Goal: Task Accomplishment & Management: Use online tool/utility

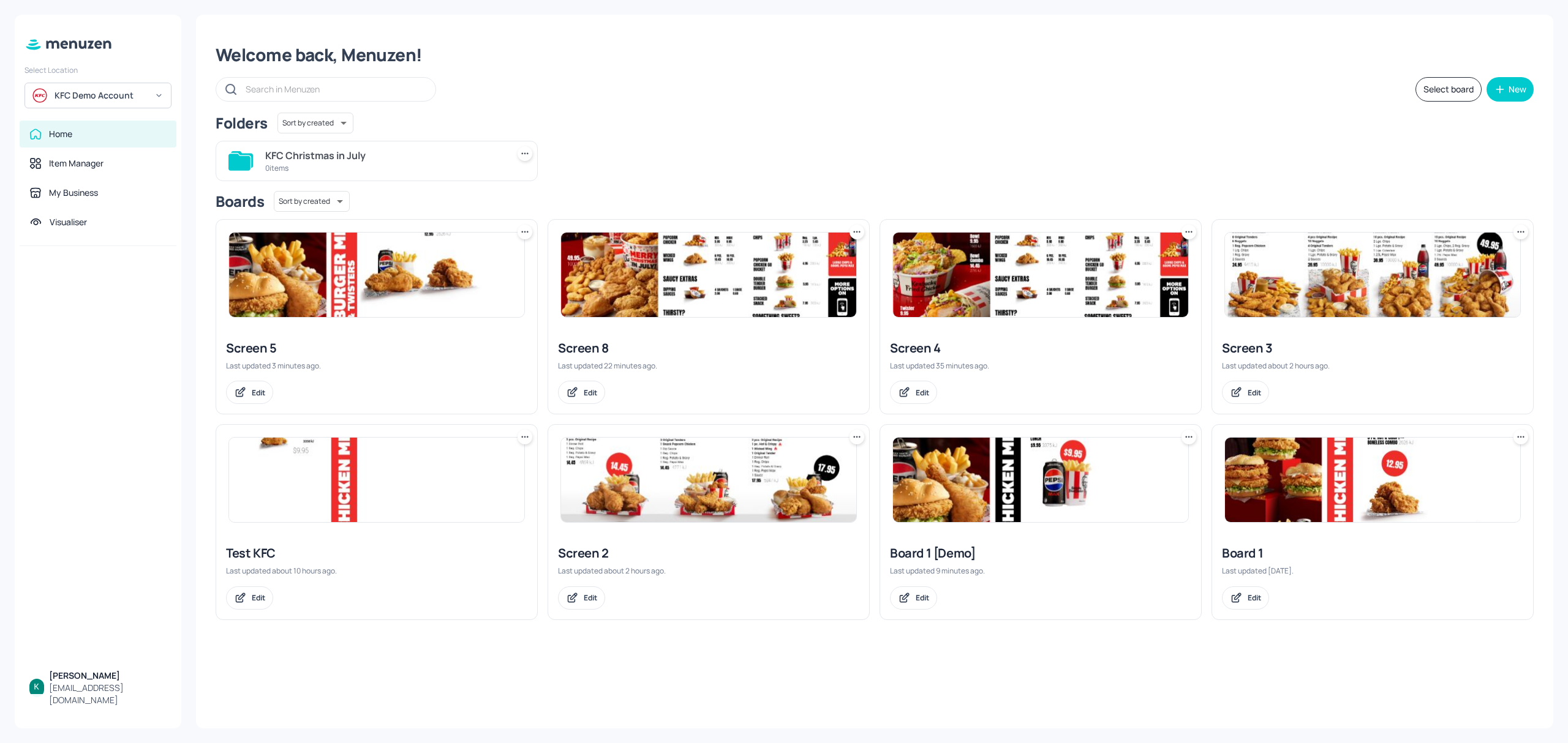
click at [256, 351] on div "Screen 5" at bounding box center [377, 348] width 301 height 17
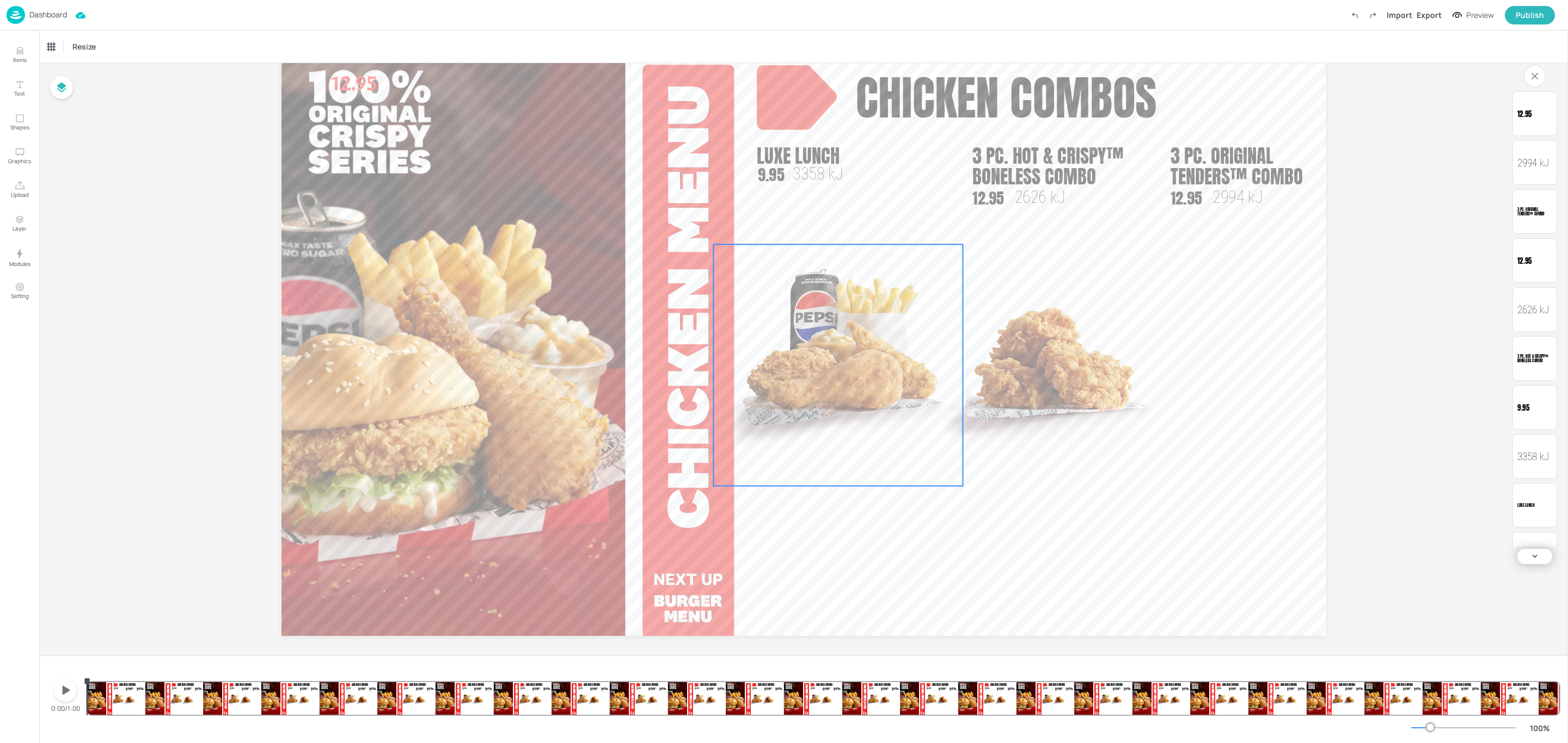
scroll to position [57, 0]
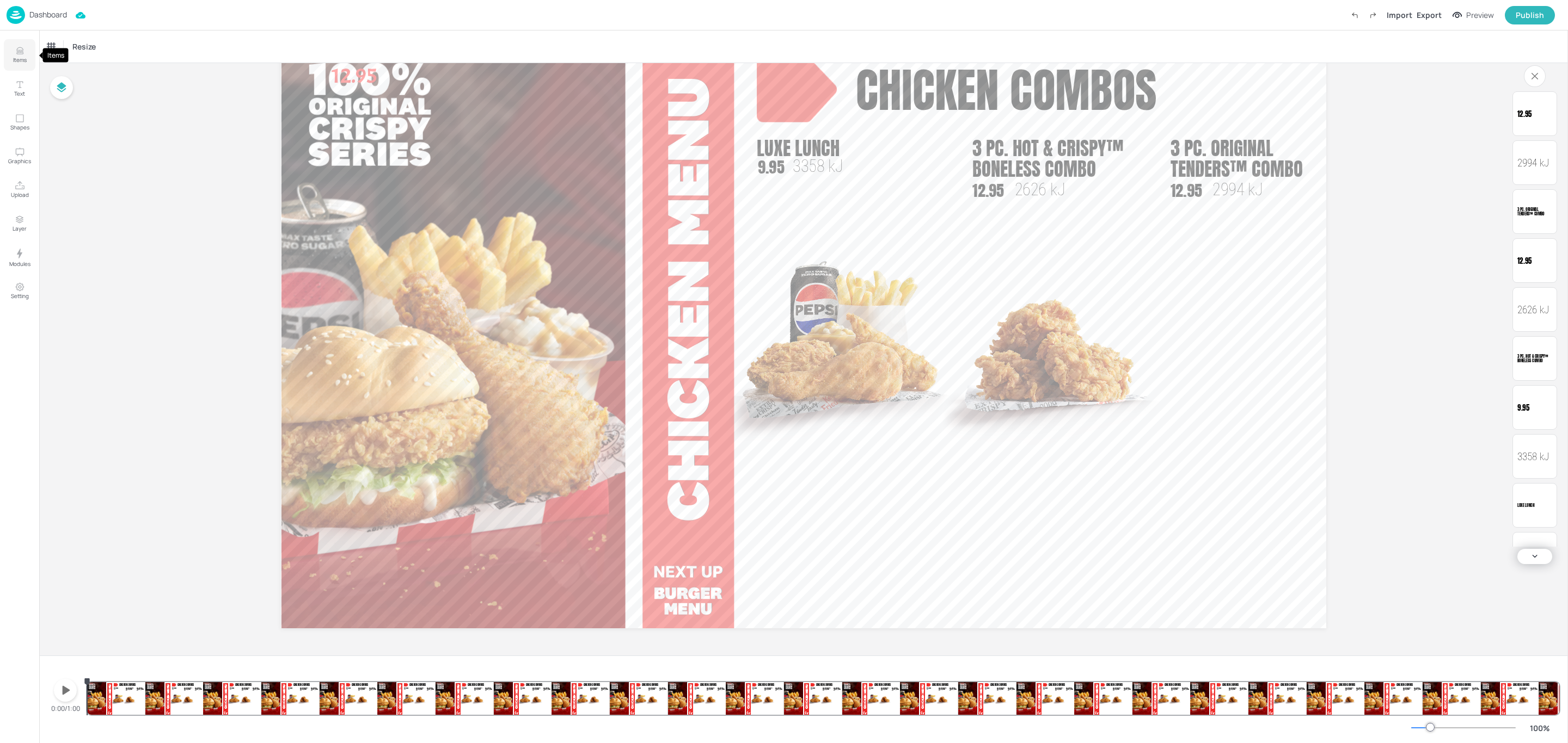
click at [18, 50] on icon "Items" at bounding box center [19, 48] width 6 height 2
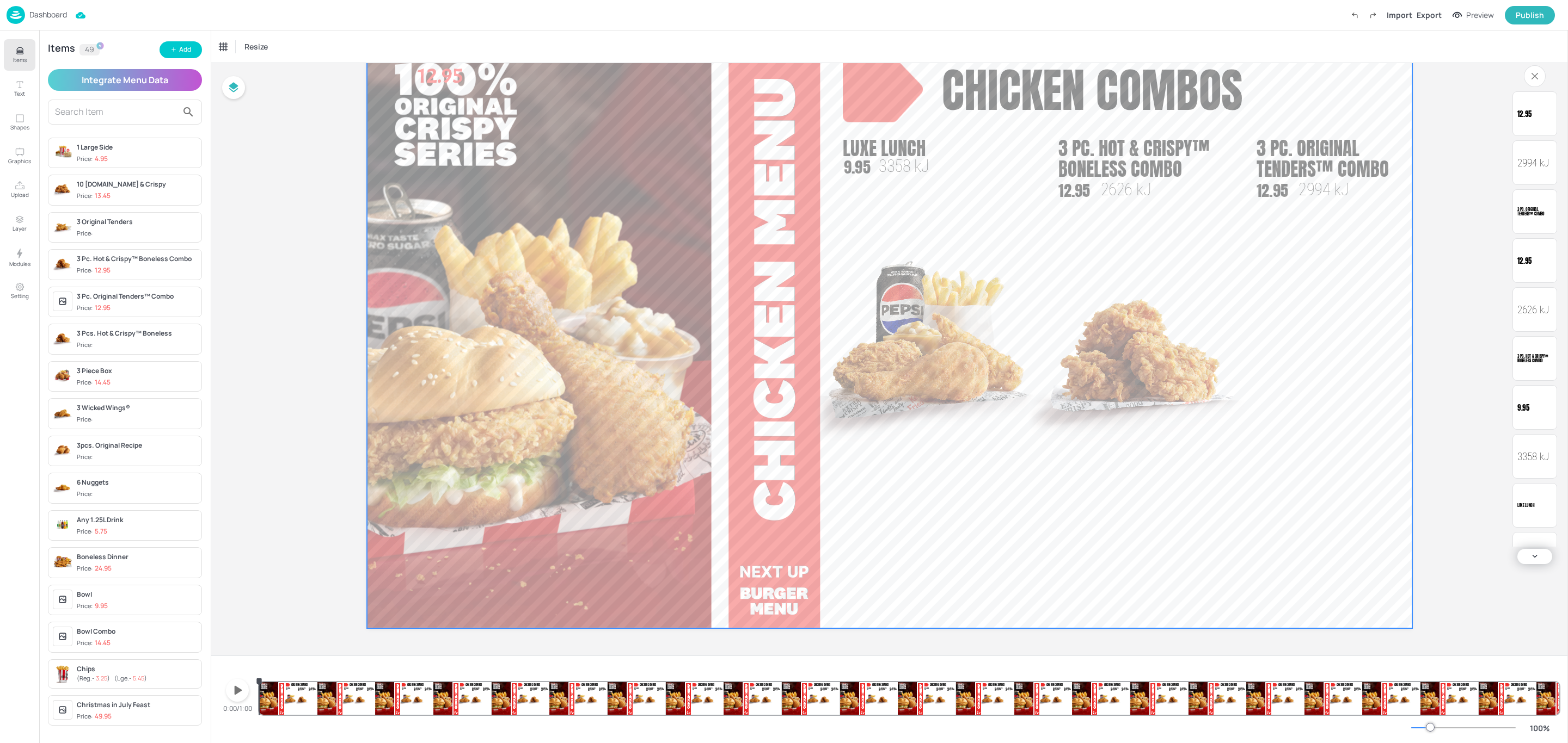
click at [1355, 170] on span "3 Pc. Original Tenders™ Combo" at bounding box center [1322, 158] width 132 height 49
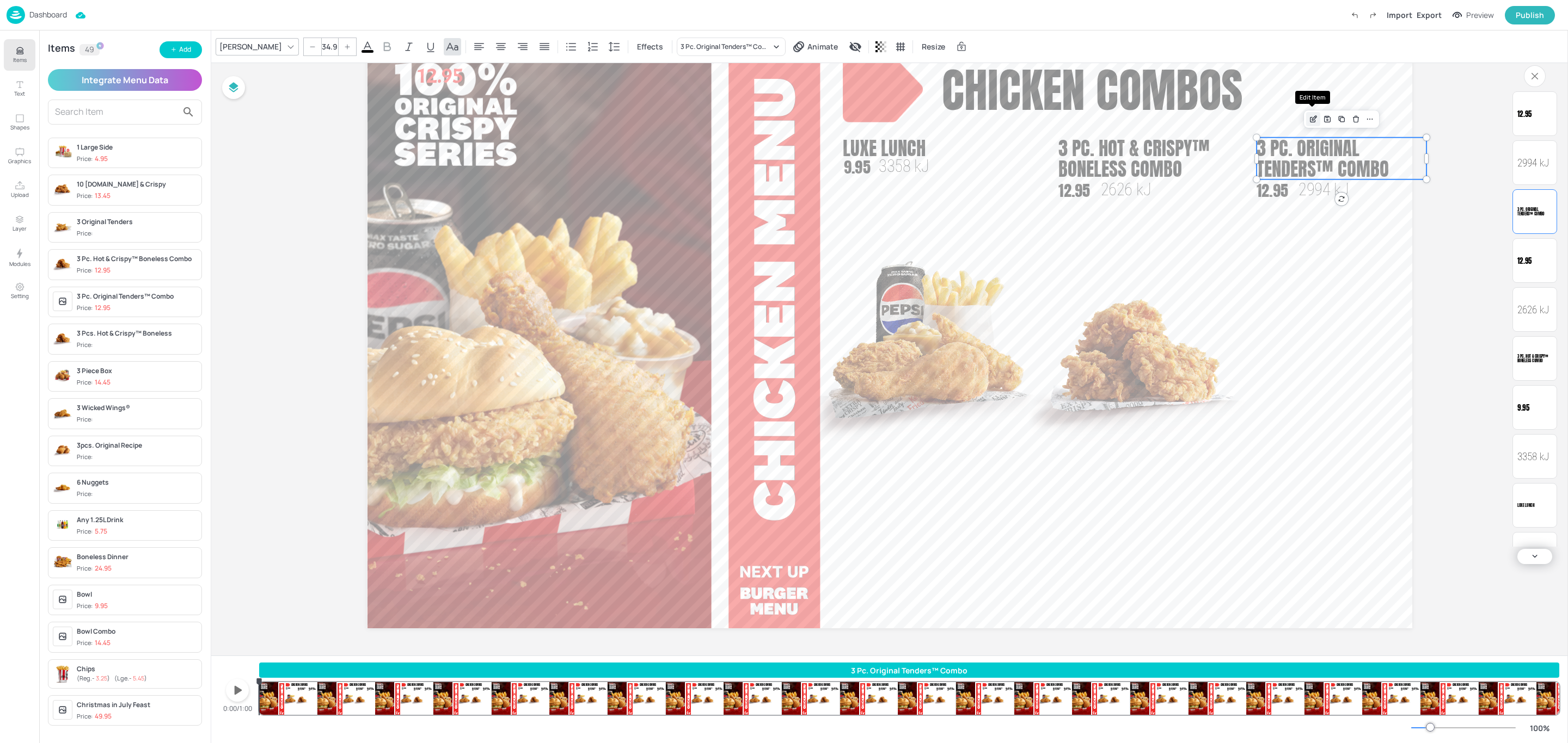
click at [1312, 120] on icon "Edit Item" at bounding box center [1313, 119] width 9 height 9
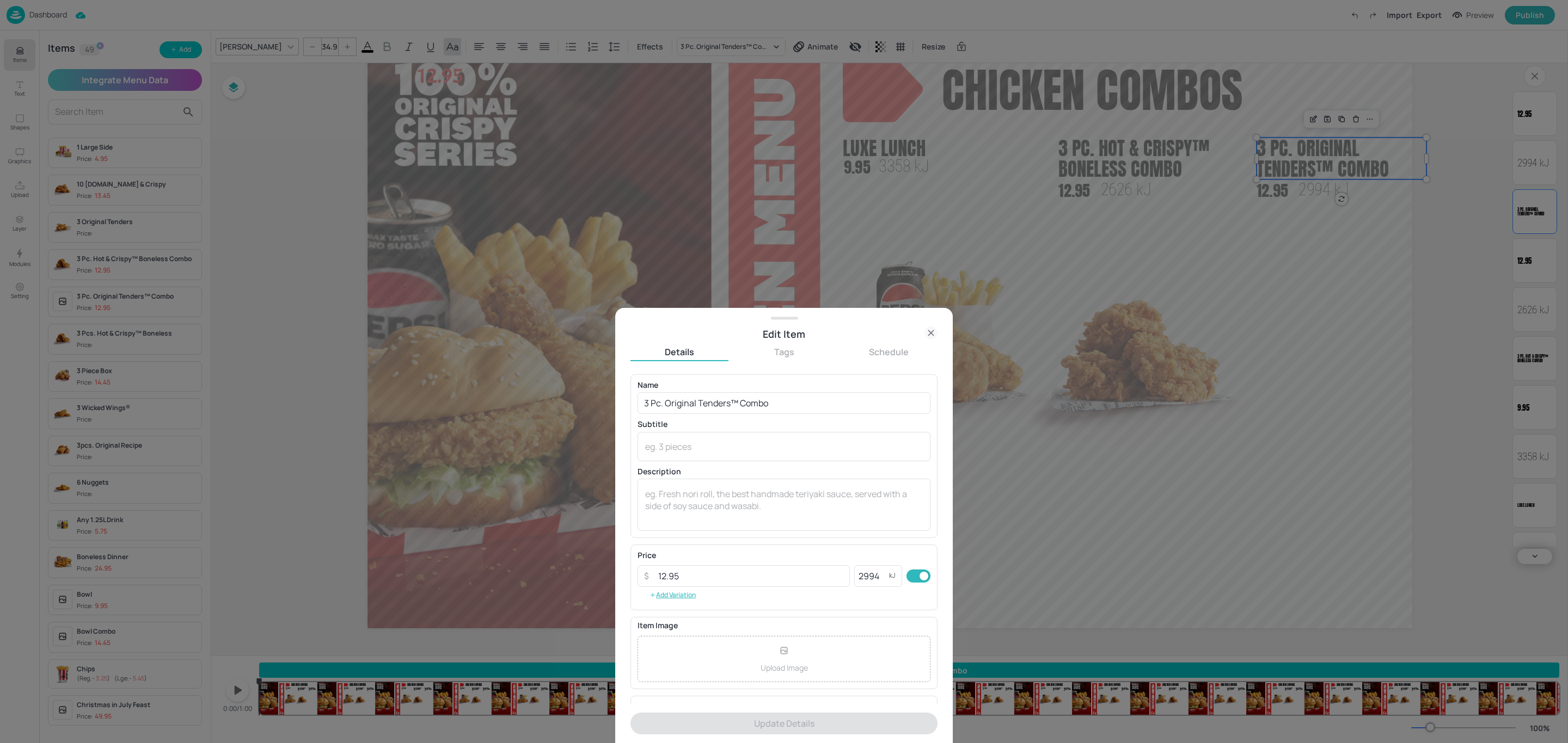
click at [807, 645] on div "Upload Image" at bounding box center [784, 659] width 293 height 46
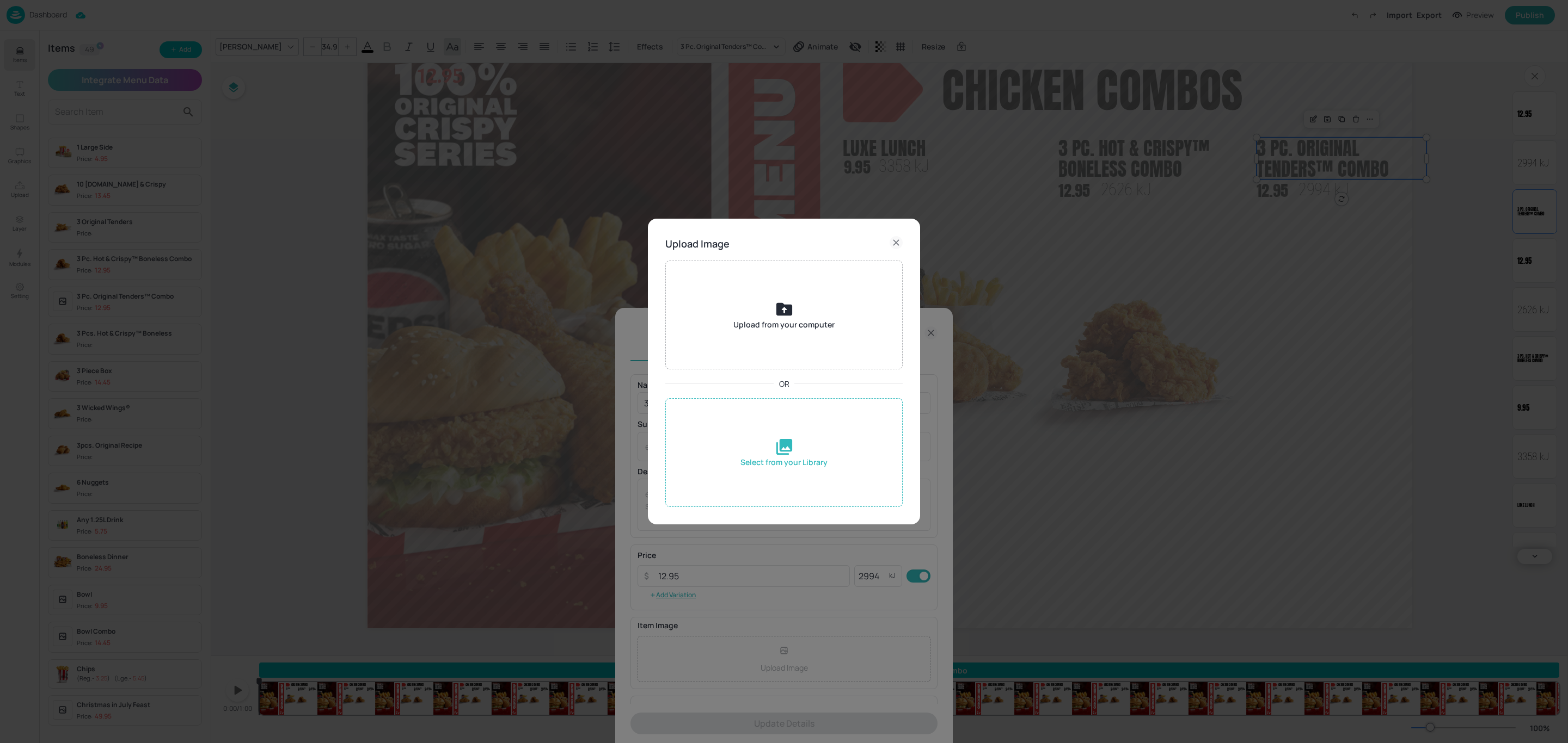
click at [782, 421] on div "Select from your Library" at bounding box center [784, 453] width 237 height 109
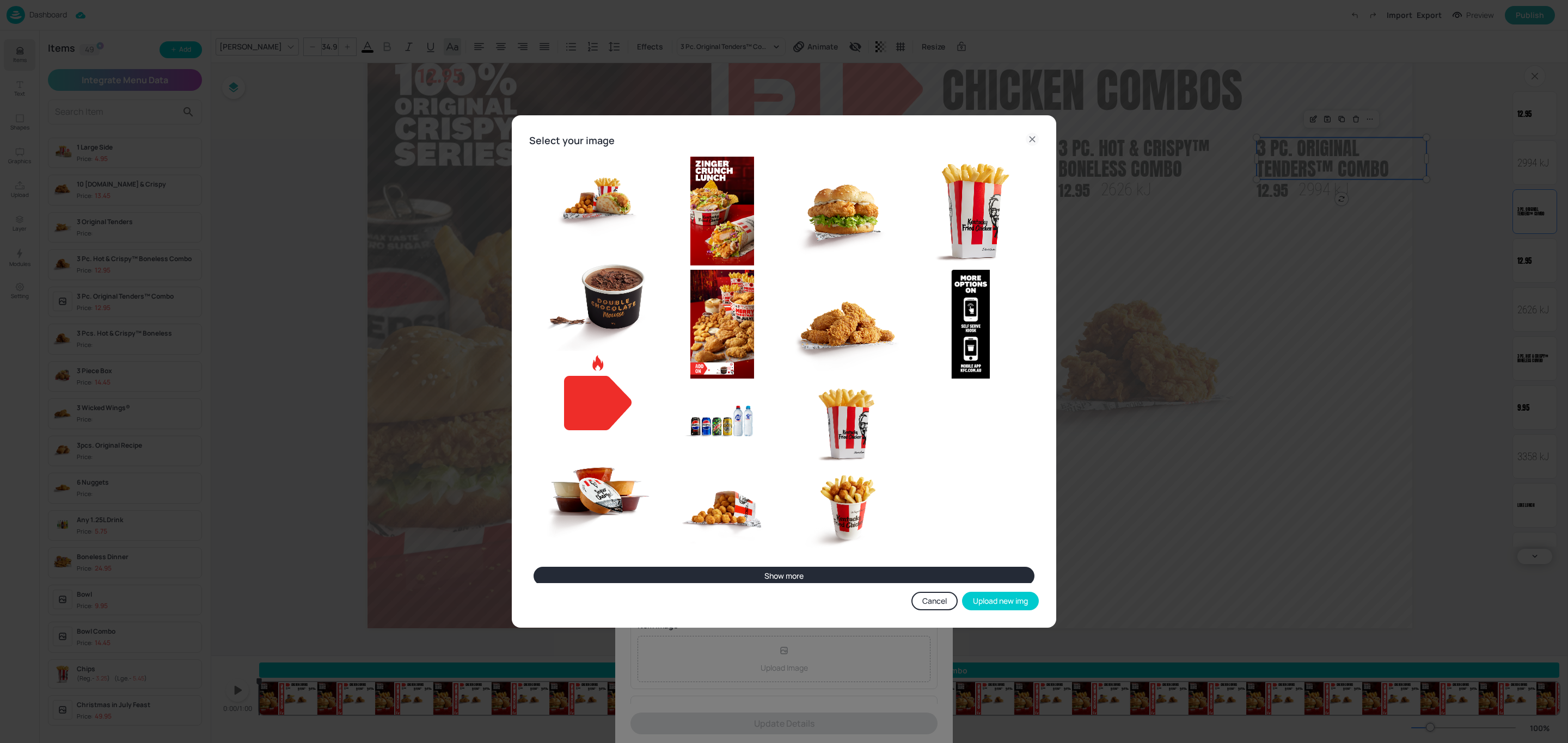
click at [752, 573] on button "Show more" at bounding box center [783, 576] width 501 height 19
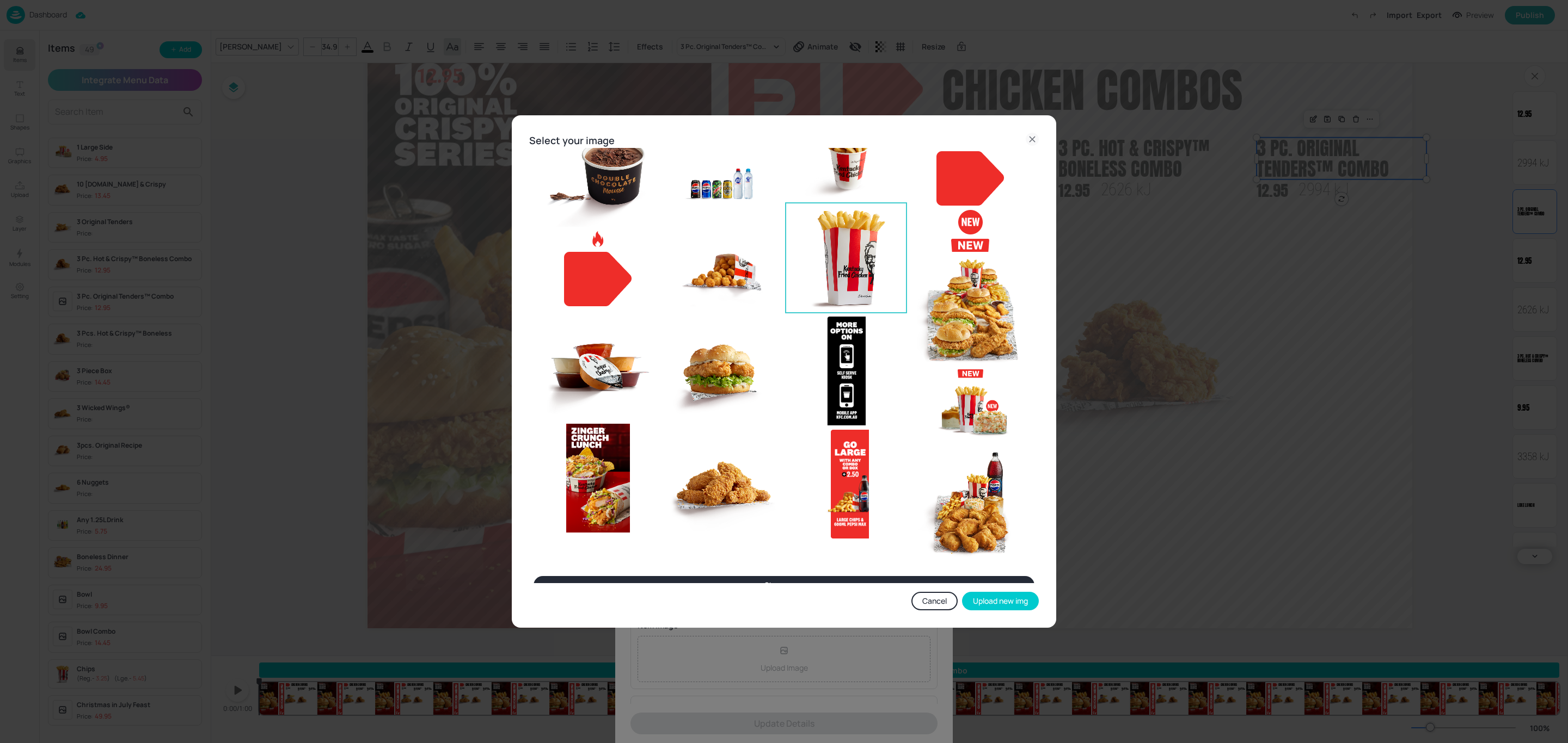
scroll to position [135, 0]
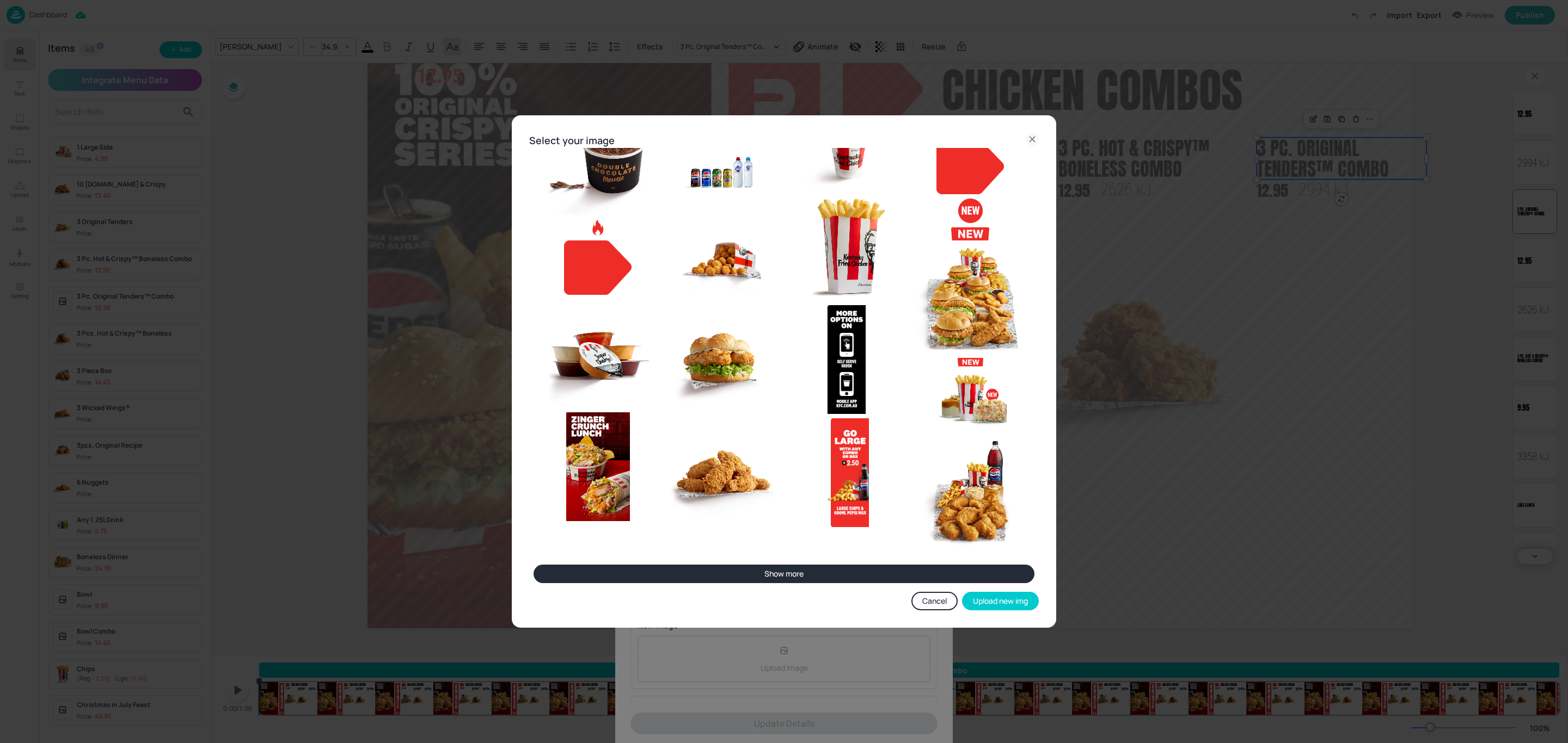
click at [779, 573] on button "Show more" at bounding box center [783, 573] width 501 height 19
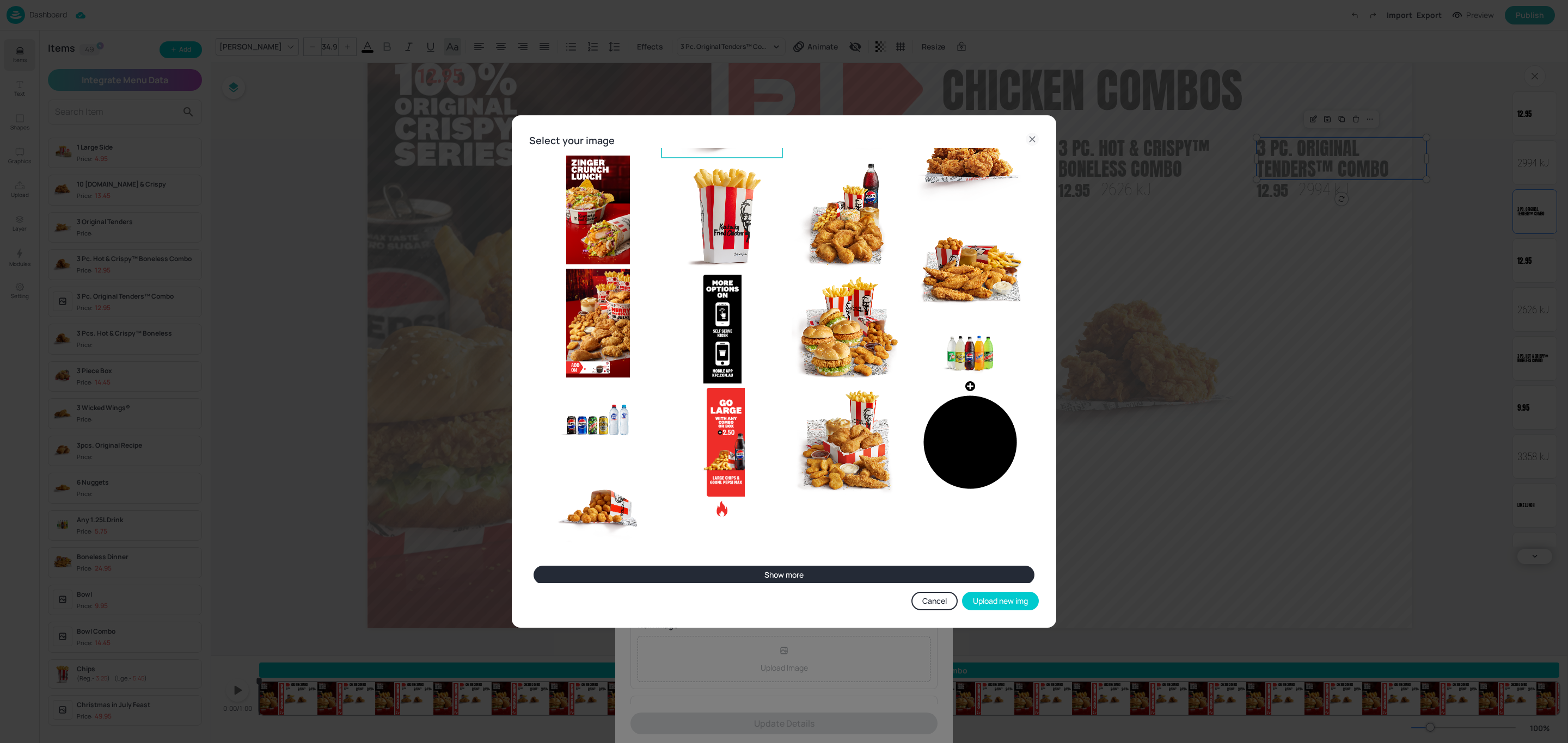
scroll to position [393, 0]
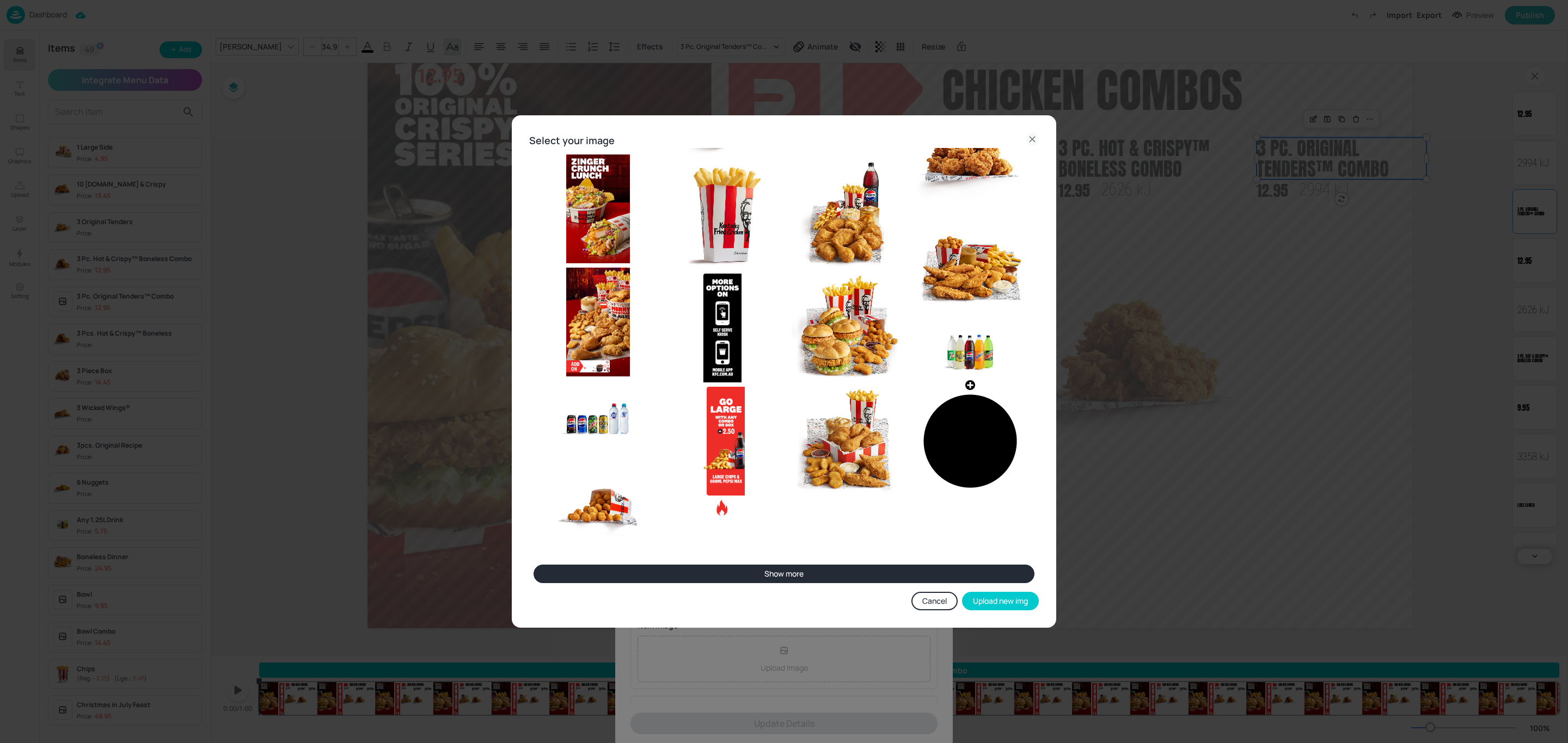
click at [804, 577] on button "Show more" at bounding box center [783, 573] width 501 height 19
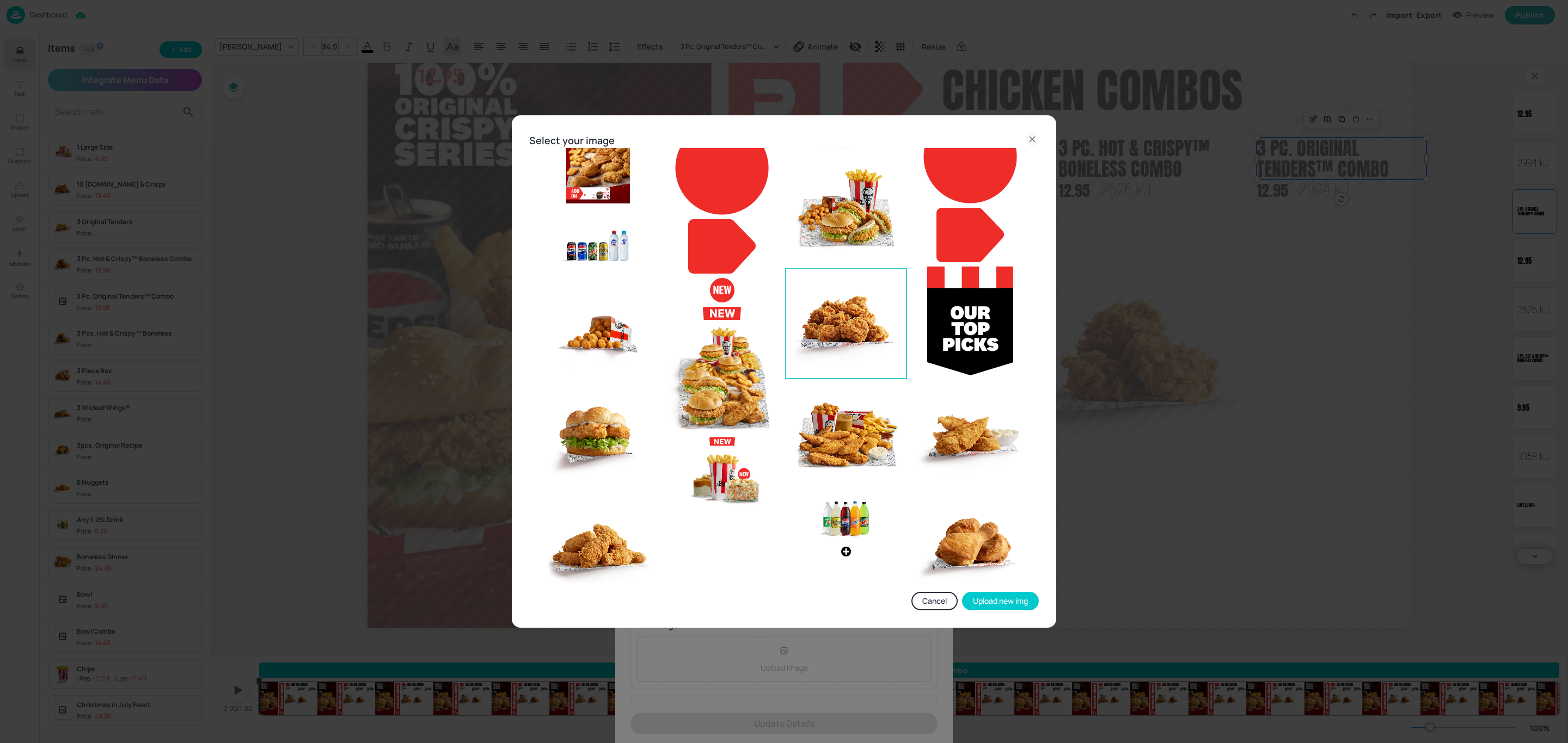
scroll to position [619, 0]
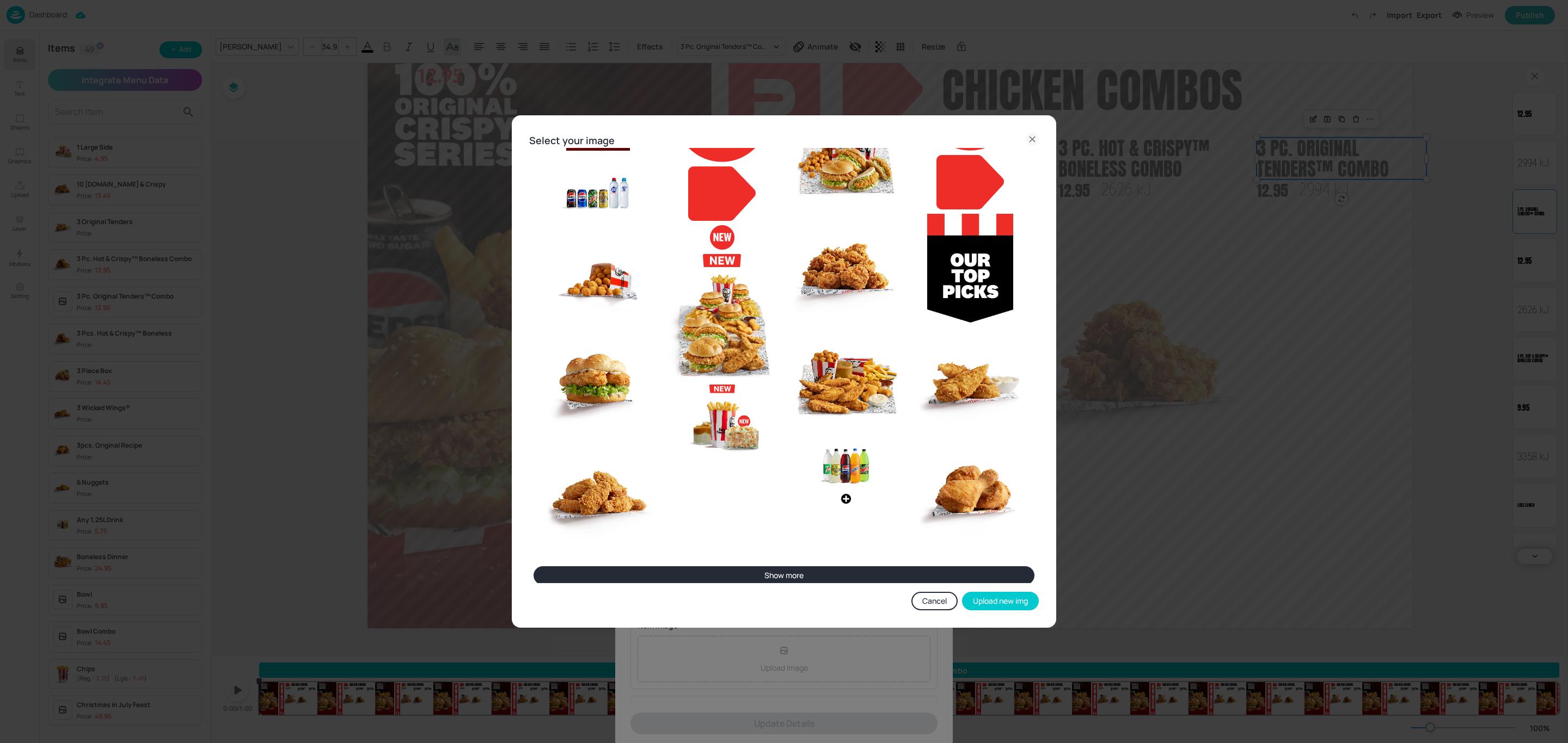
click at [781, 572] on button "Show more" at bounding box center [783, 575] width 501 height 19
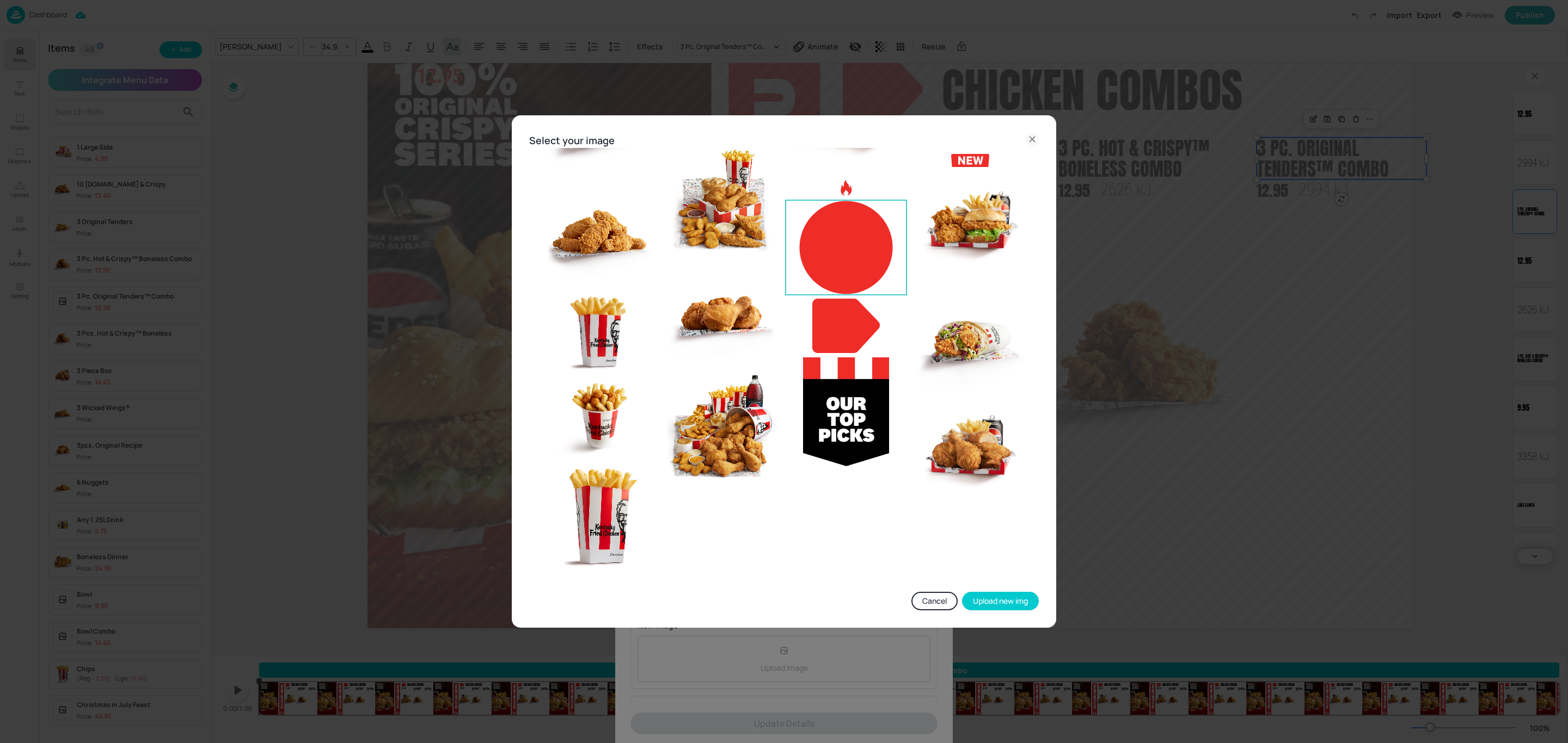
scroll to position [904, 0]
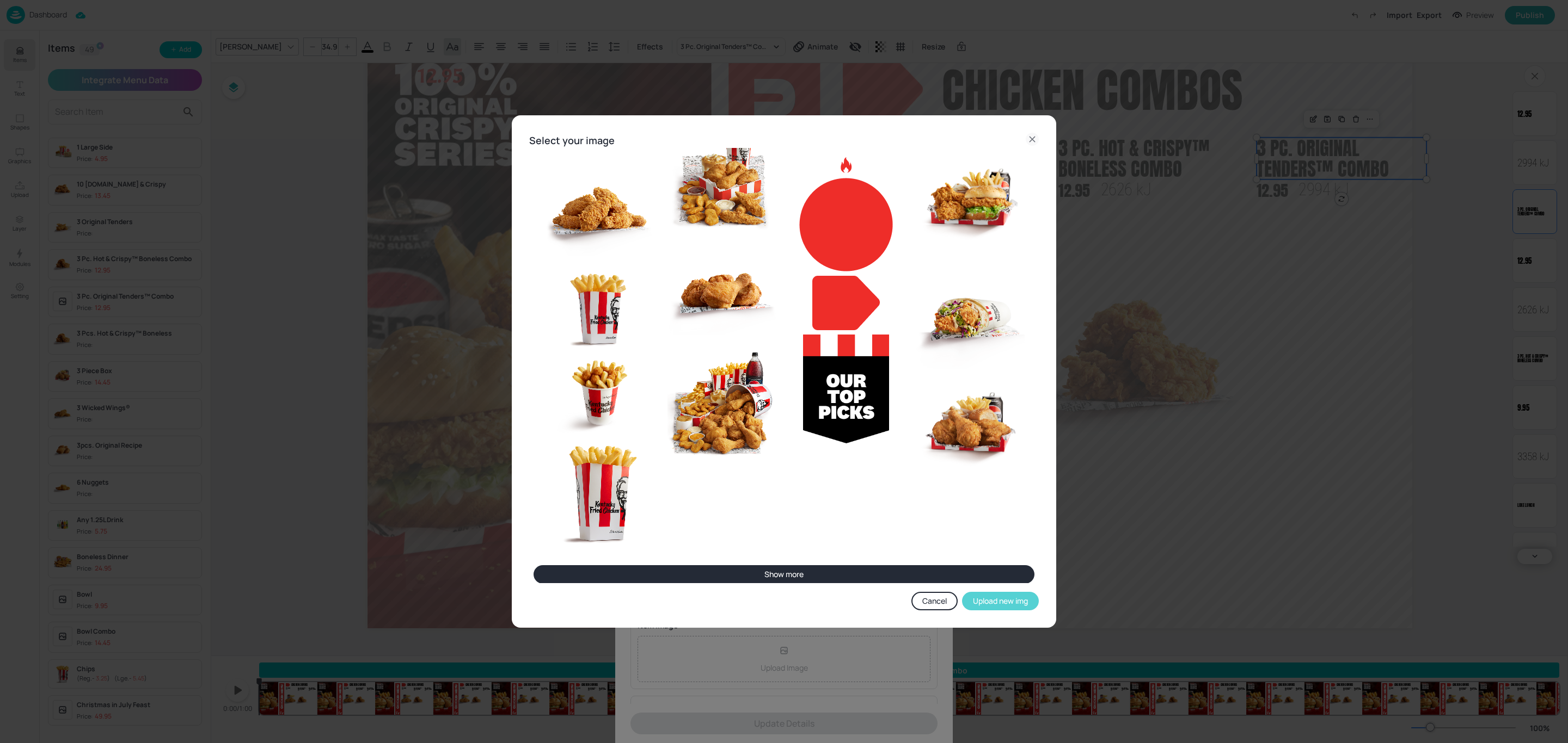
click at [1013, 598] on button "Upload new img" at bounding box center [1000, 601] width 77 height 19
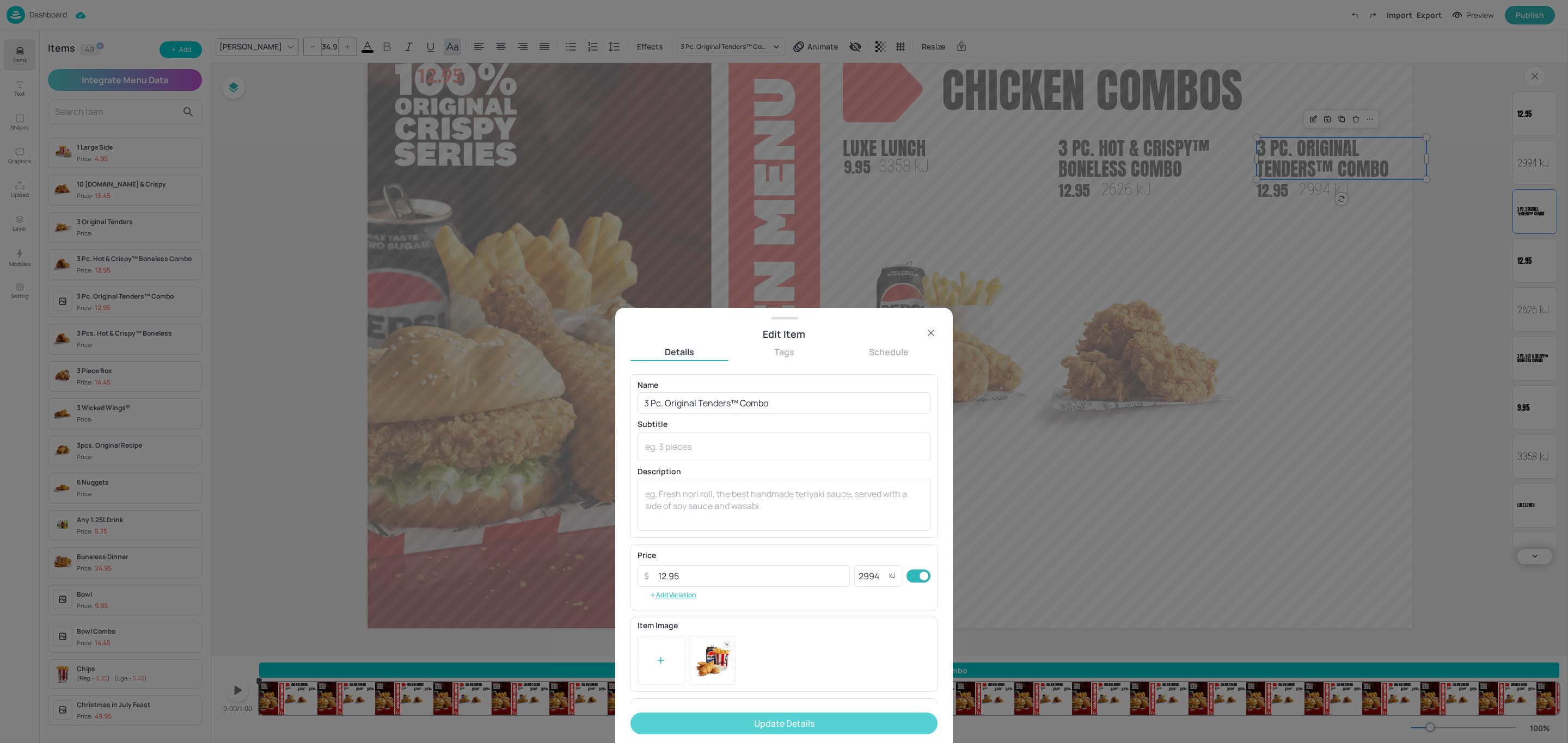
click at [845, 660] on button "Update Details" at bounding box center [784, 724] width 307 height 22
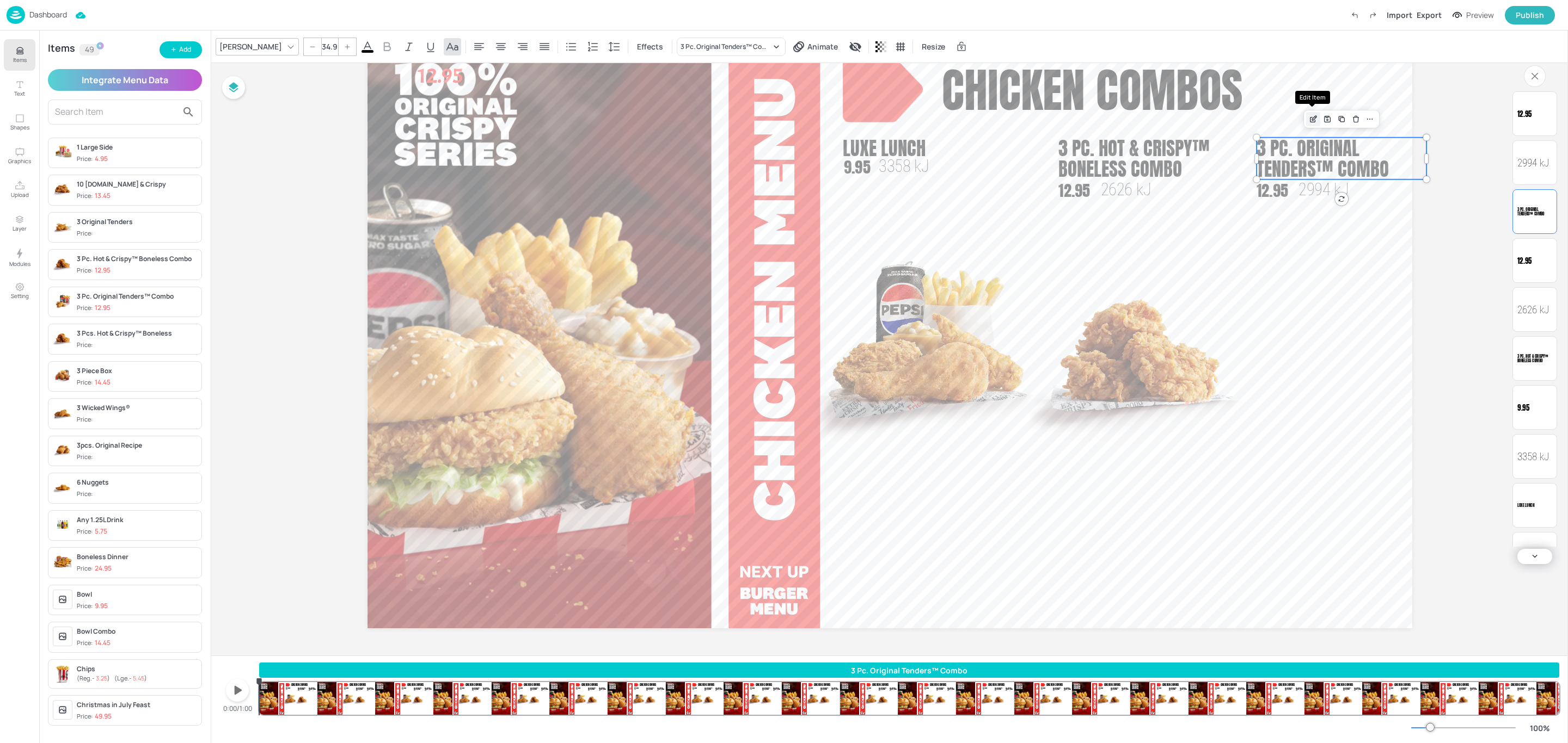
click at [1313, 115] on icon "Edit Item" at bounding box center [1313, 119] width 9 height 9
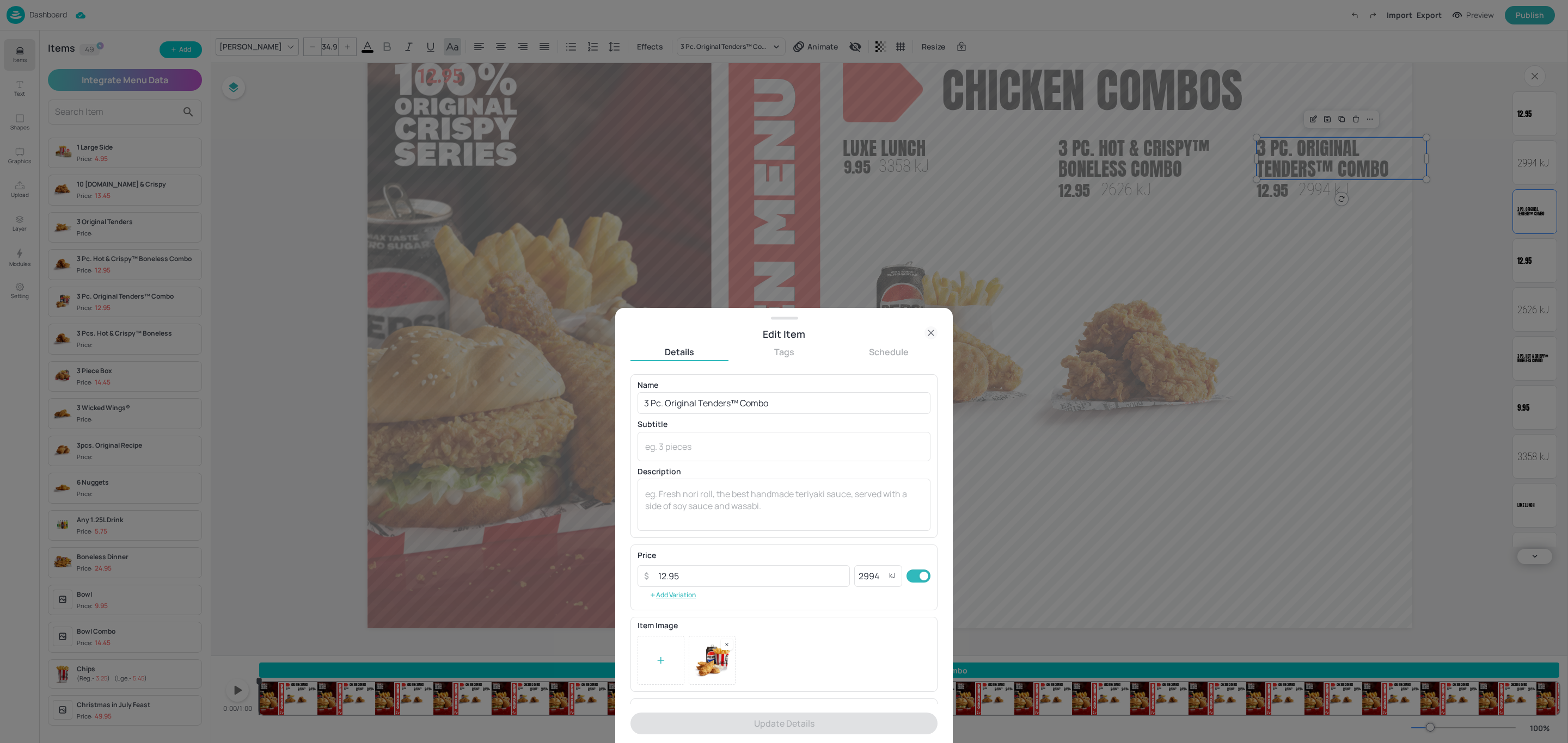
click at [924, 333] on icon at bounding box center [931, 333] width 13 height 13
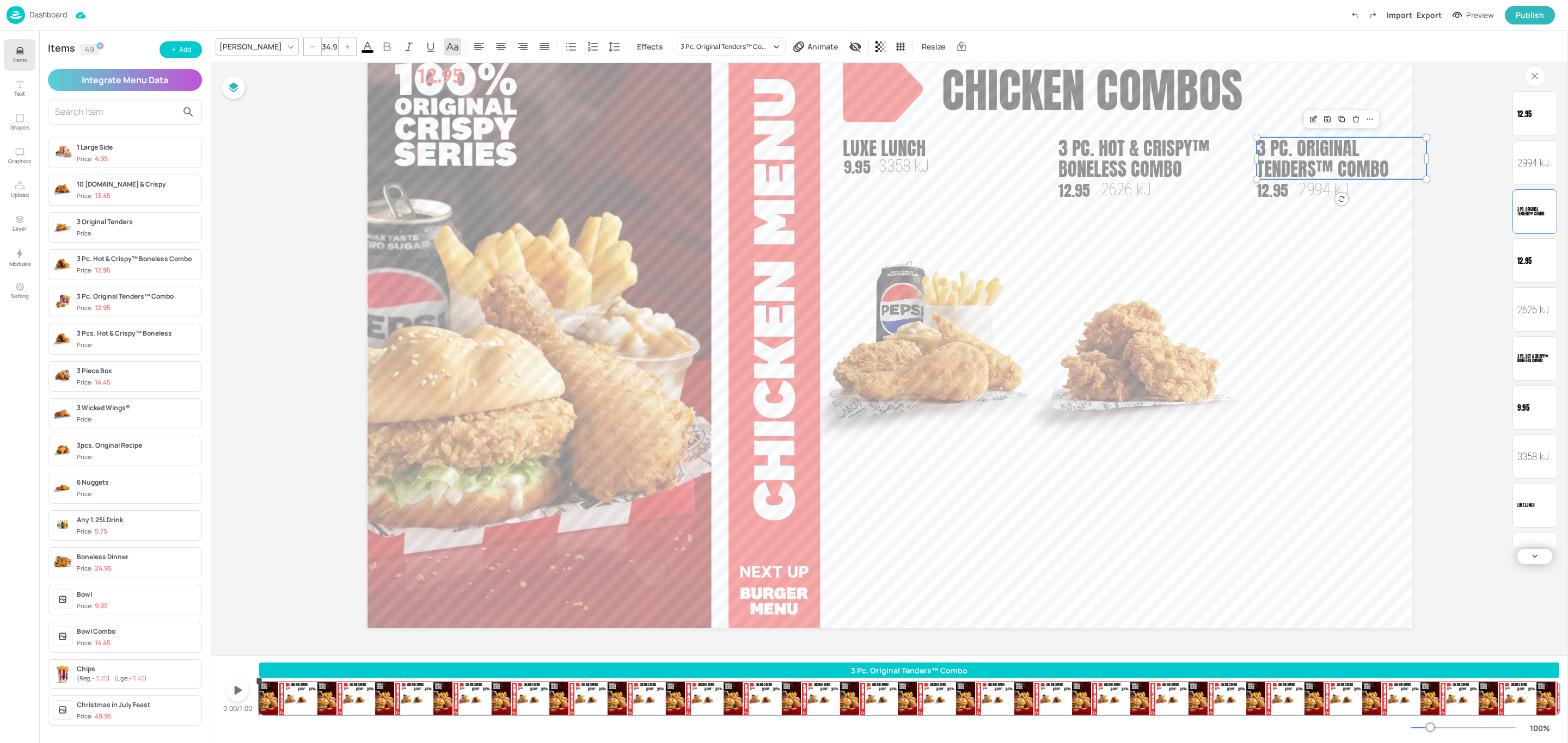
click at [117, 105] on input "text" at bounding box center [116, 111] width 123 height 17
type input "4"
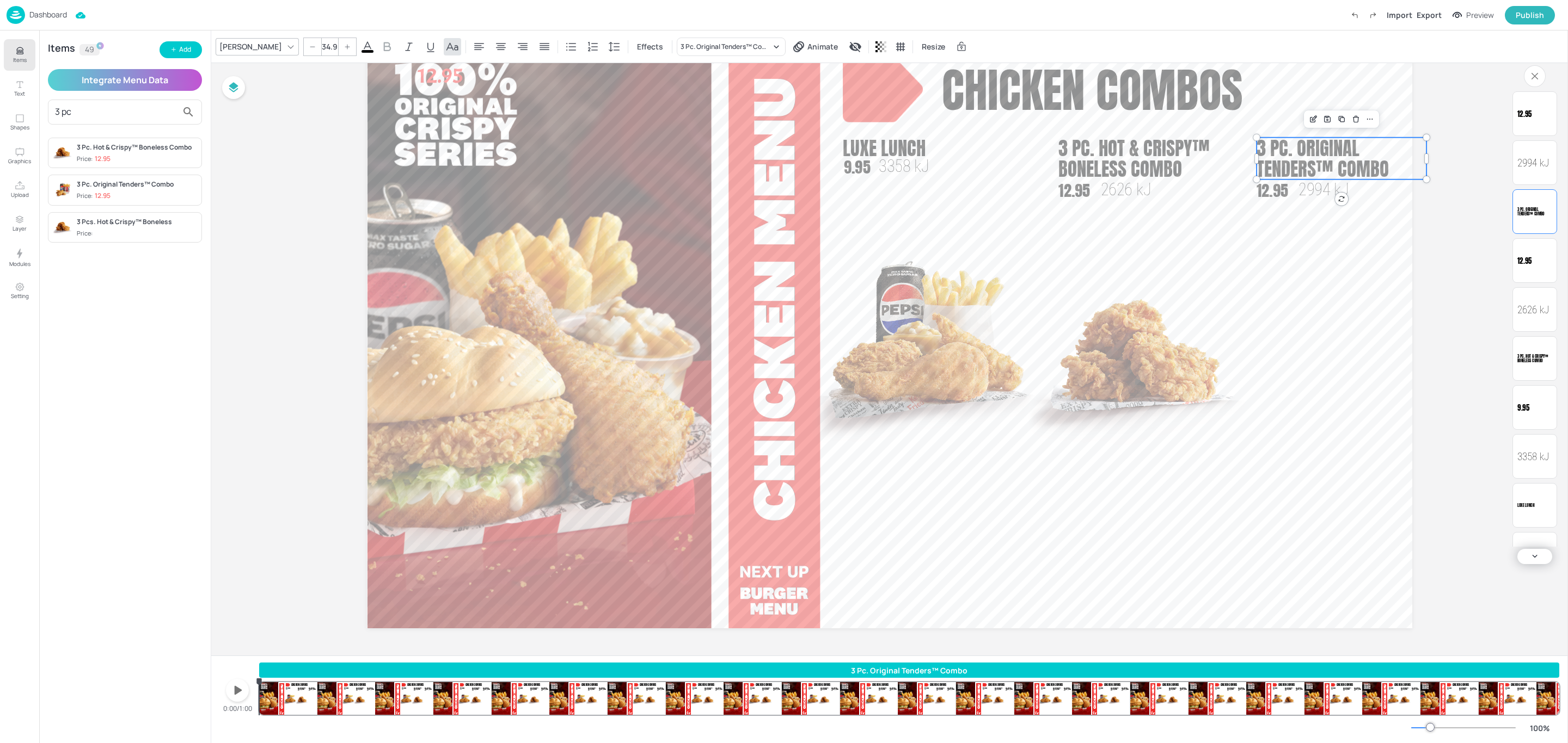
type input "3 pc"
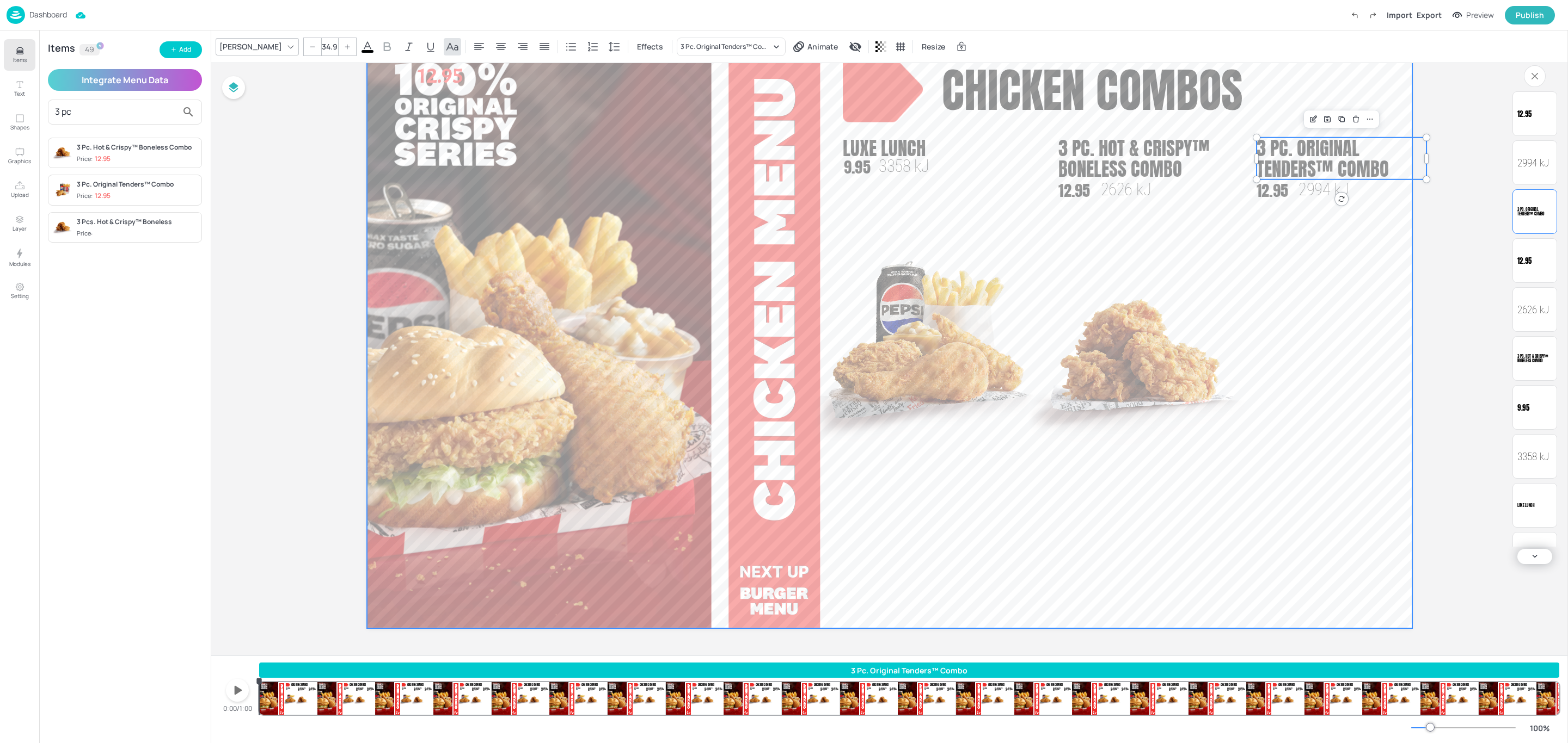
drag, startPoint x: 1441, startPoint y: 133, endPoint x: 1308, endPoint y: 214, distance: 155.7
click at [1308, 214] on div "Board Screen 5 Chicken combos 12.95 Luxe Lunch 3358 kJ 9.95 3 Pc. Hot & Crispy™…" at bounding box center [890, 330] width 1106 height 650
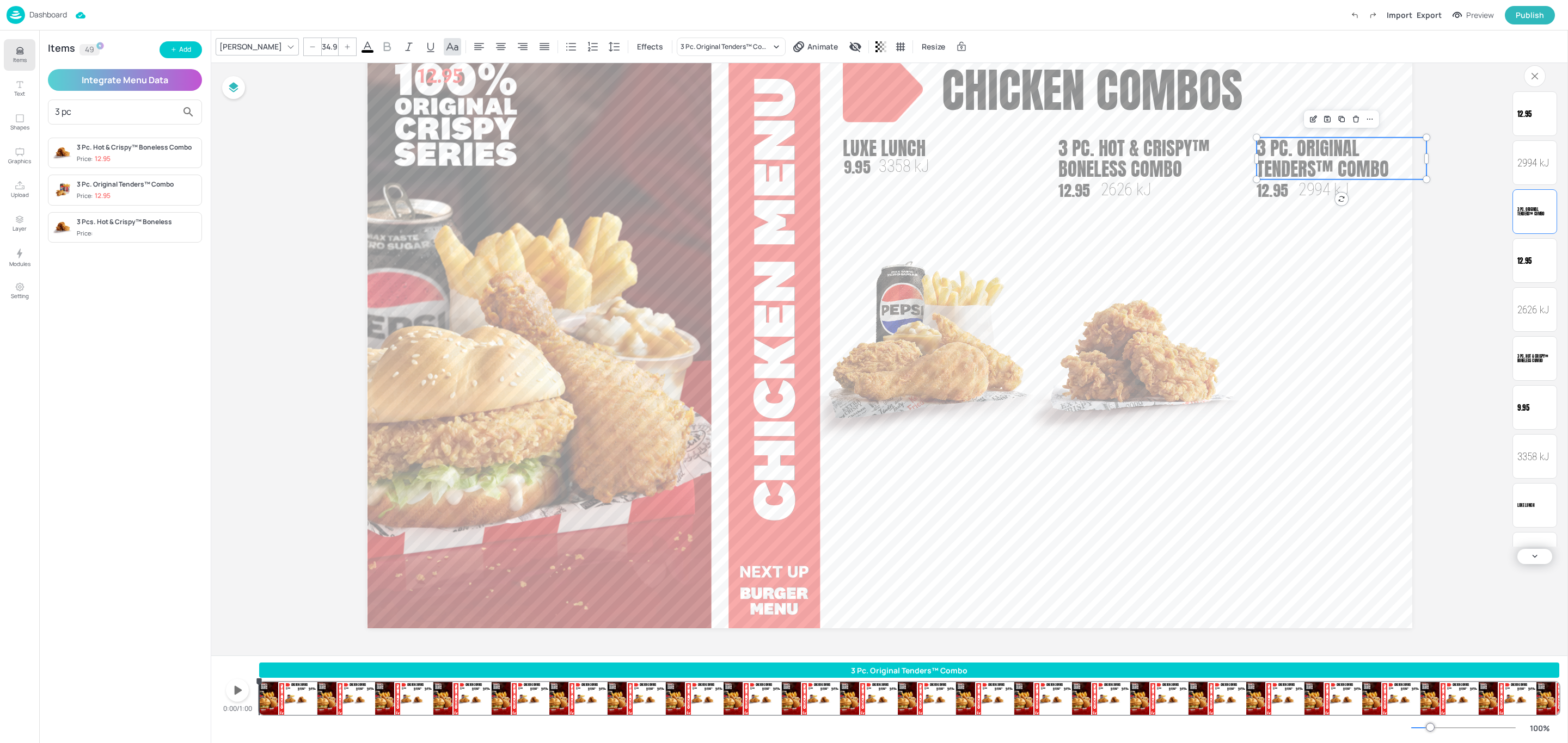
click at [1394, 198] on div "Board Screen 5 Chicken combos 12.95 Luxe Lunch 3358 kJ 9.95 3 Pc. Hot & Crispy™…" at bounding box center [890, 330] width 1106 height 650
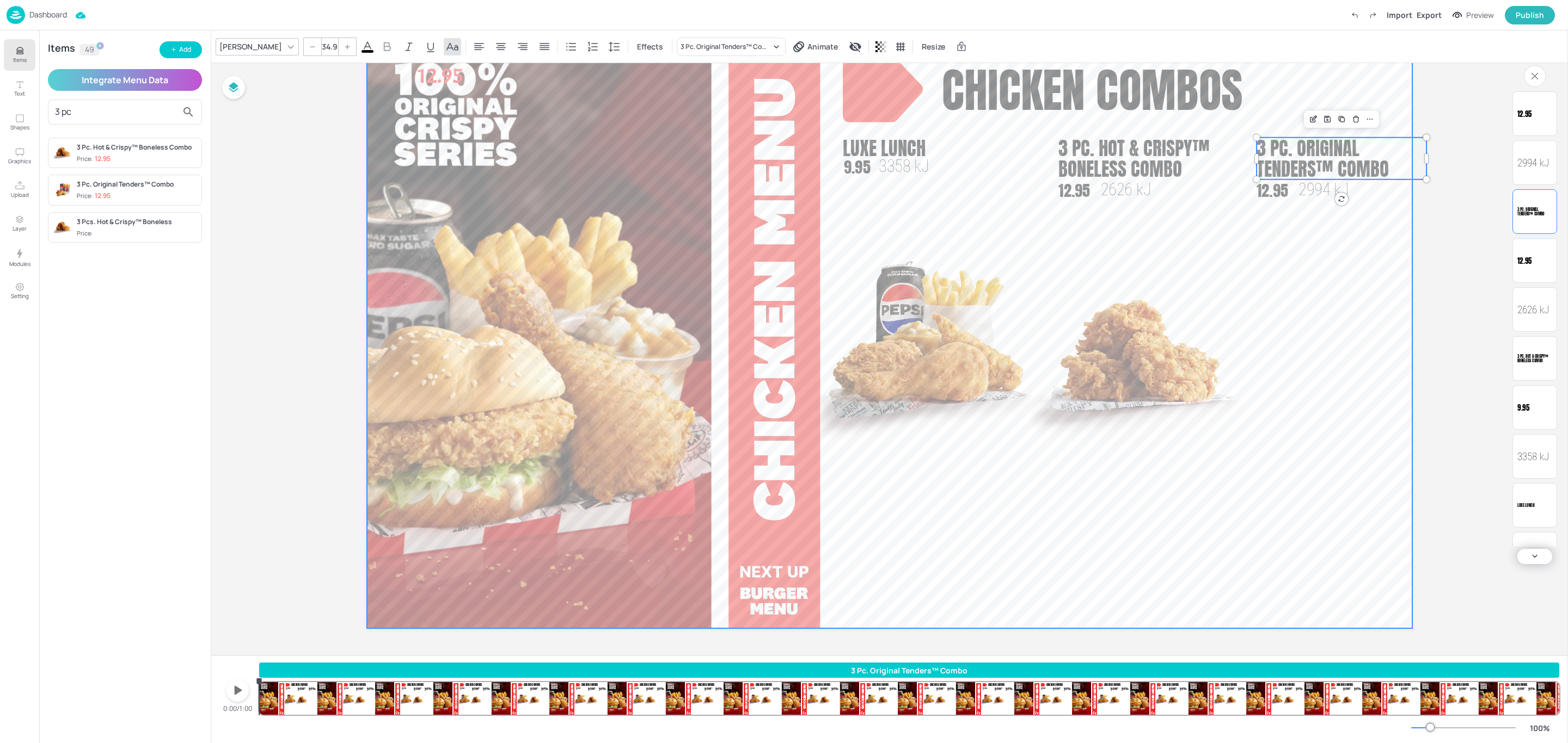
click at [1368, 227] on video at bounding box center [890, 334] width 1045 height 587
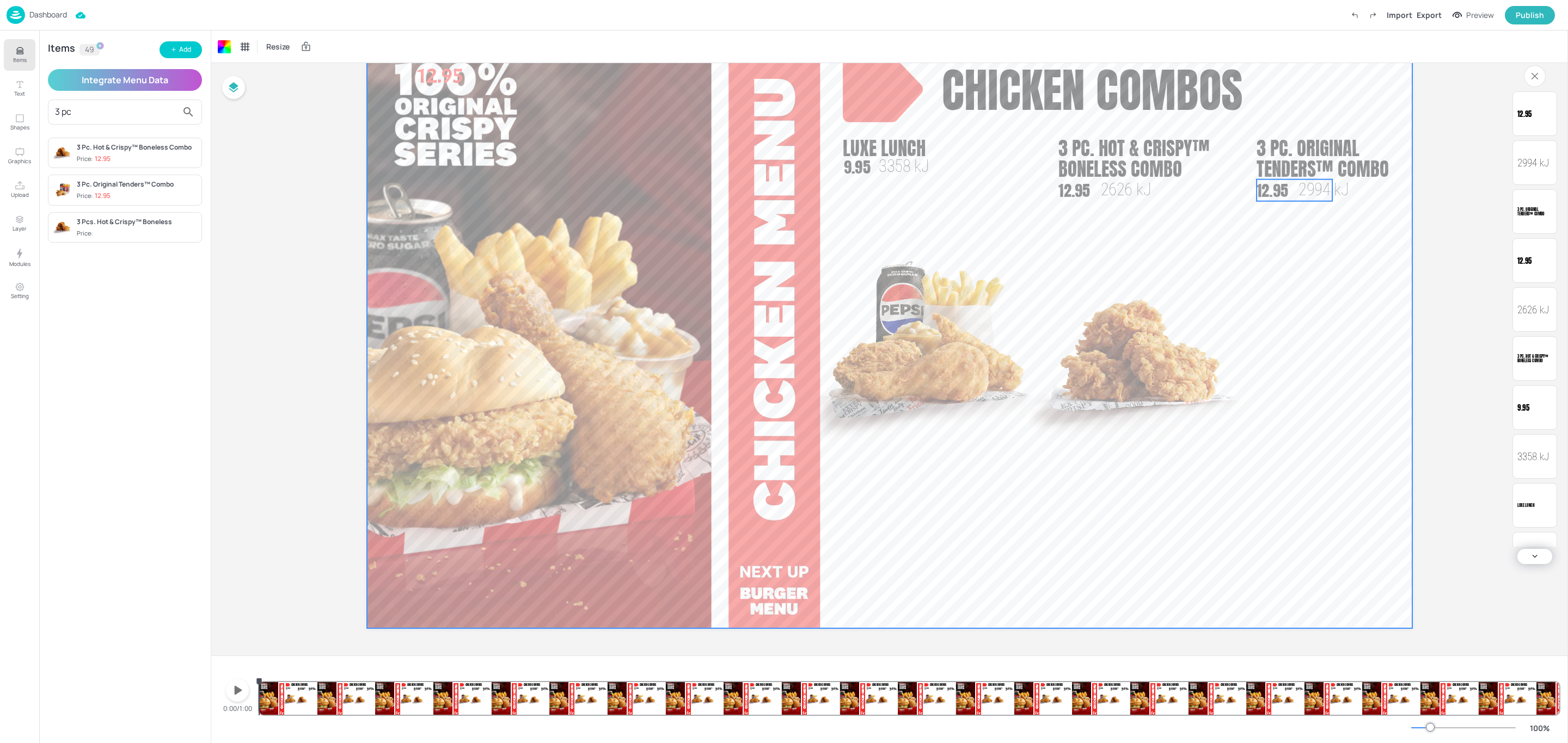
drag, startPoint x: 1431, startPoint y: 137, endPoint x: 1303, endPoint y: 209, distance: 146.9
click at [1303, 209] on div "Board Screen 5 Chicken combos 12.95 Luxe Lunch 3358 kJ 9.95 3 Pc. Hot & Crispy™…" at bounding box center [890, 330] width 1106 height 650
click at [1301, 175] on span "3 Pc. Original Tenders™ Combo" at bounding box center [1322, 158] width 132 height 49
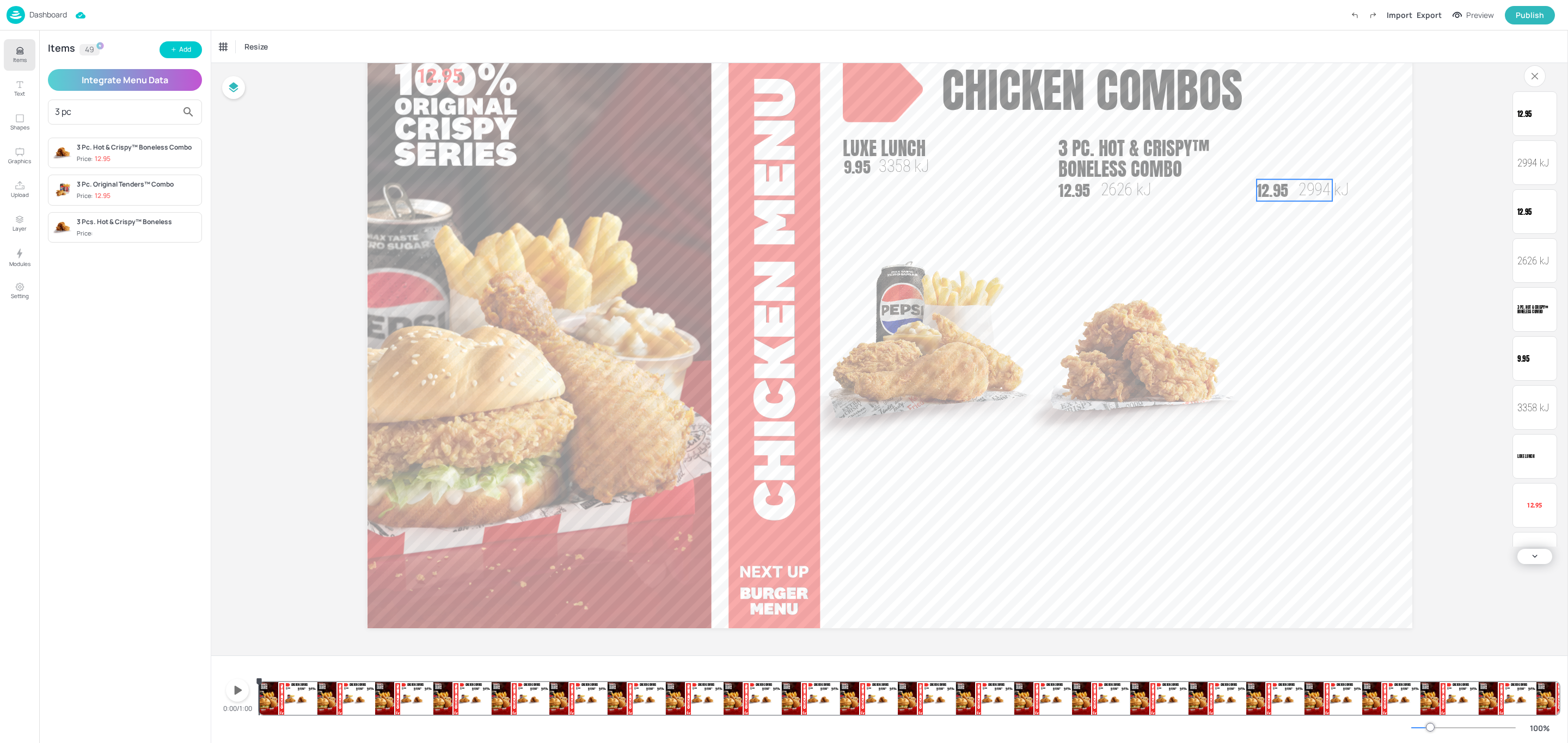
click at [1298, 184] on p "12.95" at bounding box center [1294, 190] width 75 height 22
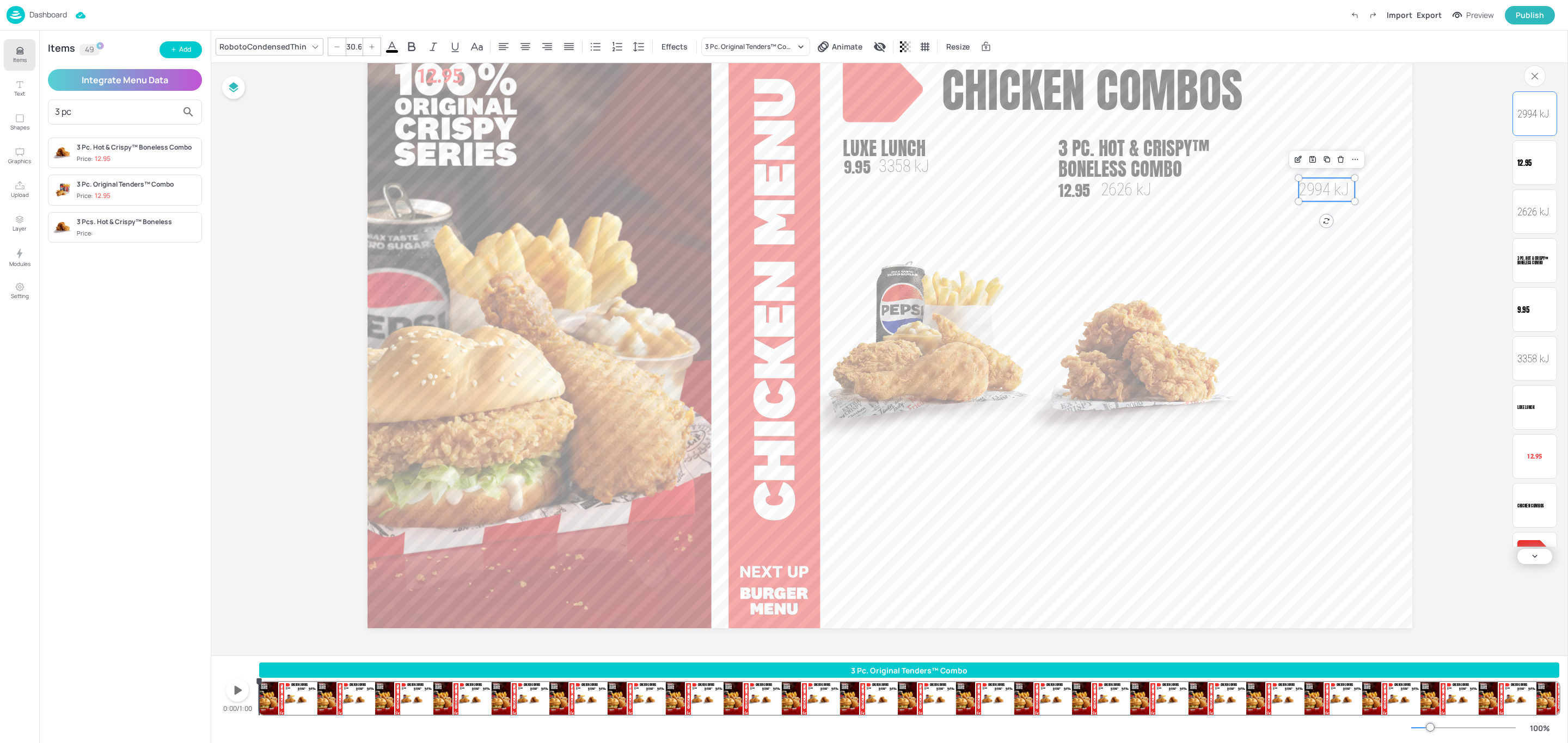
click at [1331, 184] on span "2994 kJ" at bounding box center [1324, 189] width 50 height 19
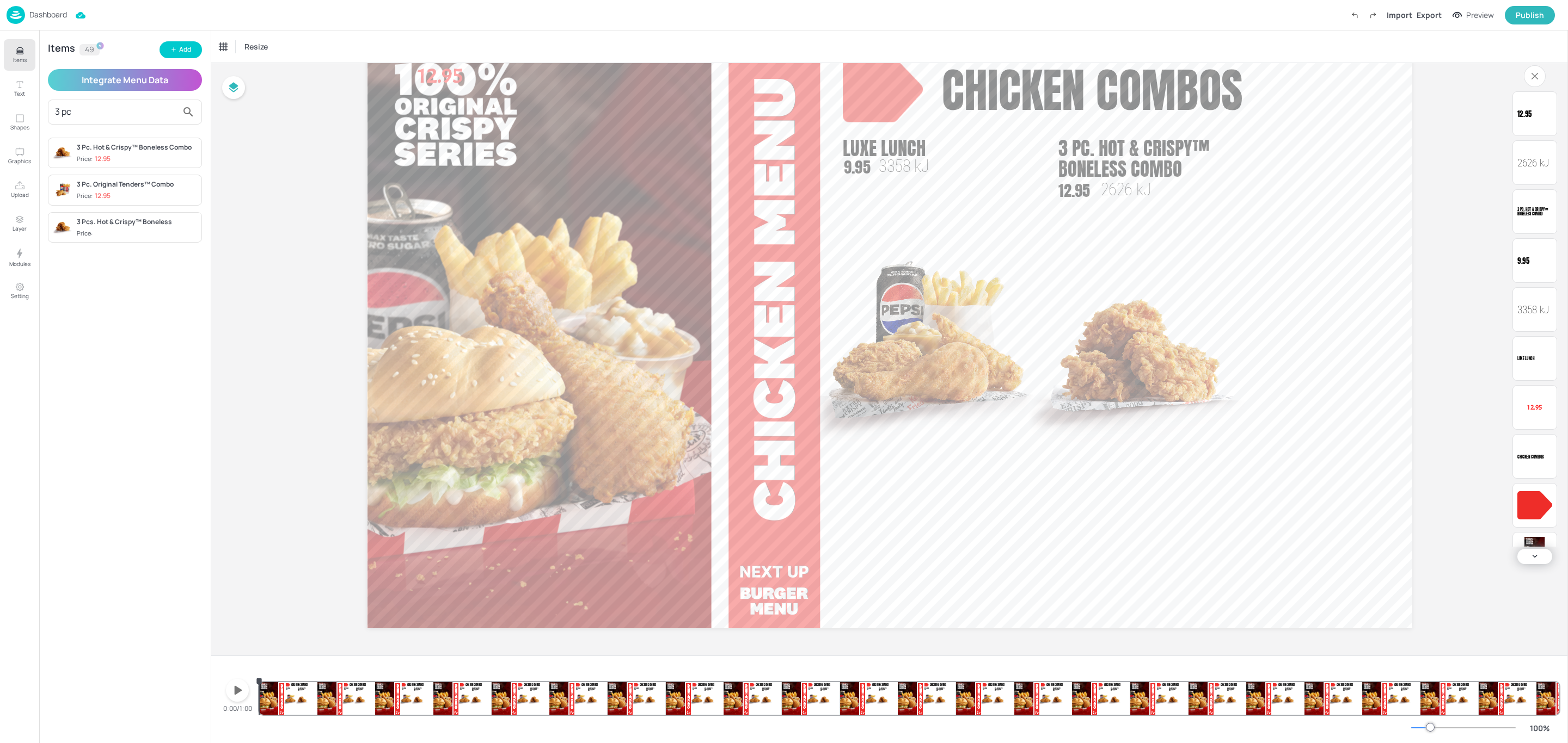
click at [124, 189] on div "3 Pc. Original Tenders™ Combo" at bounding box center [137, 184] width 120 height 10
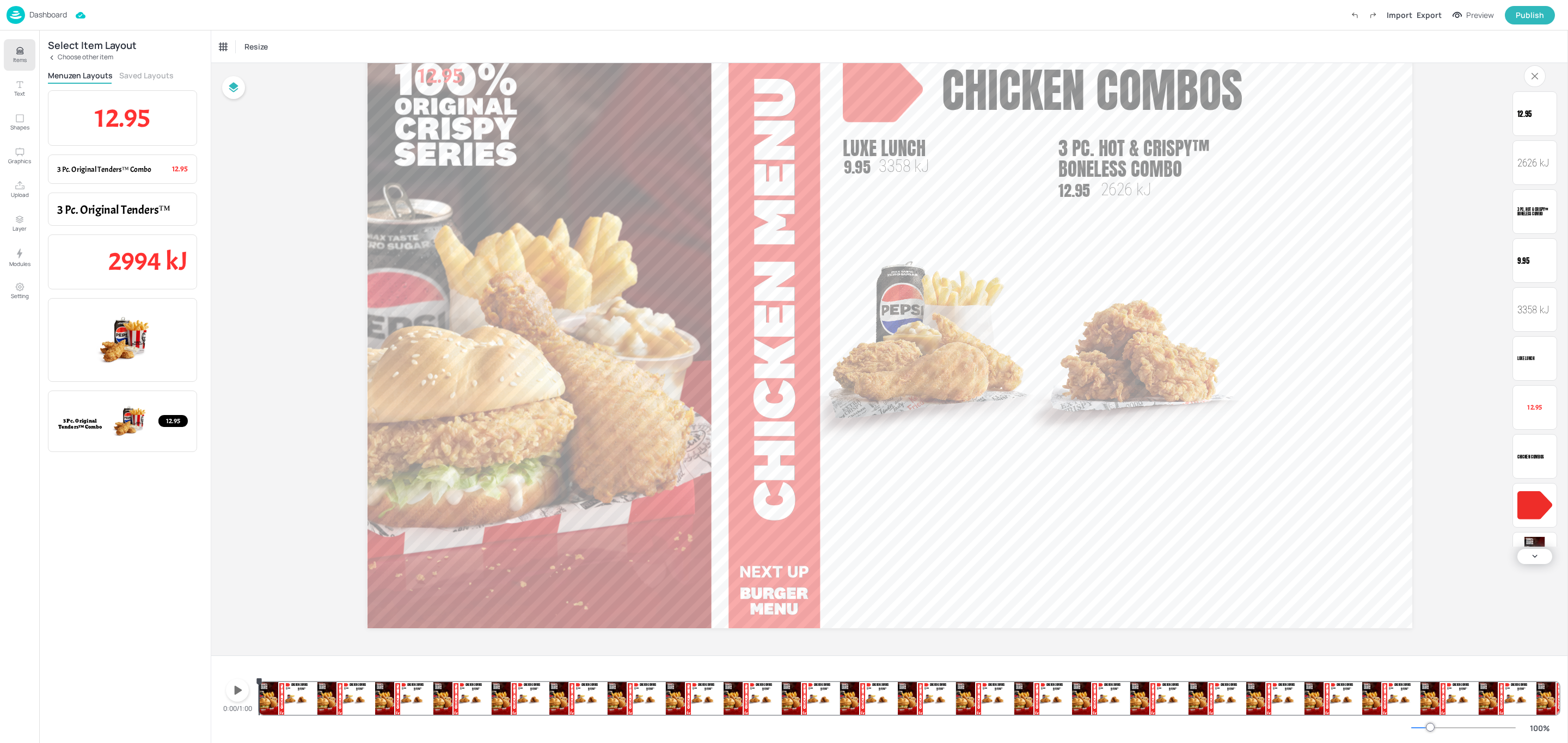
click at [135, 71] on button "Saved Layouts" at bounding box center [146, 75] width 54 height 11
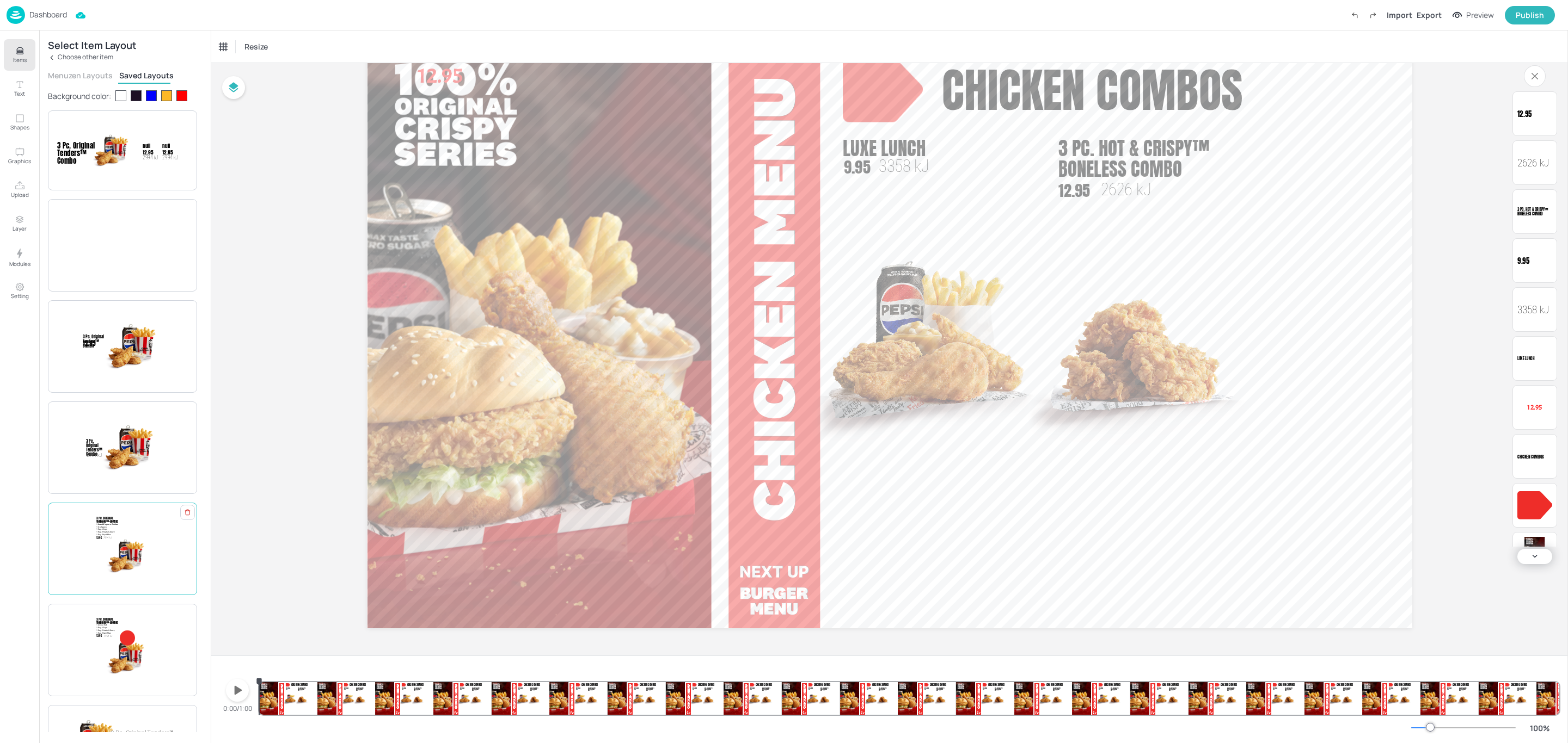
click at [152, 542] on div "3 Pc. Original Tenders™ Combo 2994 kJ 12.95 3 Original Tenders 1 Snack Popcorn …" at bounding box center [122, 549] width 131 height 65
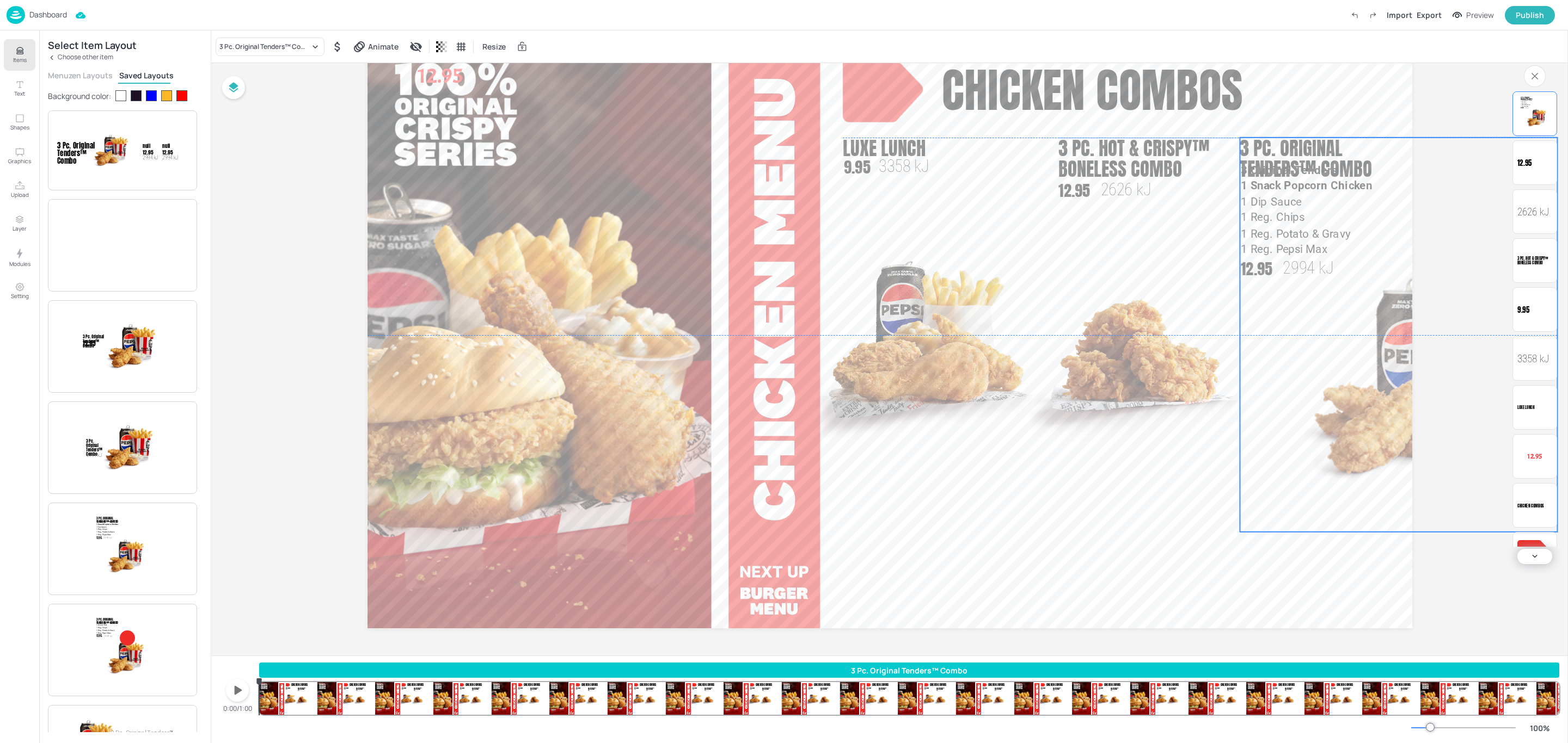
drag, startPoint x: 771, startPoint y: 217, endPoint x: 1294, endPoint y: 195, distance: 523.5
click at [1294, 195] on span "1 Dip Sauce" at bounding box center [1271, 201] width 60 height 12
click at [1370, 118] on div "Ungroup" at bounding box center [1363, 118] width 42 height 14
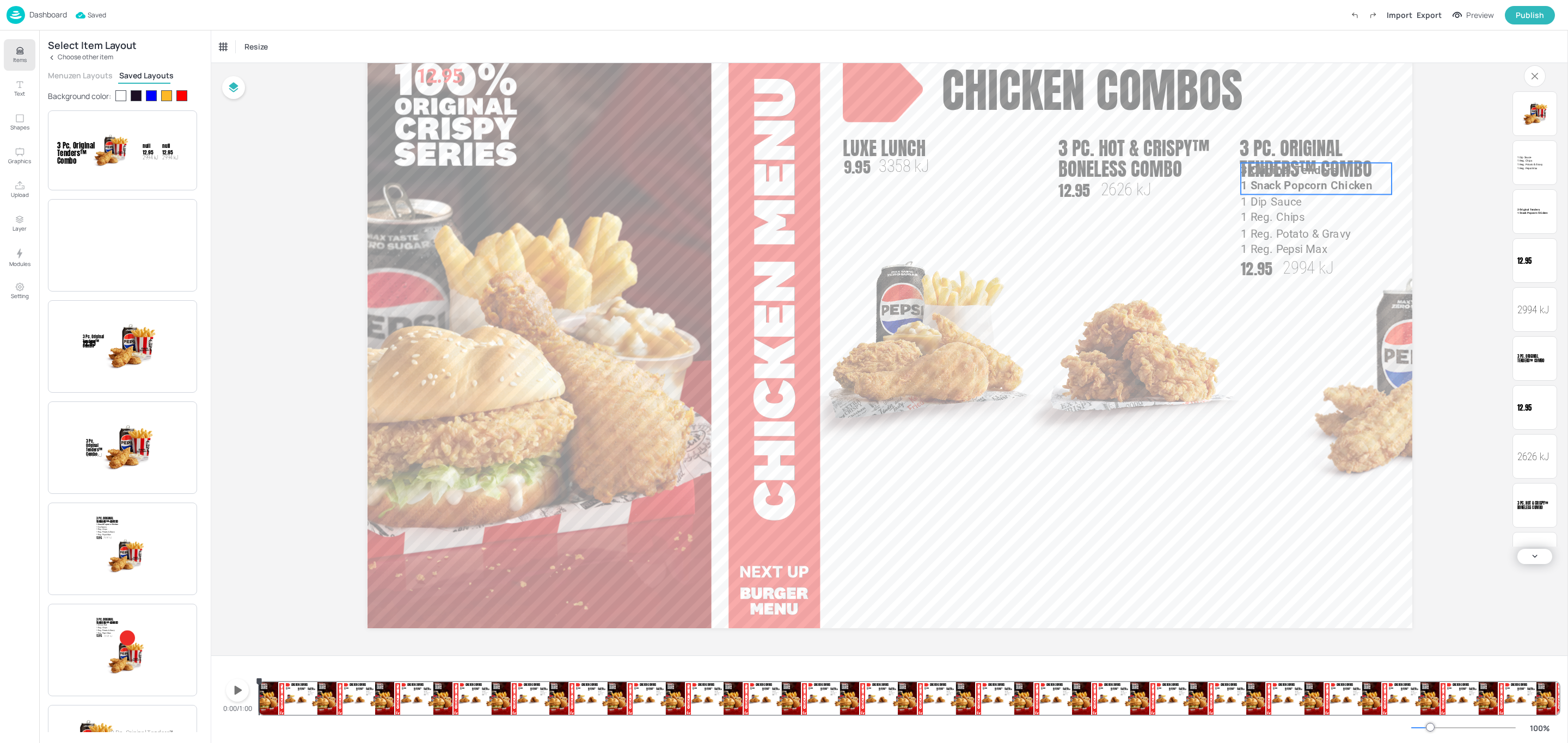
click at [1296, 183] on span "1 Snack Popcorn Chicken" at bounding box center [1307, 185] width 131 height 12
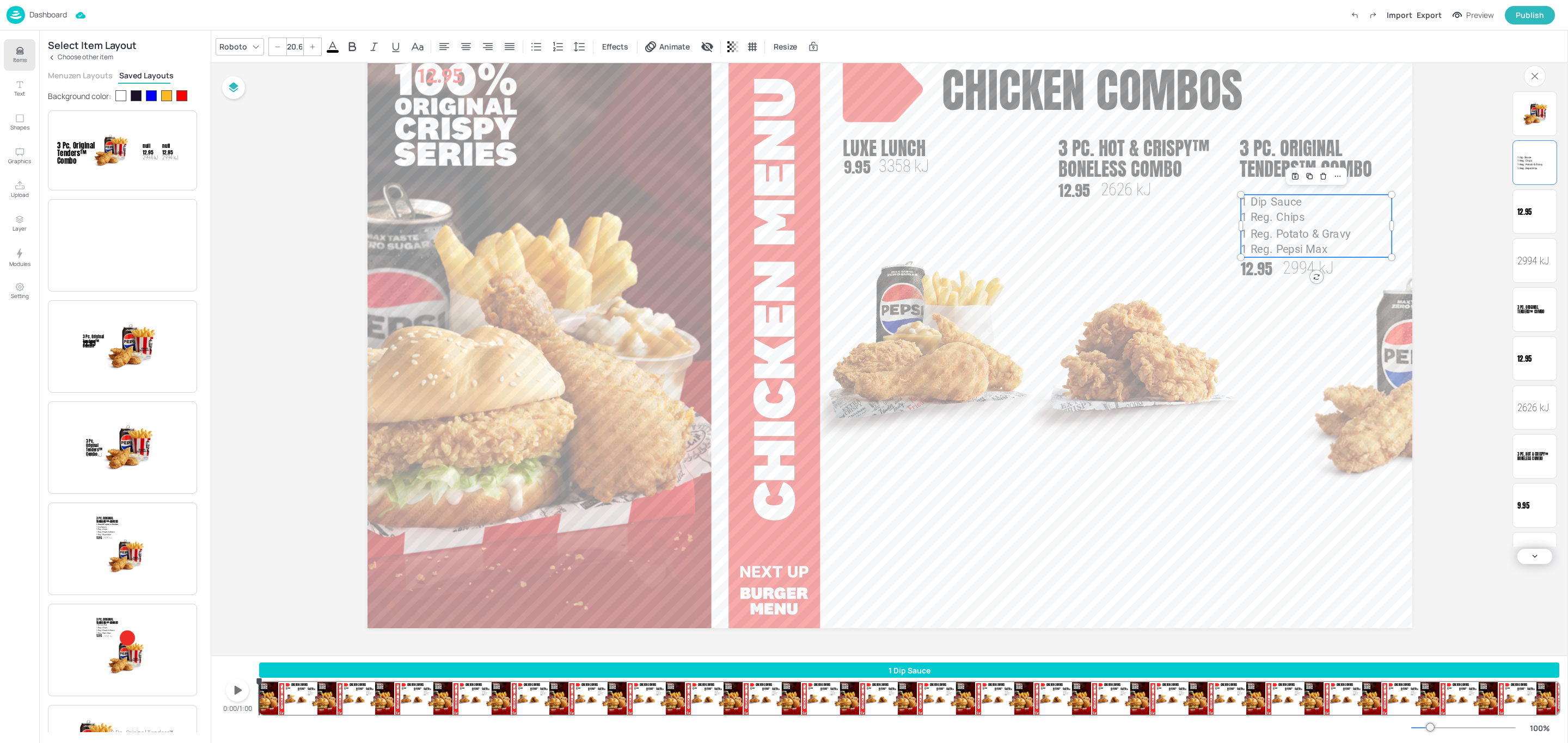
click at [1287, 203] on span "1 Dip Sauce" at bounding box center [1271, 201] width 60 height 12
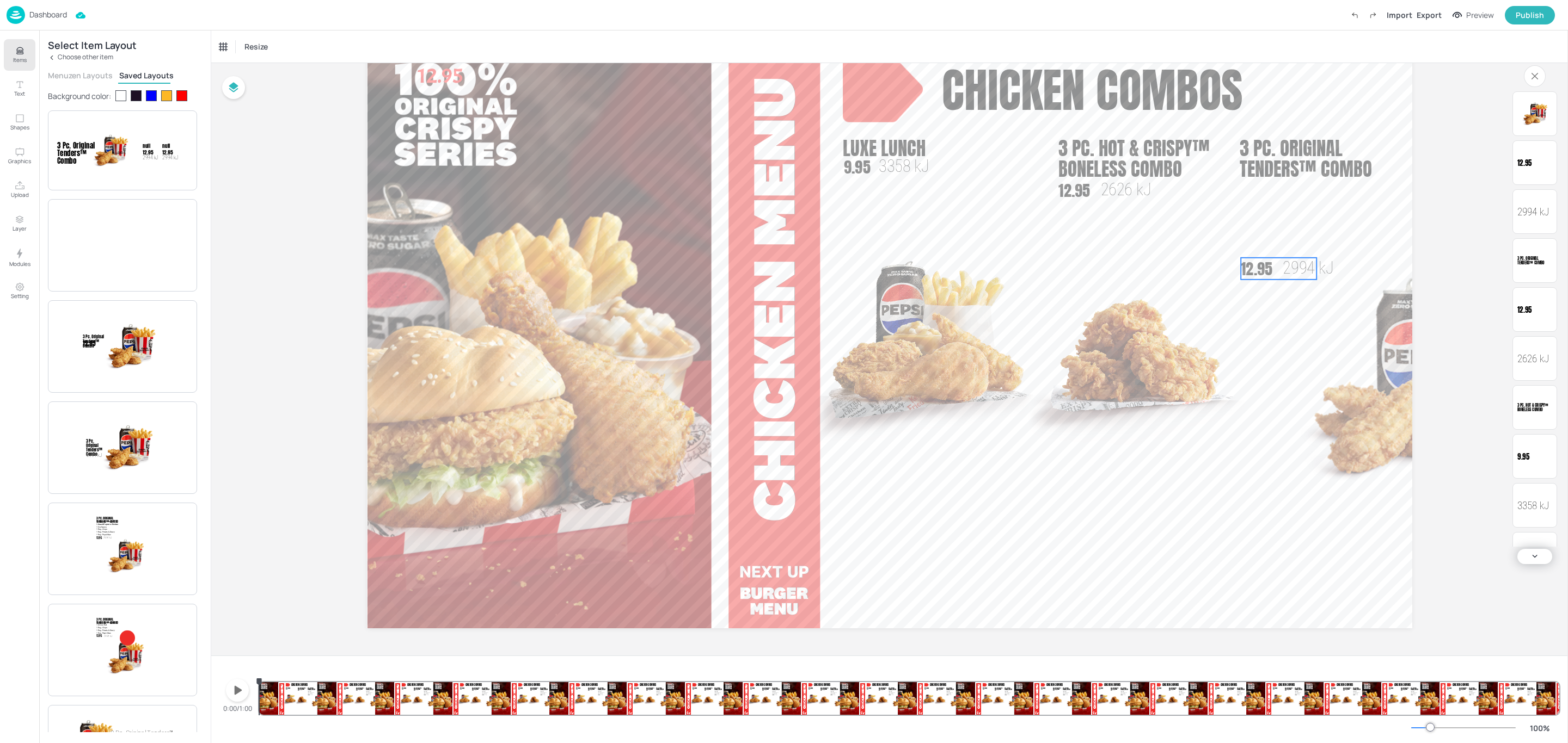
click at [1260, 269] on span "12.95" at bounding box center [1256, 268] width 32 height 24
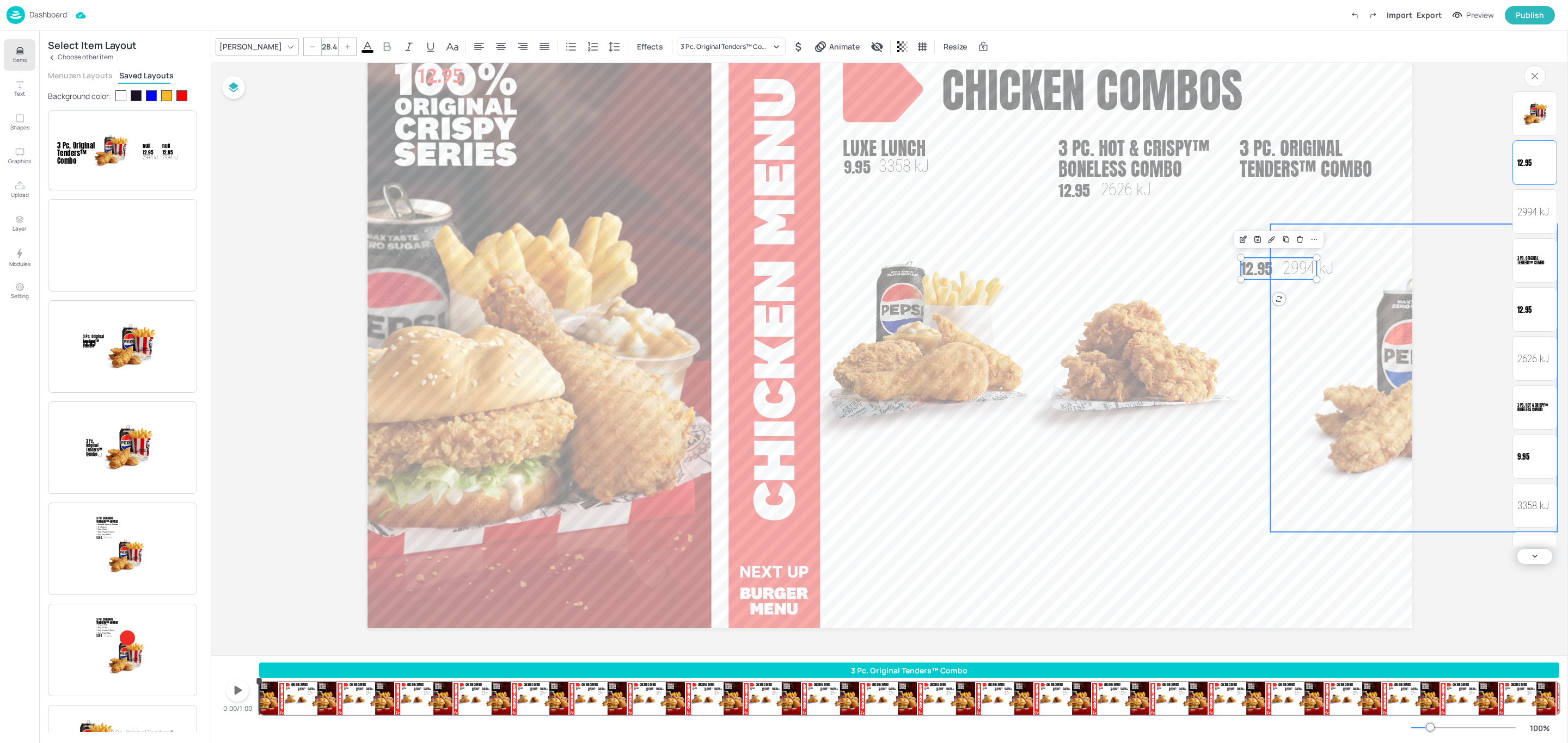
click at [1318, 333] on img at bounding box center [1414, 378] width 287 height 308
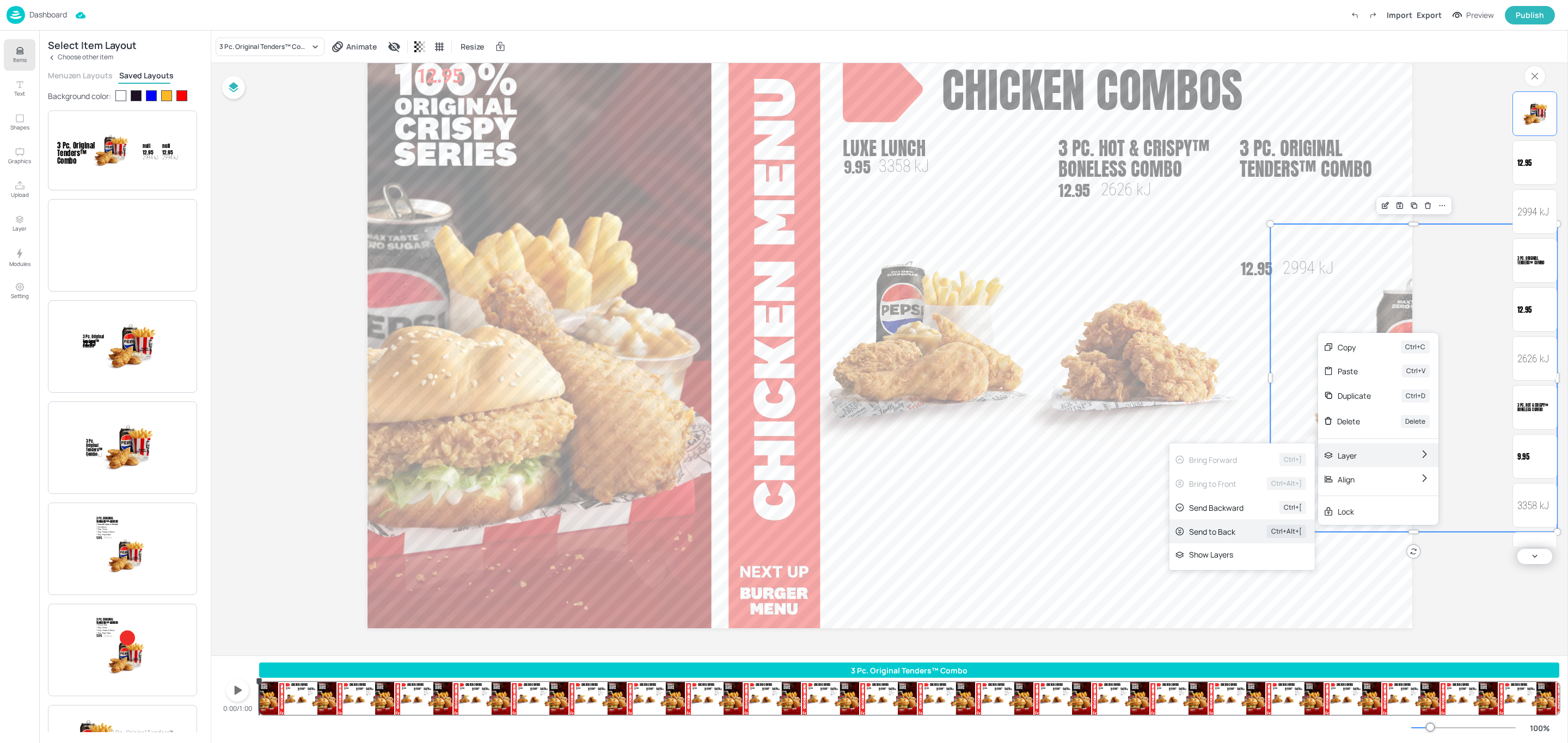
click at [1241, 536] on div "Send to Back Ctrl+Alt+[" at bounding box center [1242, 532] width 145 height 24
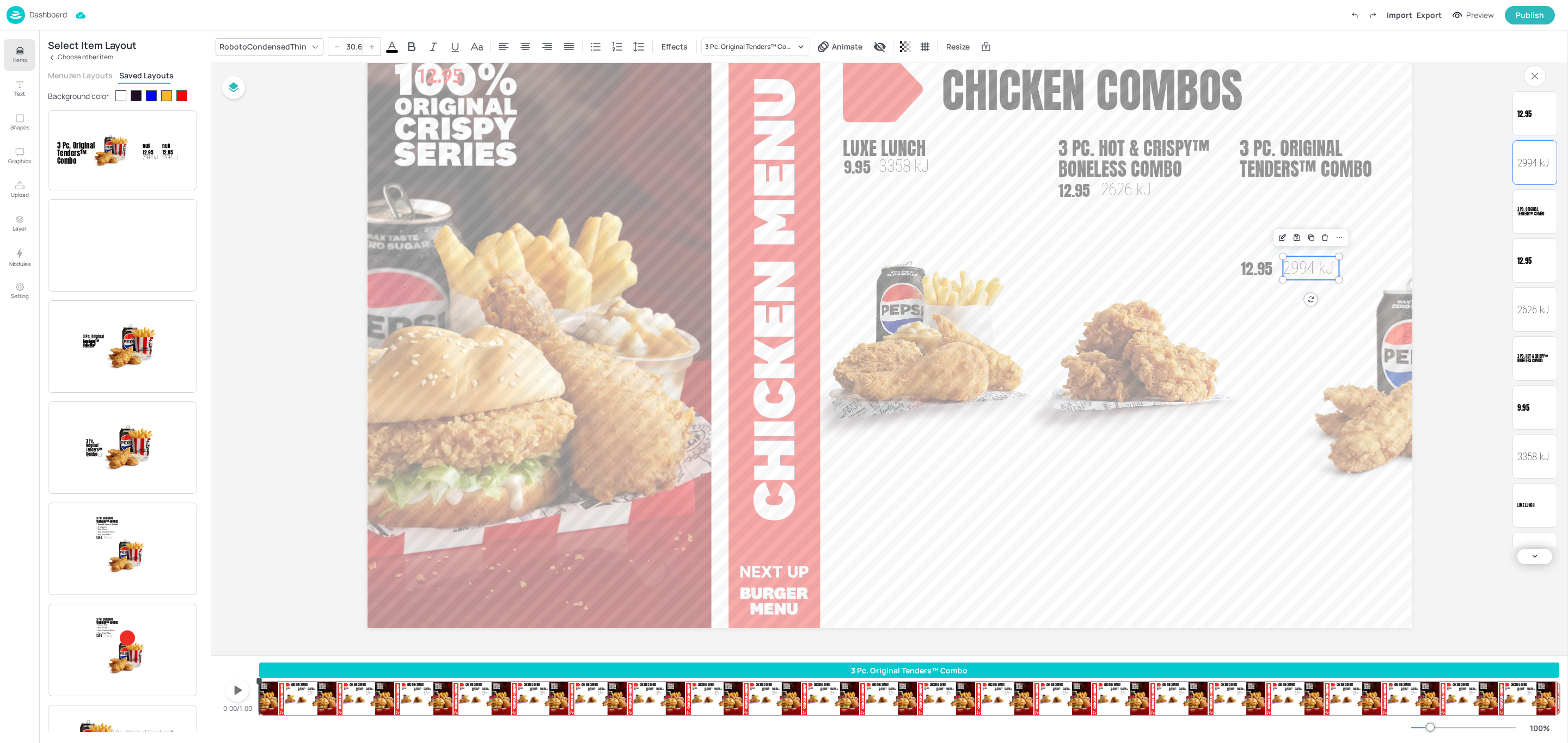
click at [1323, 270] on span "2994 kJ" at bounding box center [1307, 268] width 50 height 19
type input "--"
click at [1258, 268] on span "12.95" at bounding box center [1256, 268] width 32 height 24
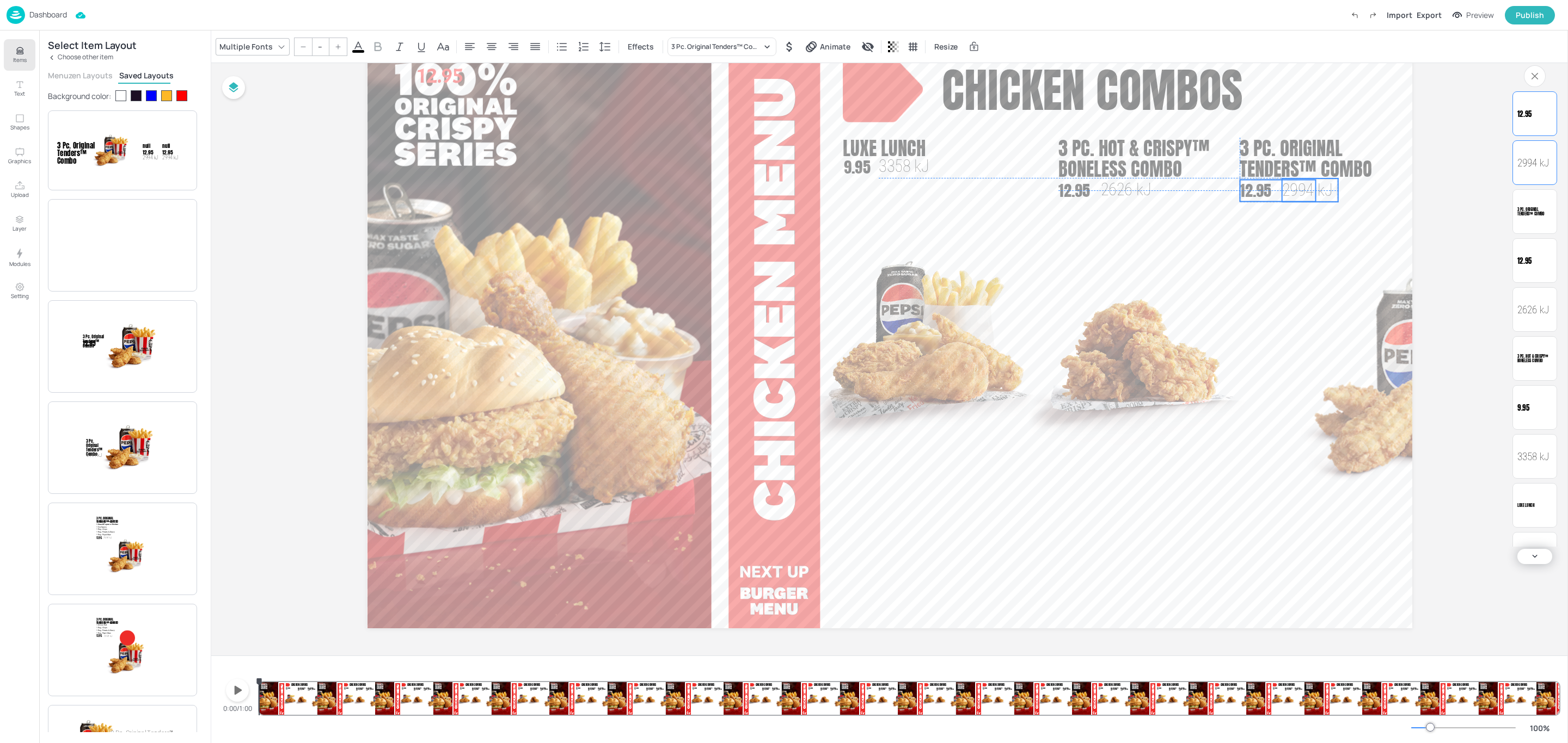
drag, startPoint x: 1258, startPoint y: 268, endPoint x: 1258, endPoint y: 187, distance: 81.0
click at [1258, 187] on span "12.95" at bounding box center [1255, 191] width 32 height 24
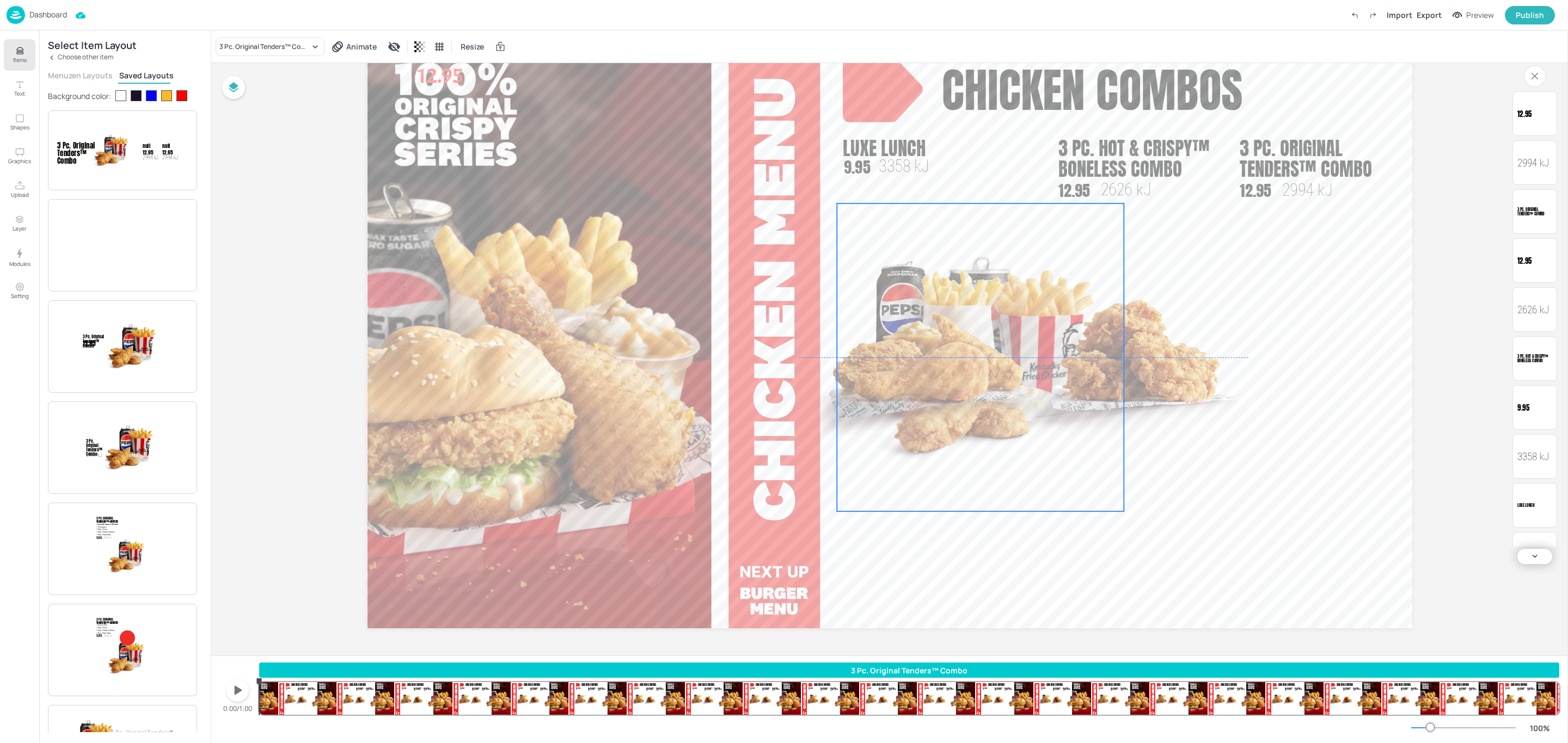
drag, startPoint x: 1382, startPoint y: 369, endPoint x: 949, endPoint y: 350, distance: 433.4
click at [949, 41] on div "Chicken combos 12.95 Luxe Lunch 3358 kJ 9.95 3 Pc. Hot & Crispy™ Boneless Combo…" at bounding box center [890, 41] width 1045 height 0
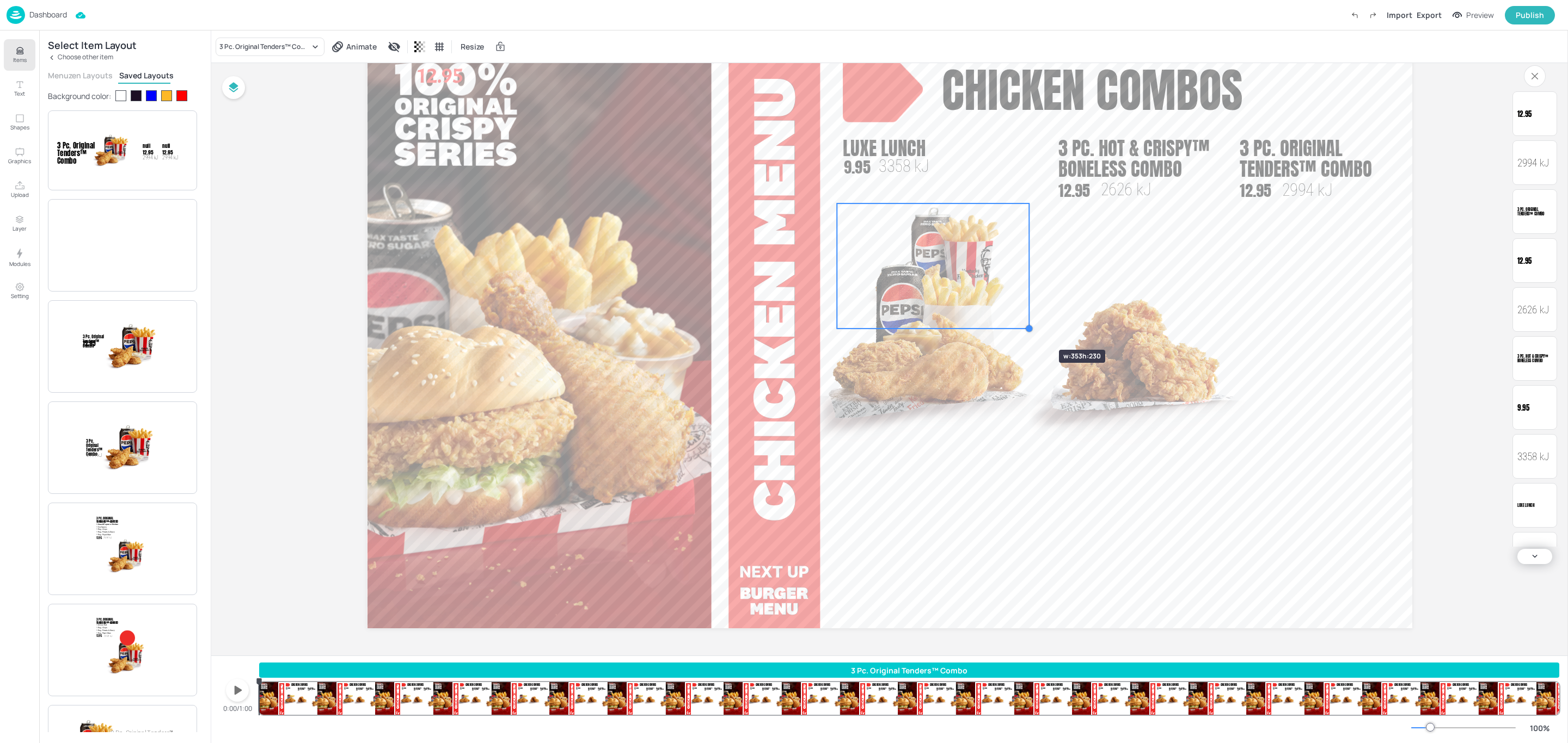
drag, startPoint x: 1121, startPoint y: 513, endPoint x: 1027, endPoint y: 330, distance: 205.7
click at [1027, 330] on div at bounding box center [1029, 329] width 9 height 9
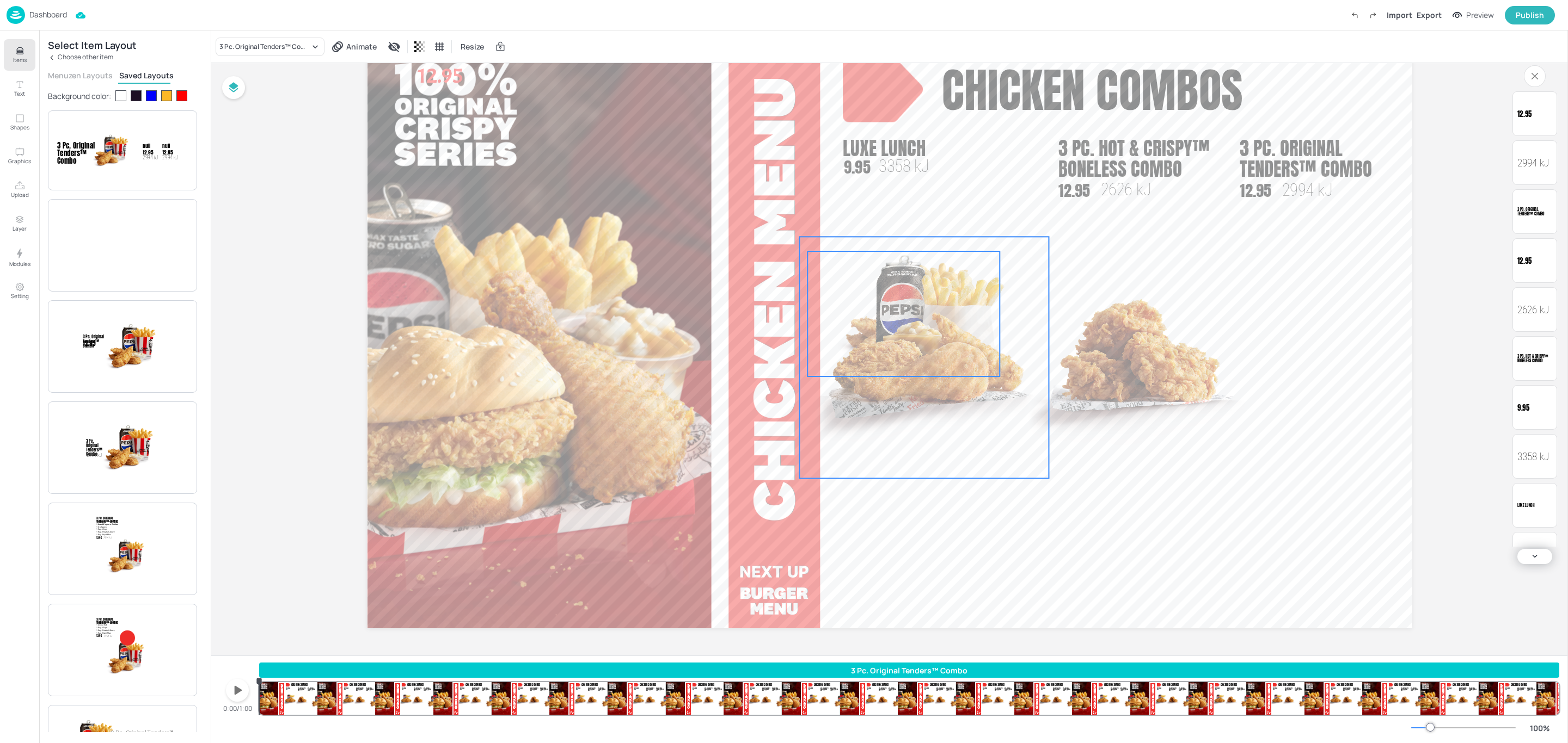
drag, startPoint x: 971, startPoint y: 237, endPoint x: 942, endPoint y: 285, distance: 56.1
click at [942, 285] on img at bounding box center [924, 358] width 249 height 242
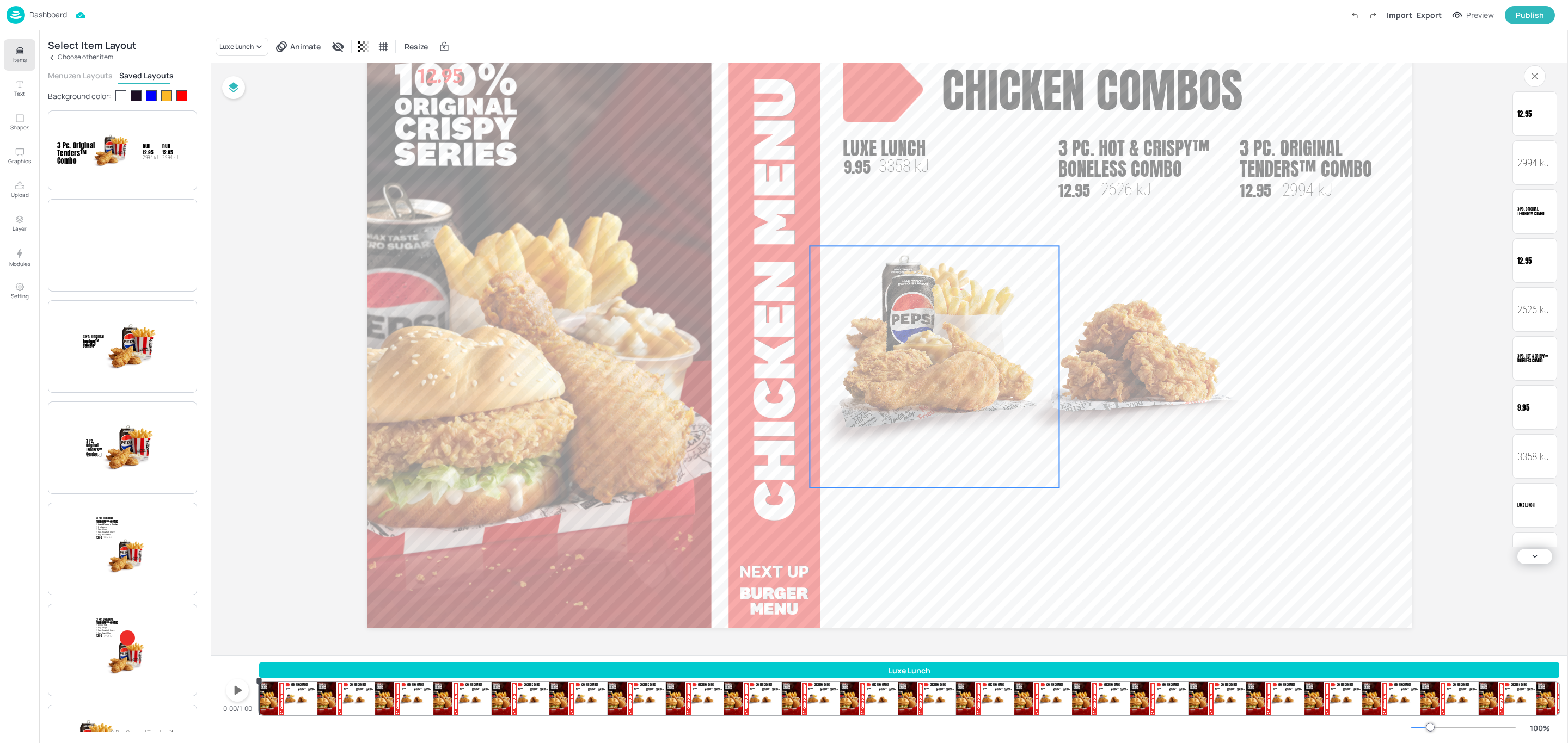
drag, startPoint x: 1045, startPoint y: 477, endPoint x: 1056, endPoint y: 487, distance: 14.9
click at [1056, 487] on img at bounding box center [934, 367] width 249 height 242
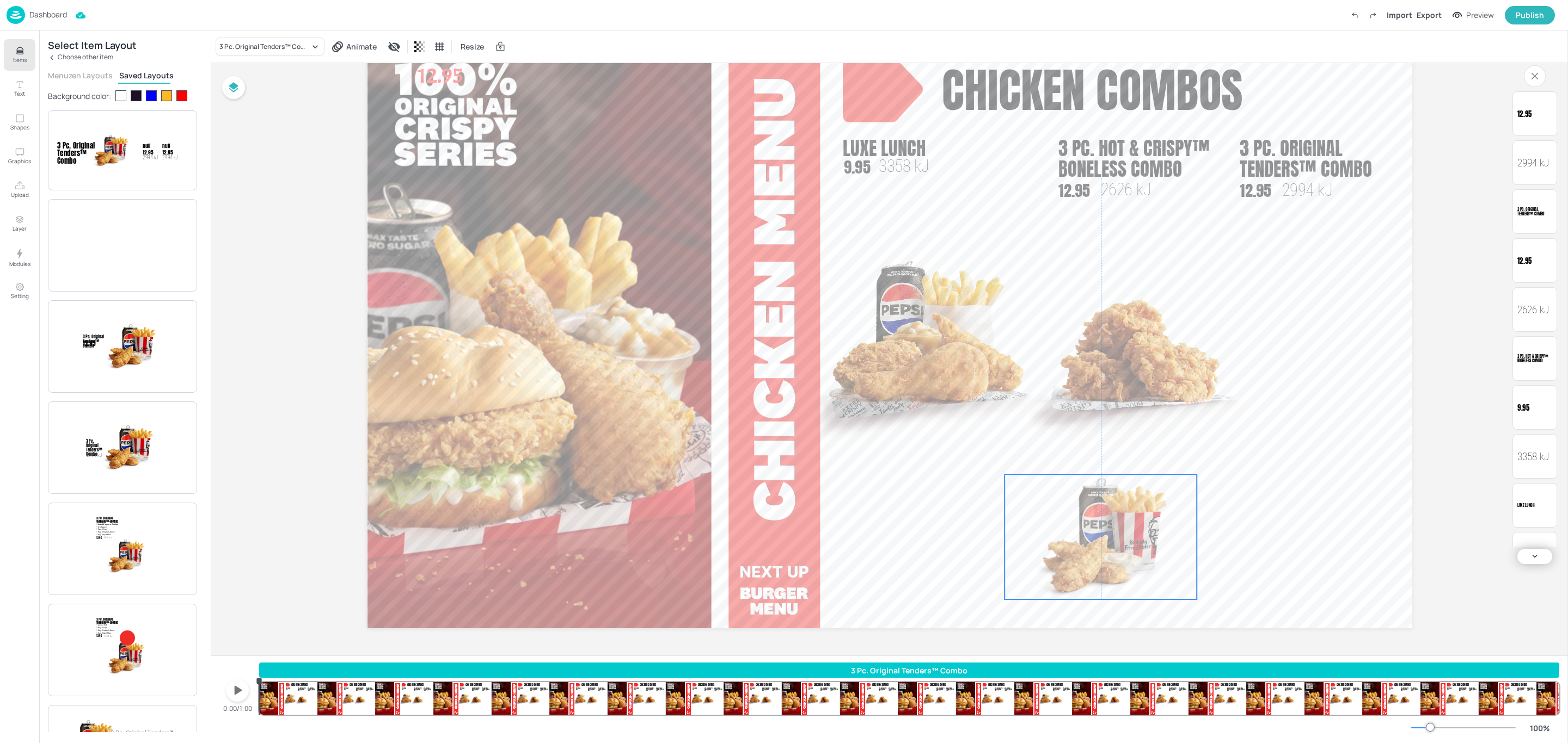
drag, startPoint x: 975, startPoint y: 230, endPoint x: 1139, endPoint y: 509, distance: 323.6
click at [1139, 509] on img at bounding box center [1101, 537] width 192 height 125
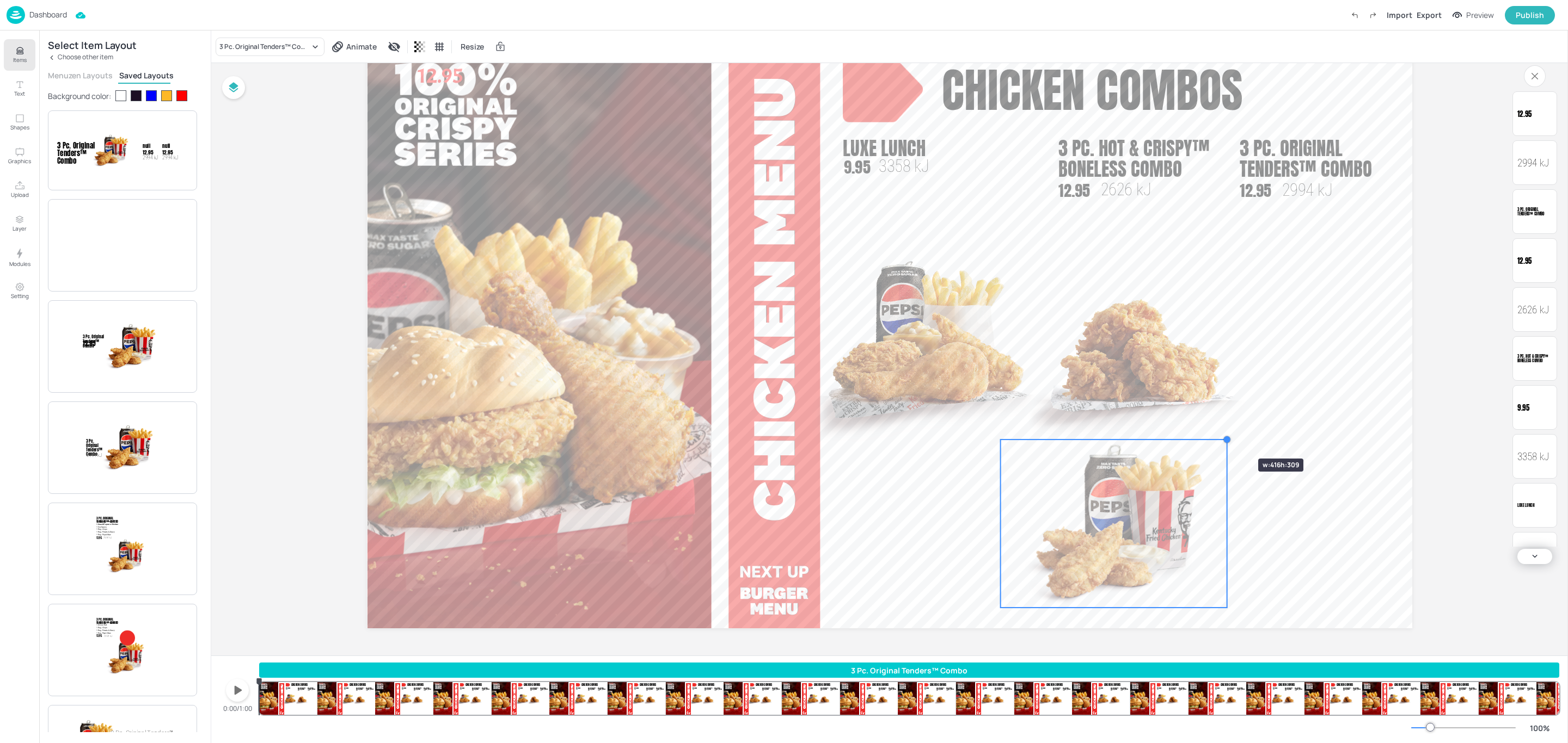
drag, startPoint x: 1191, startPoint y: 482, endPoint x: 1226, endPoint y: 439, distance: 55.4
click at [1226, 439] on div at bounding box center [1226, 440] width 9 height 9
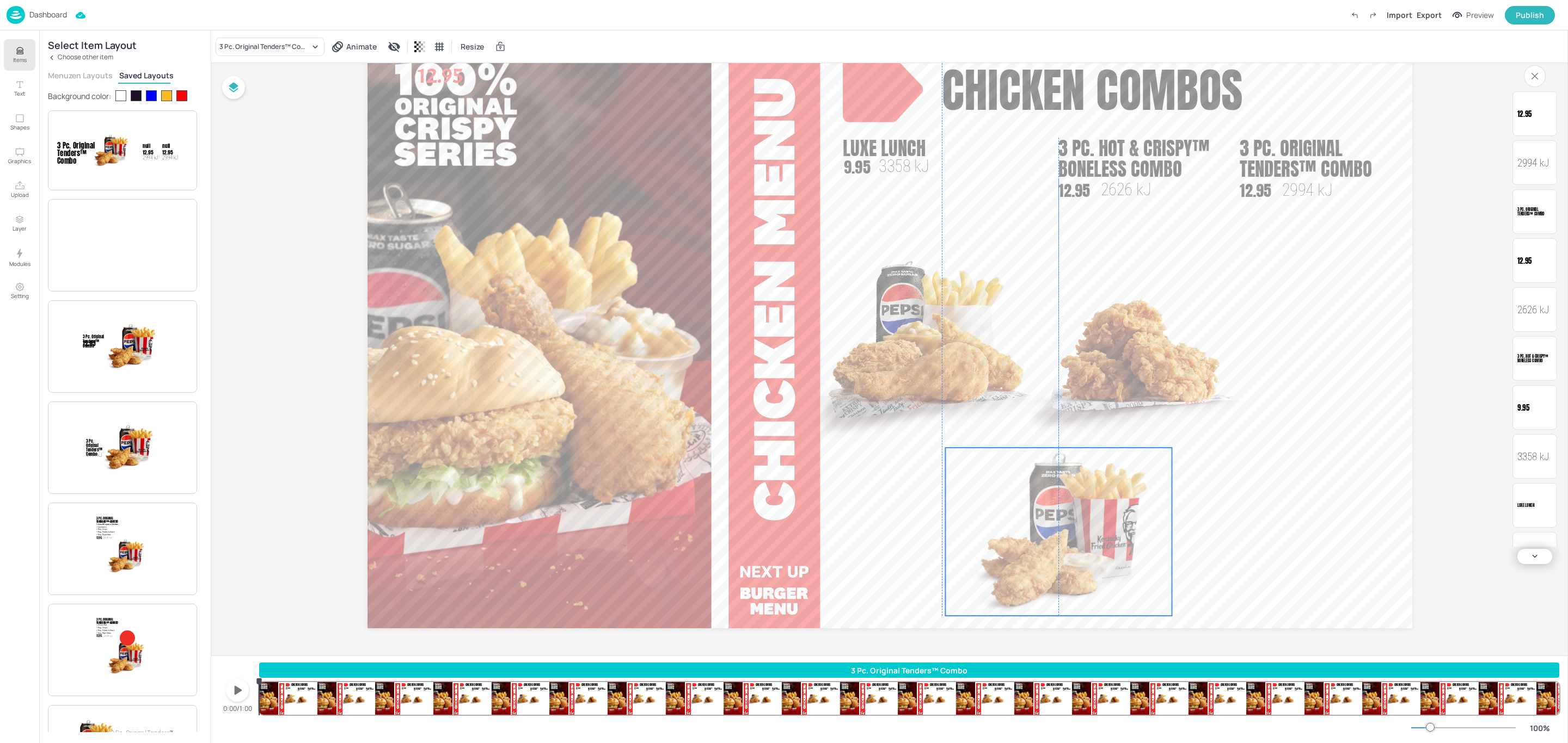
drag, startPoint x: 1156, startPoint y: 560, endPoint x: 1181, endPoint y: 482, distance: 81.9
click at [1097, 573] on img at bounding box center [1058, 531] width 226 height 168
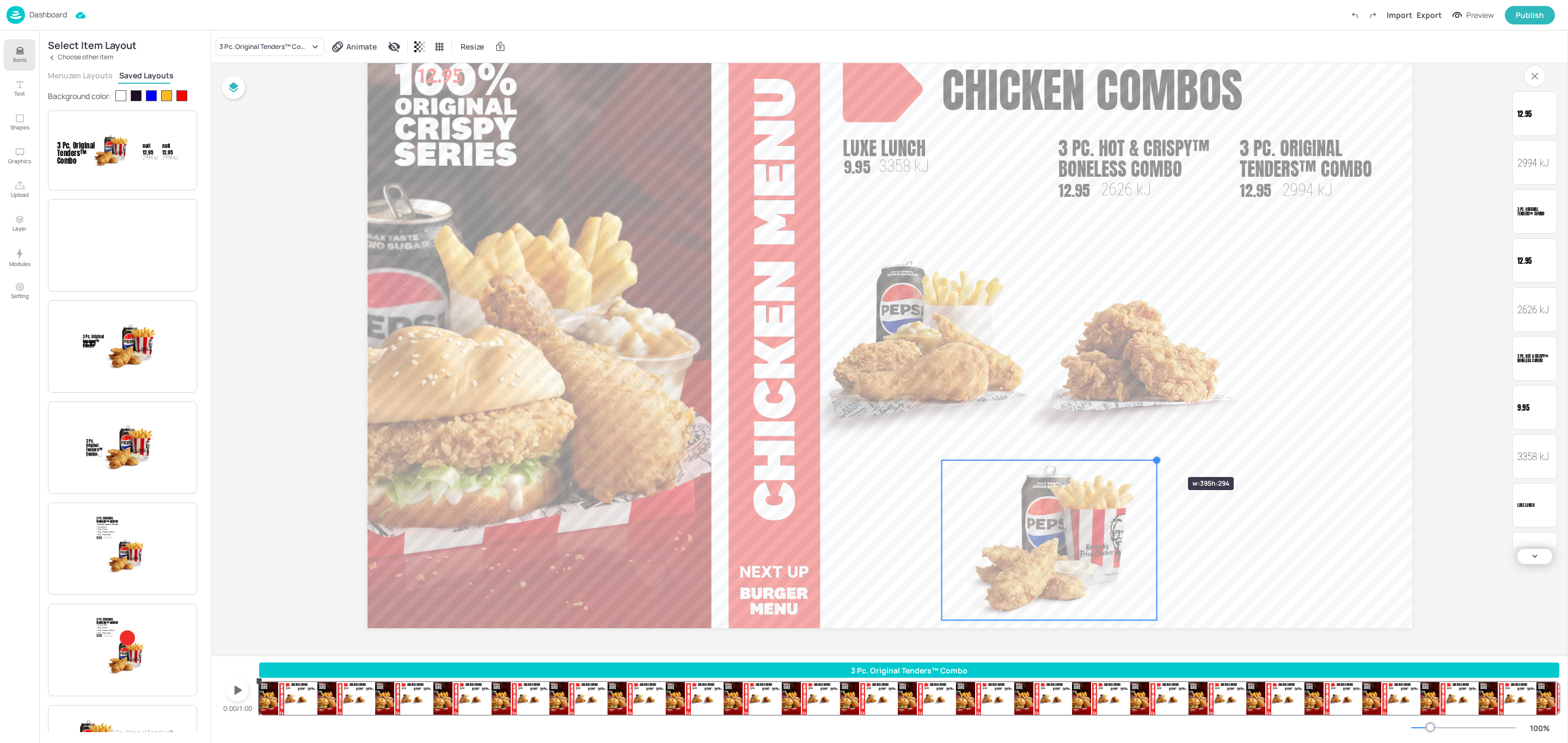
drag, startPoint x: 1167, startPoint y: 449, endPoint x: 1156, endPoint y: 457, distance: 13.6
click at [1156, 457] on div at bounding box center [1156, 460] width 9 height 9
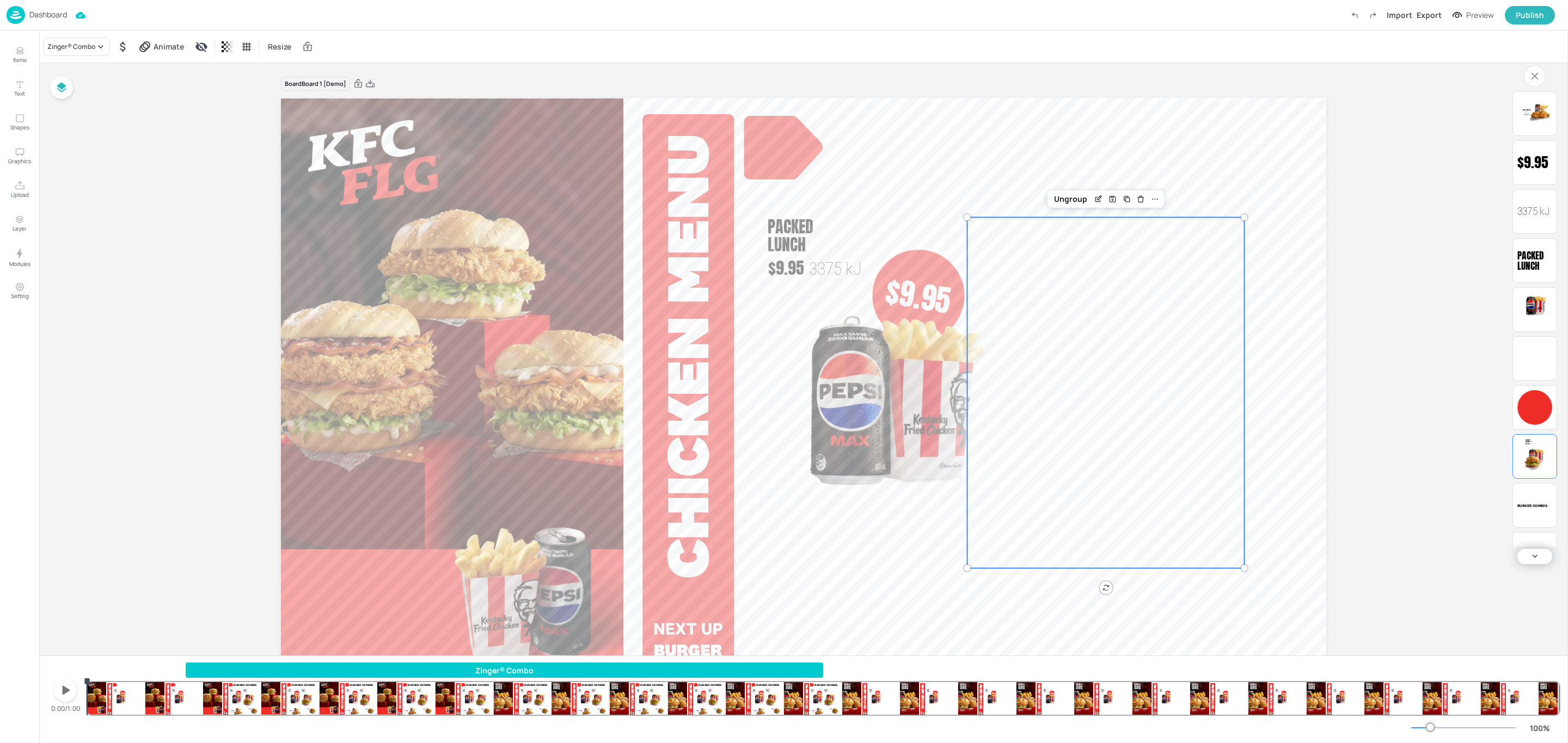
drag, startPoint x: 121, startPoint y: 702, endPoint x: 71, endPoint y: 698, distance: 50.2
click at [71, 698] on div "0:00/1:00 Zinger® Combo Zinger® 1888 [PERSON_NAME] Combos Zinger® Combo 3079 kJ…" at bounding box center [803, 689] width 1511 height 52
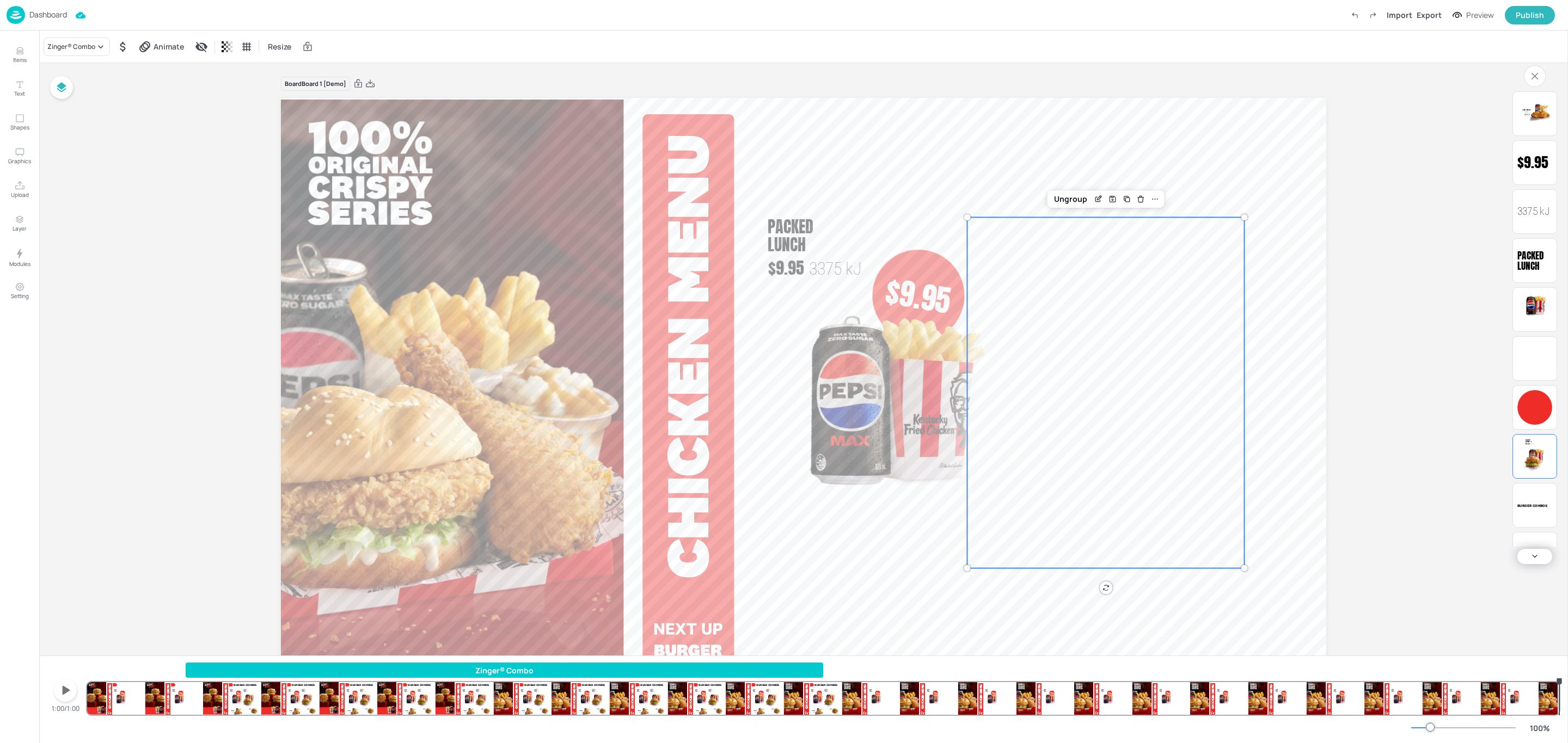
drag, startPoint x: 120, startPoint y: 709, endPoint x: 1570, endPoint y: 694, distance: 1450.1
click at [1567, 694] on html "Dashboard Import Export Preview Publish Items Text Shapes Graphics Upload Layer…" at bounding box center [784, 372] width 1568 height 743
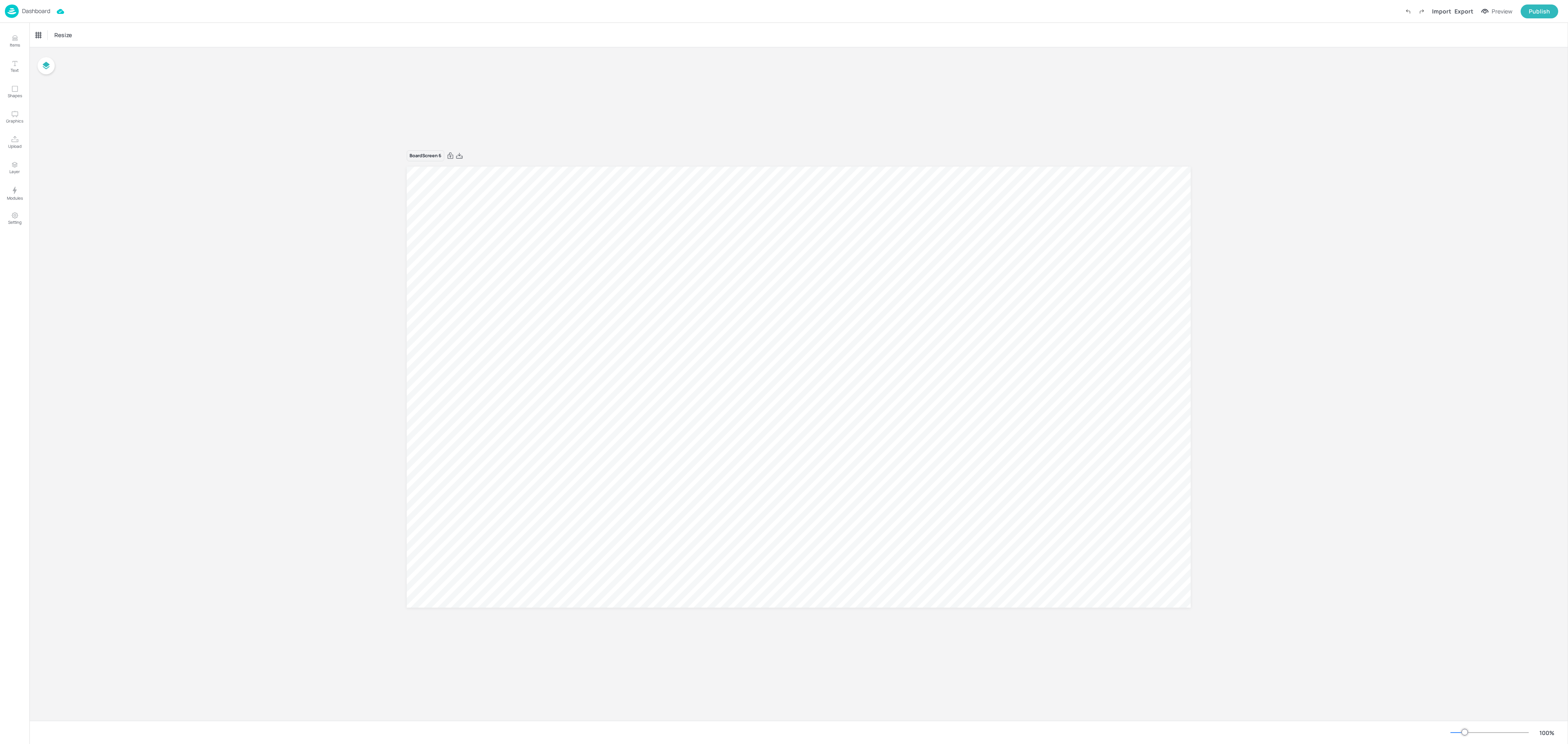
click at [34, 12] on p "Dashboard" at bounding box center [36, 10] width 28 height 5
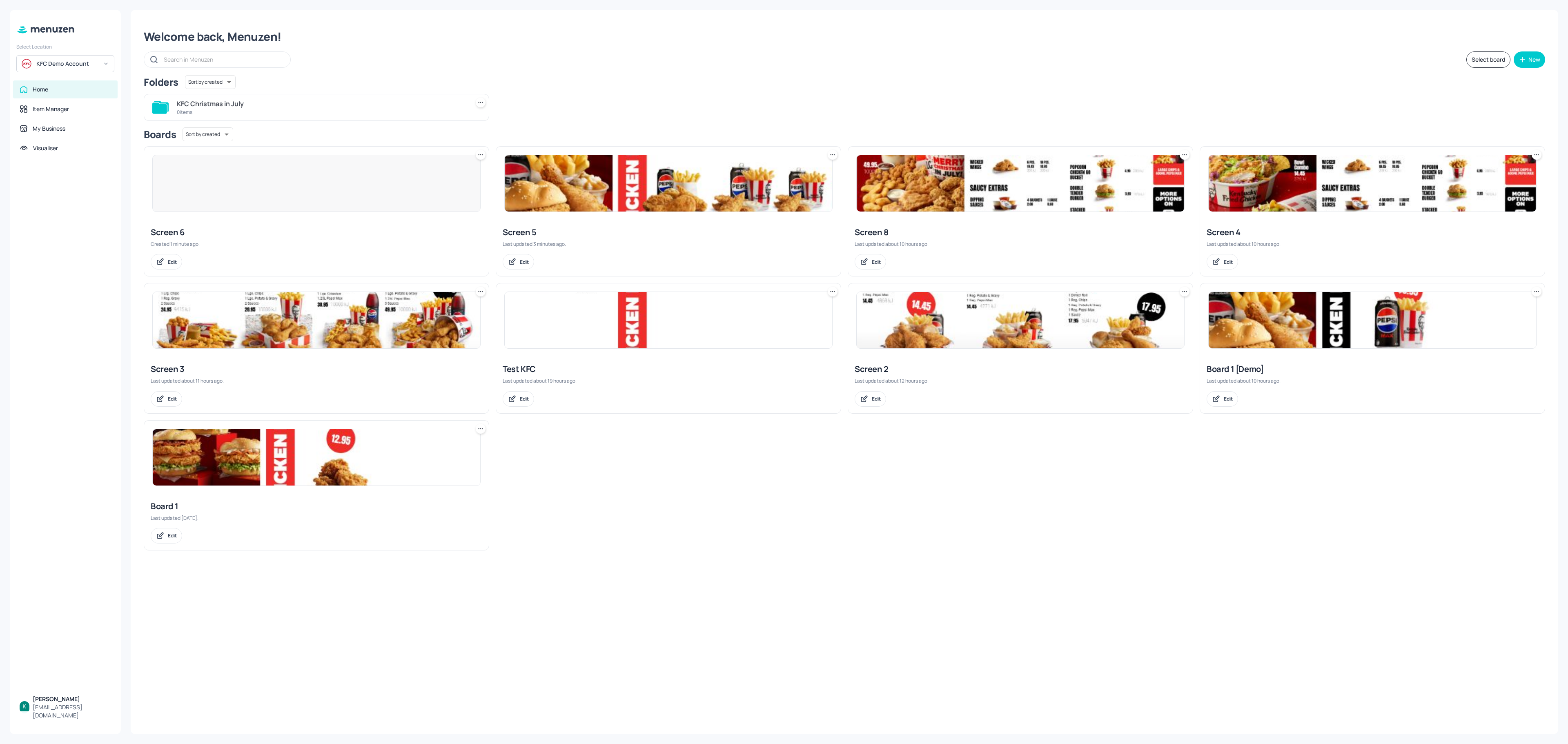
click at [215, 237] on div "Screen 6" at bounding box center [317, 232] width 332 height 12
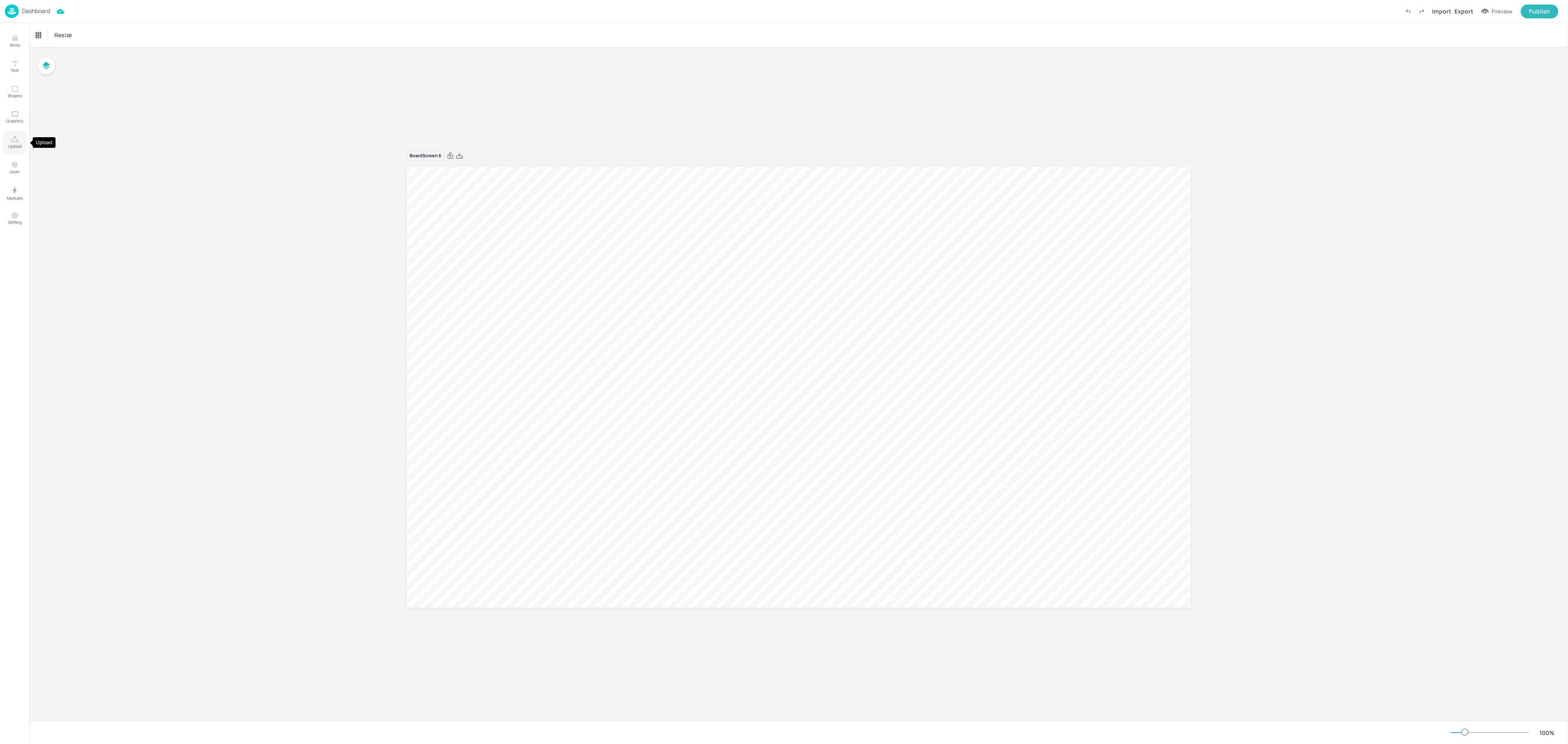
click at [9, 149] on p "Upload" at bounding box center [15, 146] width 13 height 5
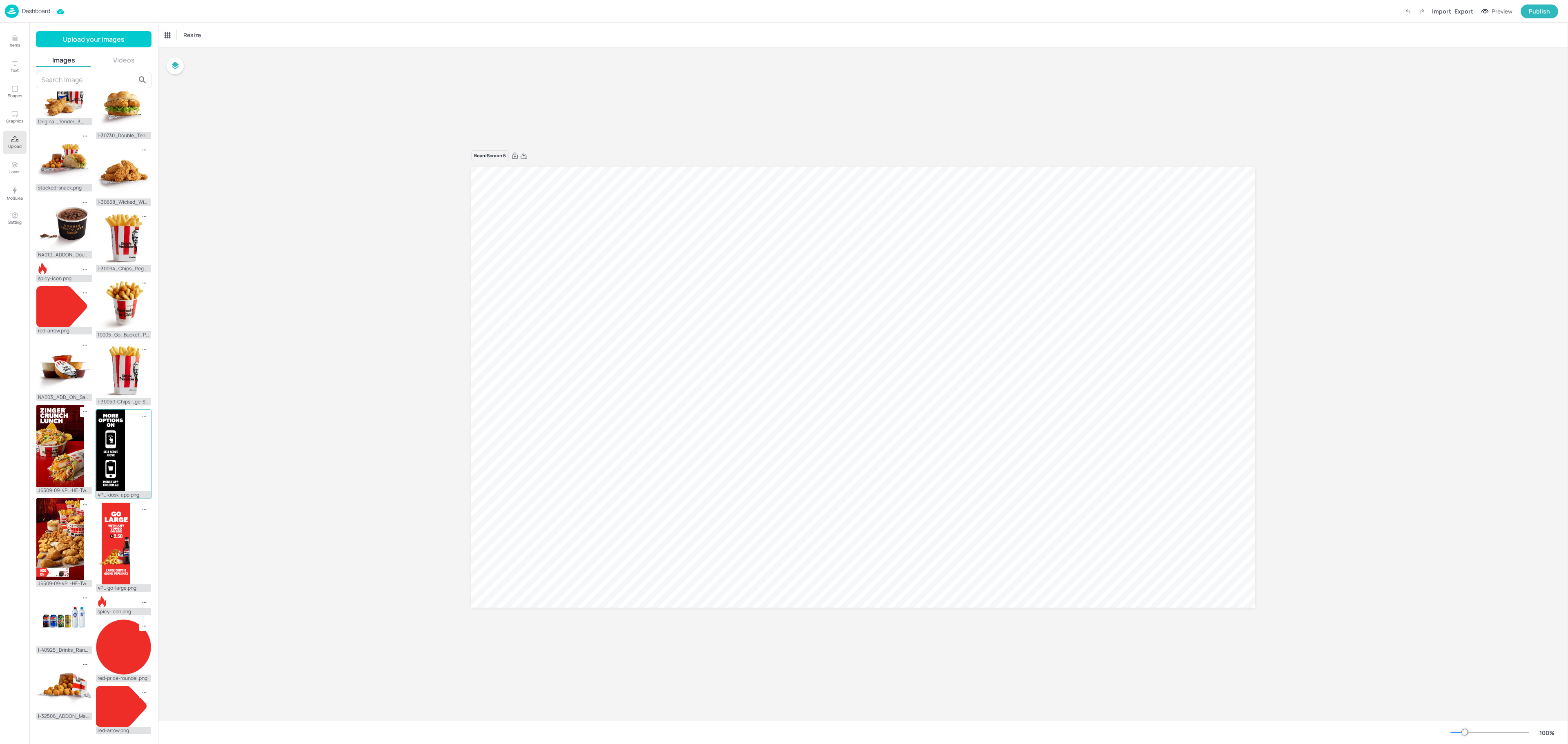
scroll to position [30, 0]
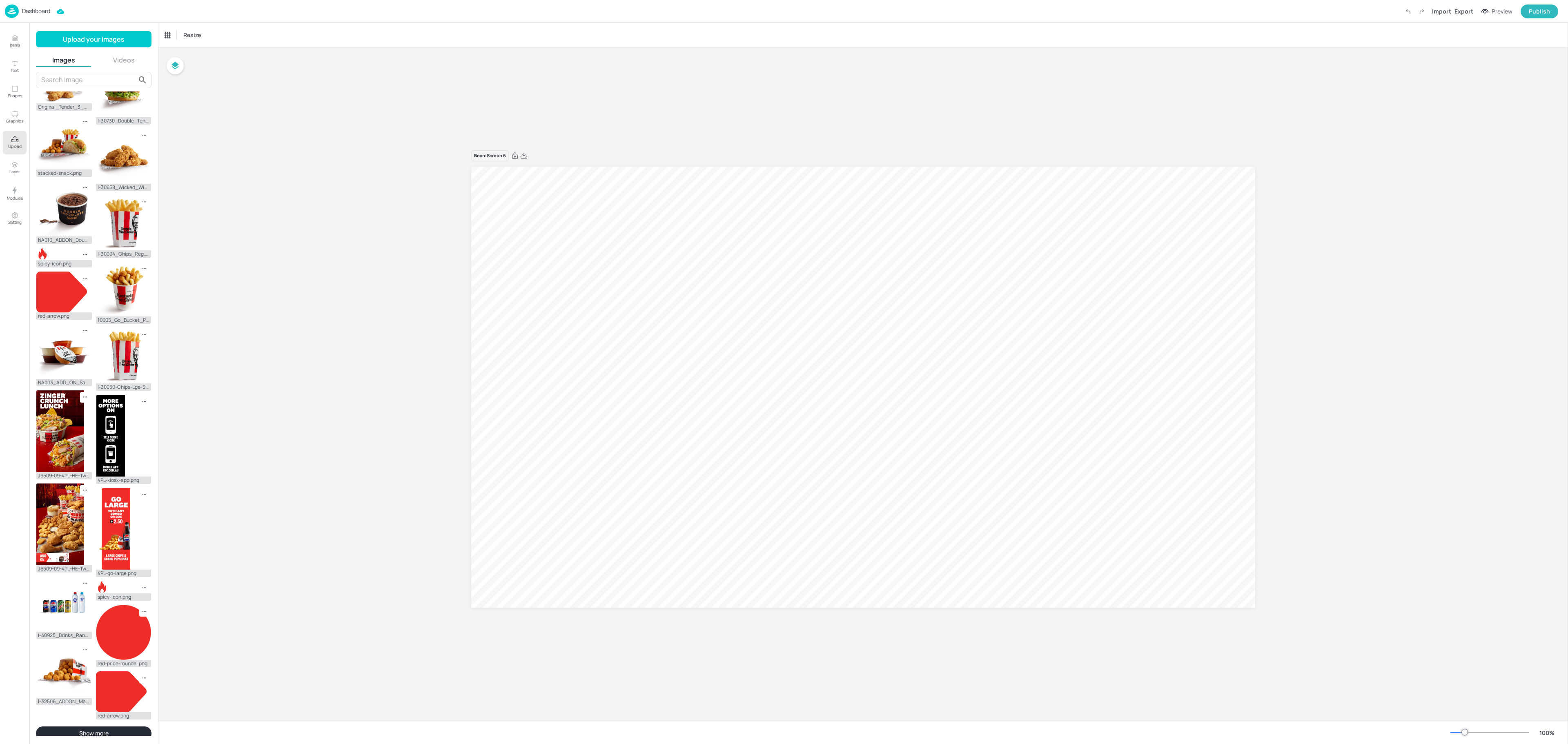
click at [120, 726] on button "Show more" at bounding box center [94, 733] width 116 height 14
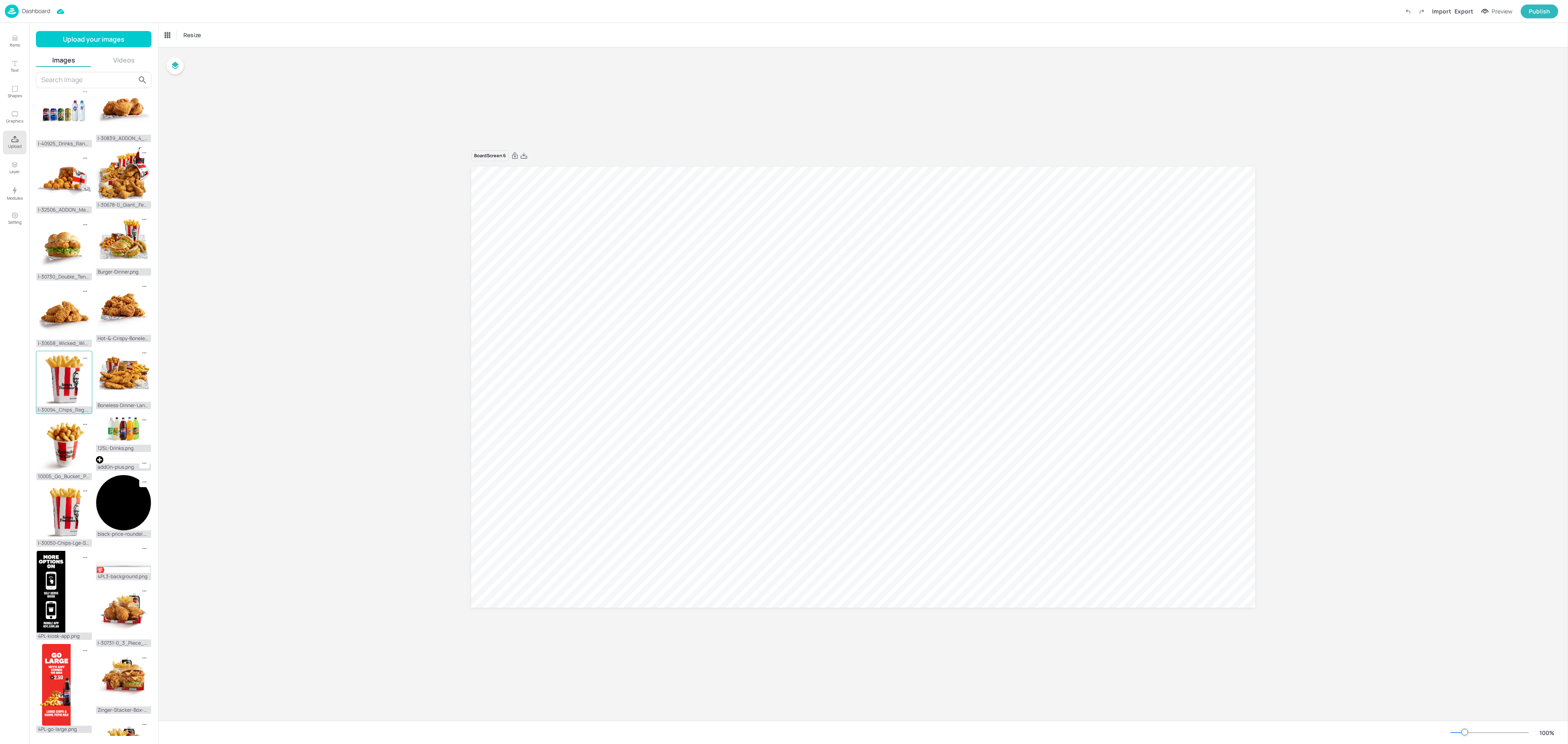
scroll to position [571, 0]
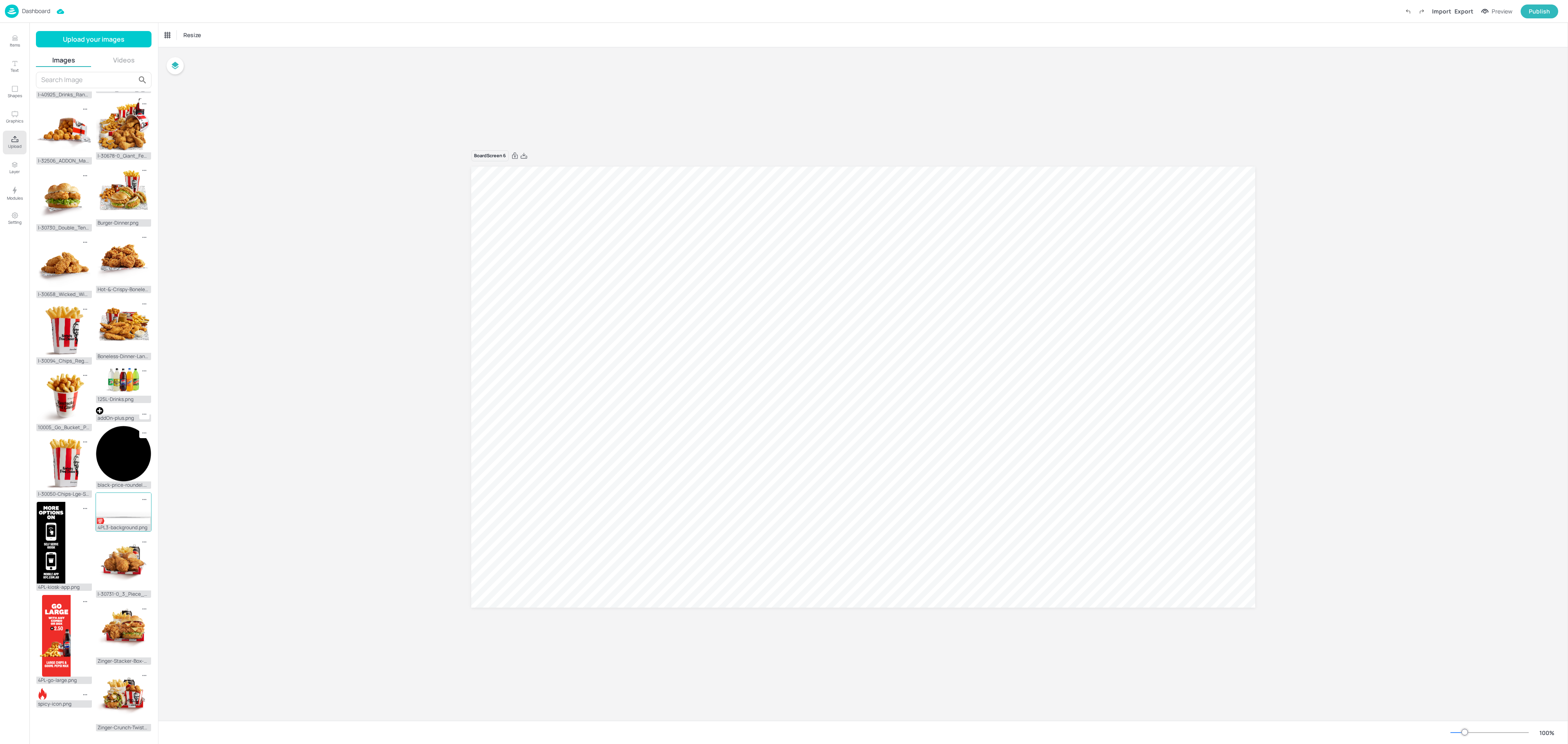
drag, startPoint x: 114, startPoint y: 507, endPoint x: 131, endPoint y: 493, distance: 22.0
click at [131, 493] on img at bounding box center [124, 508] width 55 height 31
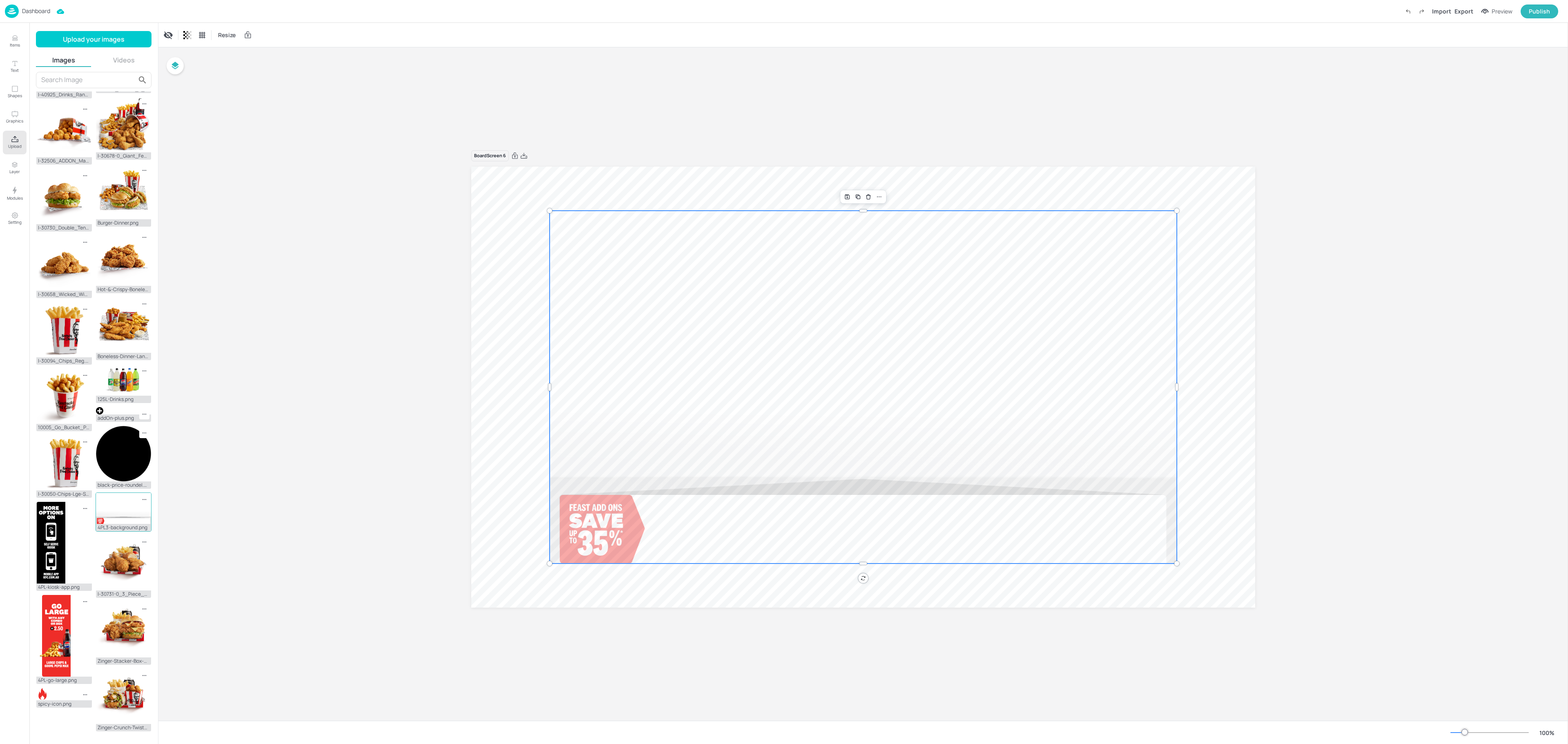
click at [125, 496] on img at bounding box center [124, 508] width 55 height 31
drag, startPoint x: 843, startPoint y: 447, endPoint x: 801, endPoint y: 452, distance: 42.3
click at [801, 452] on div at bounding box center [822, 392] width 627 height 353
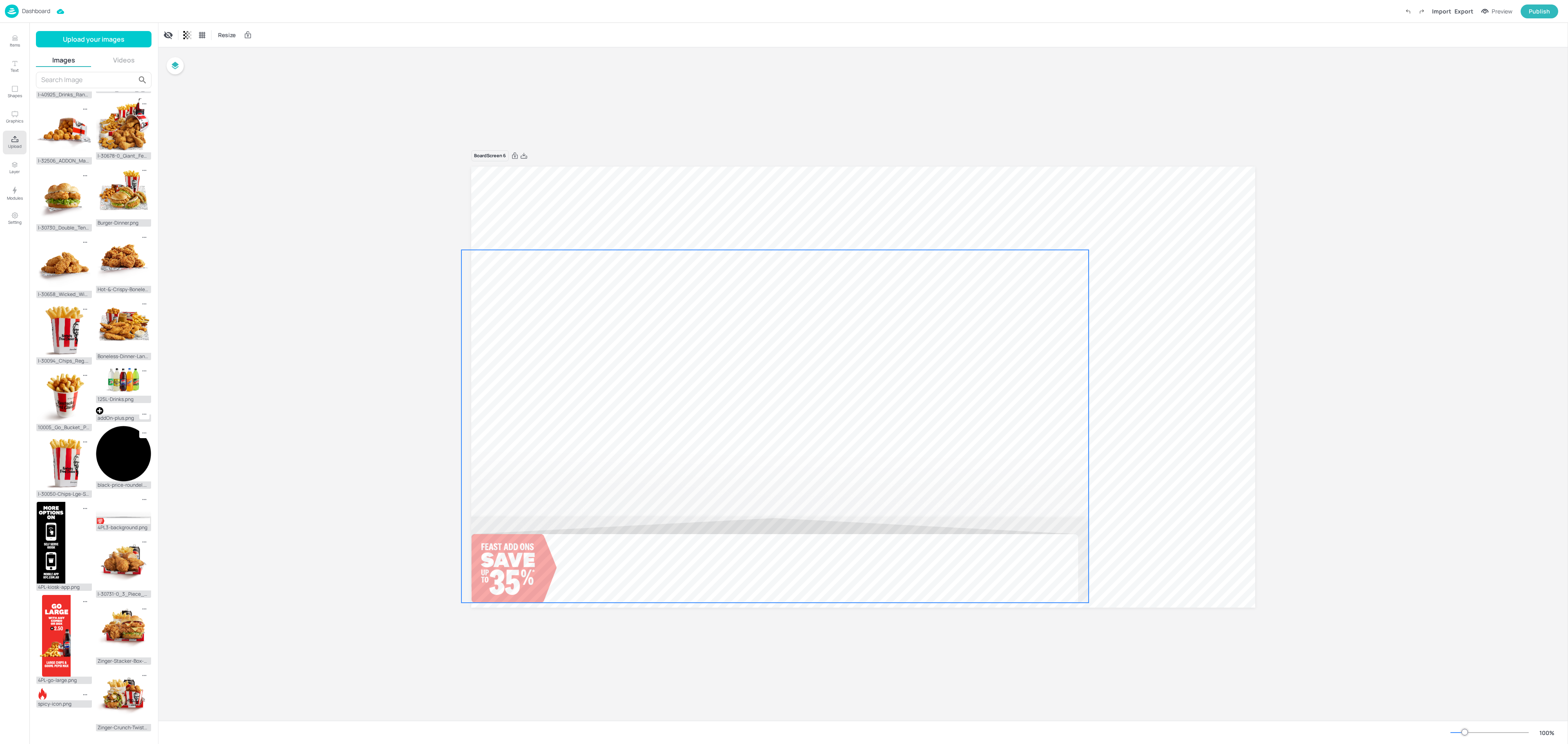
click at [707, 464] on div at bounding box center [775, 427] width 627 height 353
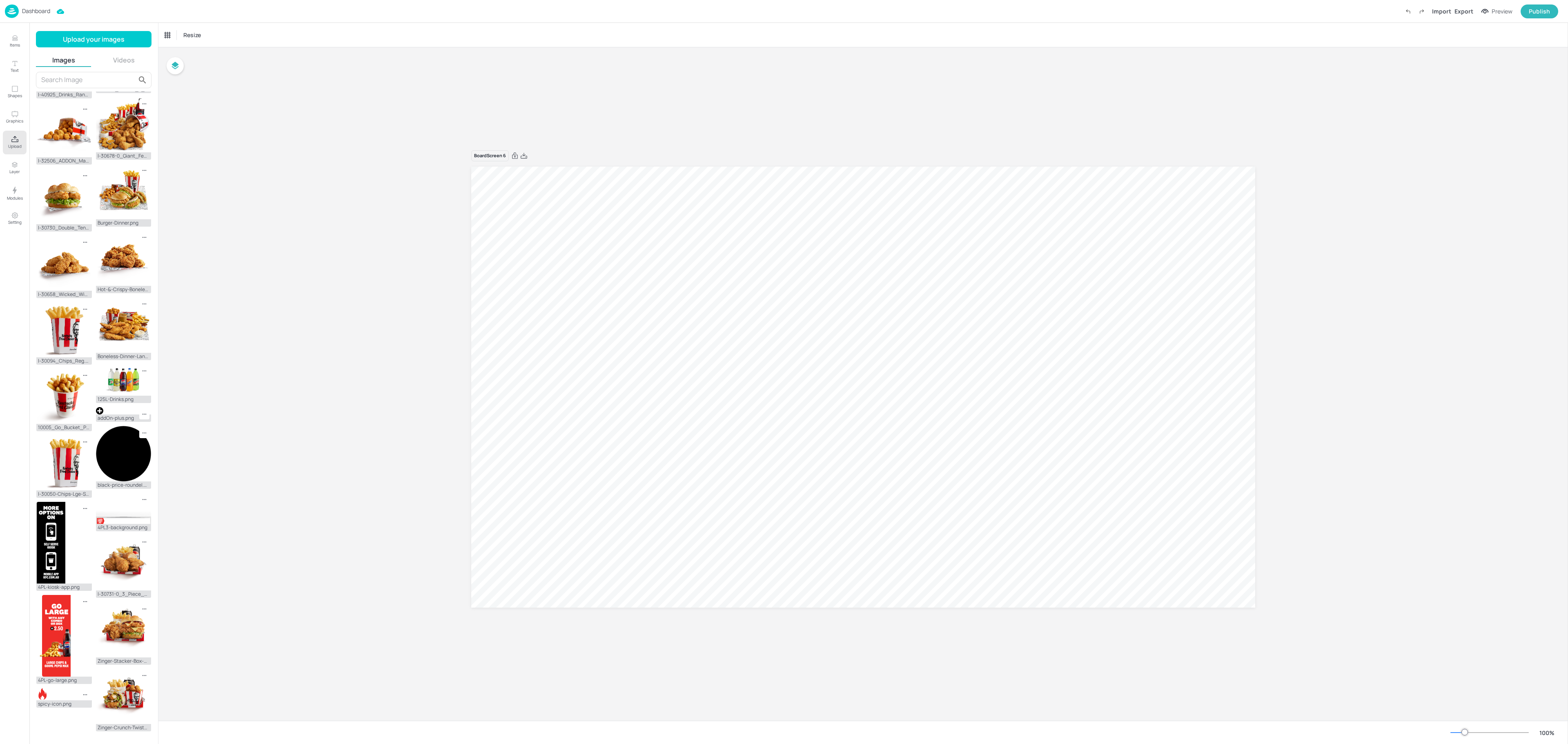
click at [119, 739] on button "Show more" at bounding box center [94, 745] width 116 height 14
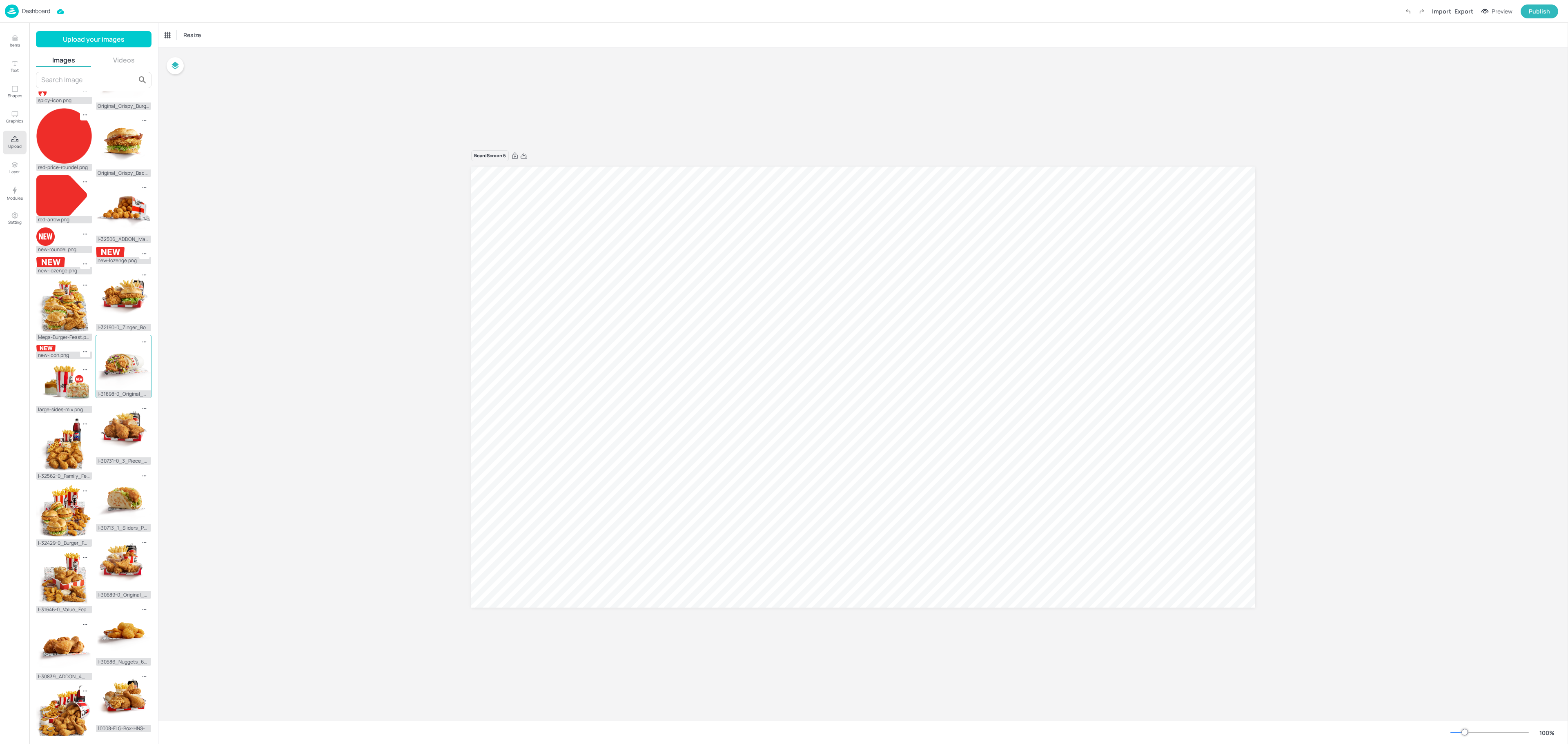
scroll to position [1190, 0]
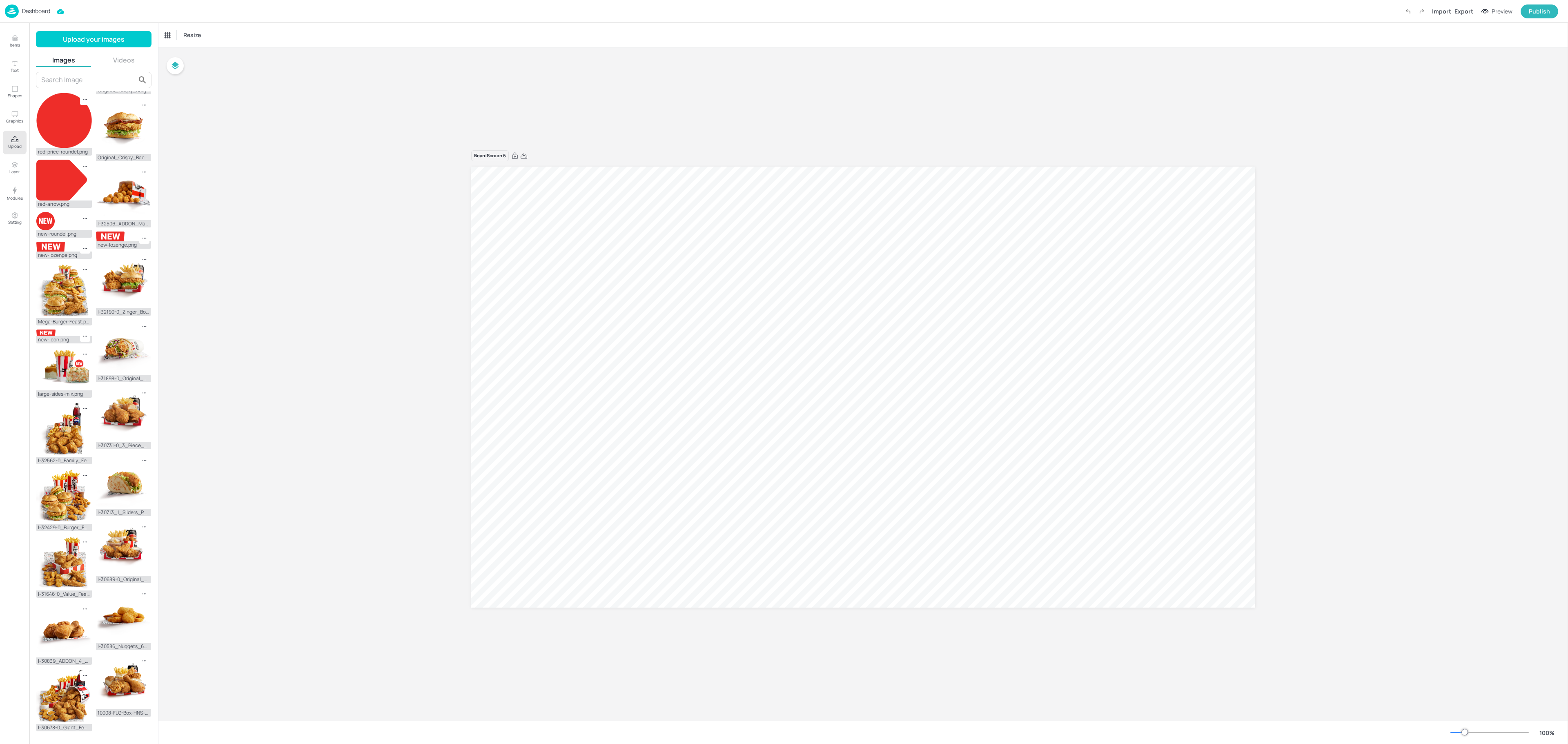
click at [74, 739] on button "Show more" at bounding box center [94, 745] width 116 height 14
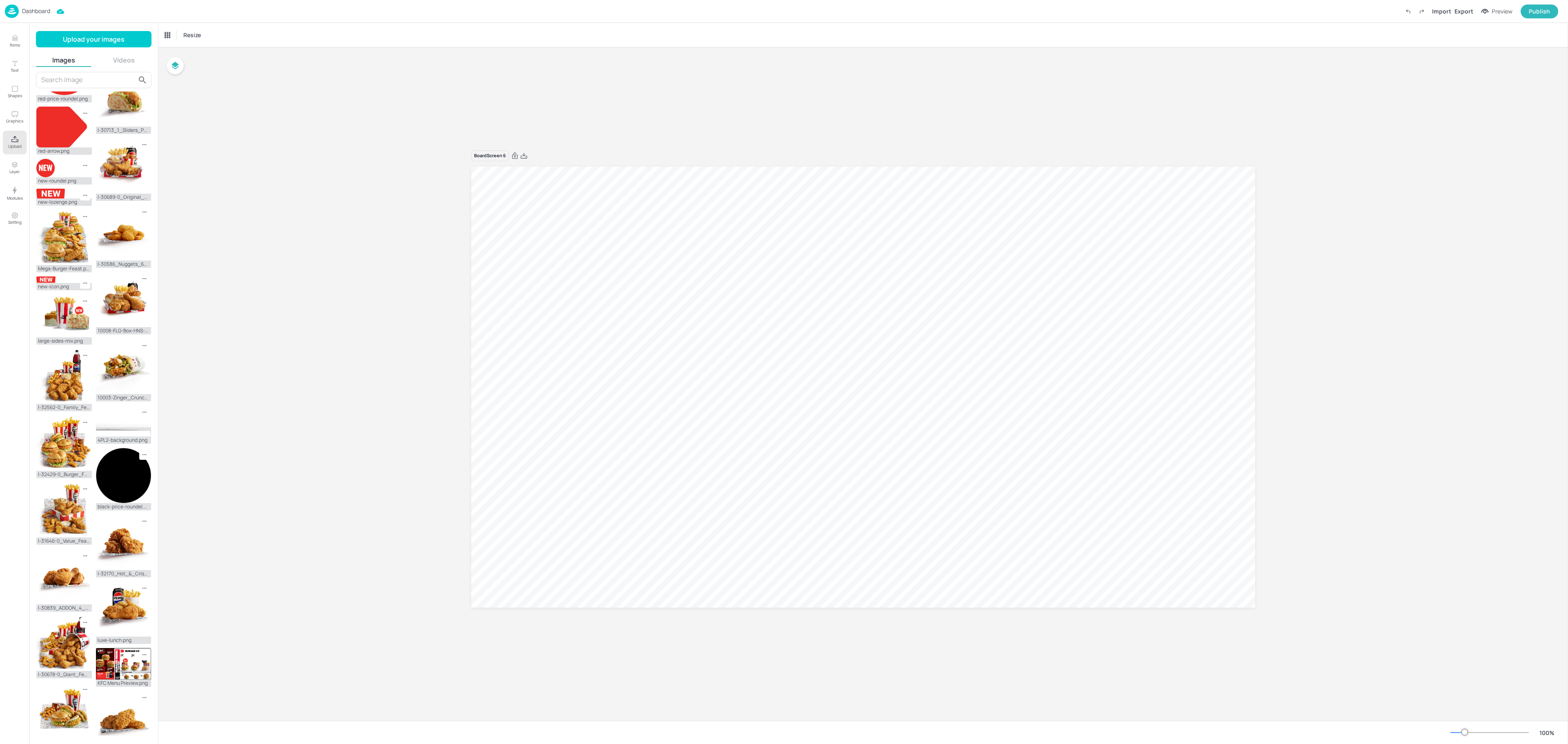
scroll to position [1272, 0]
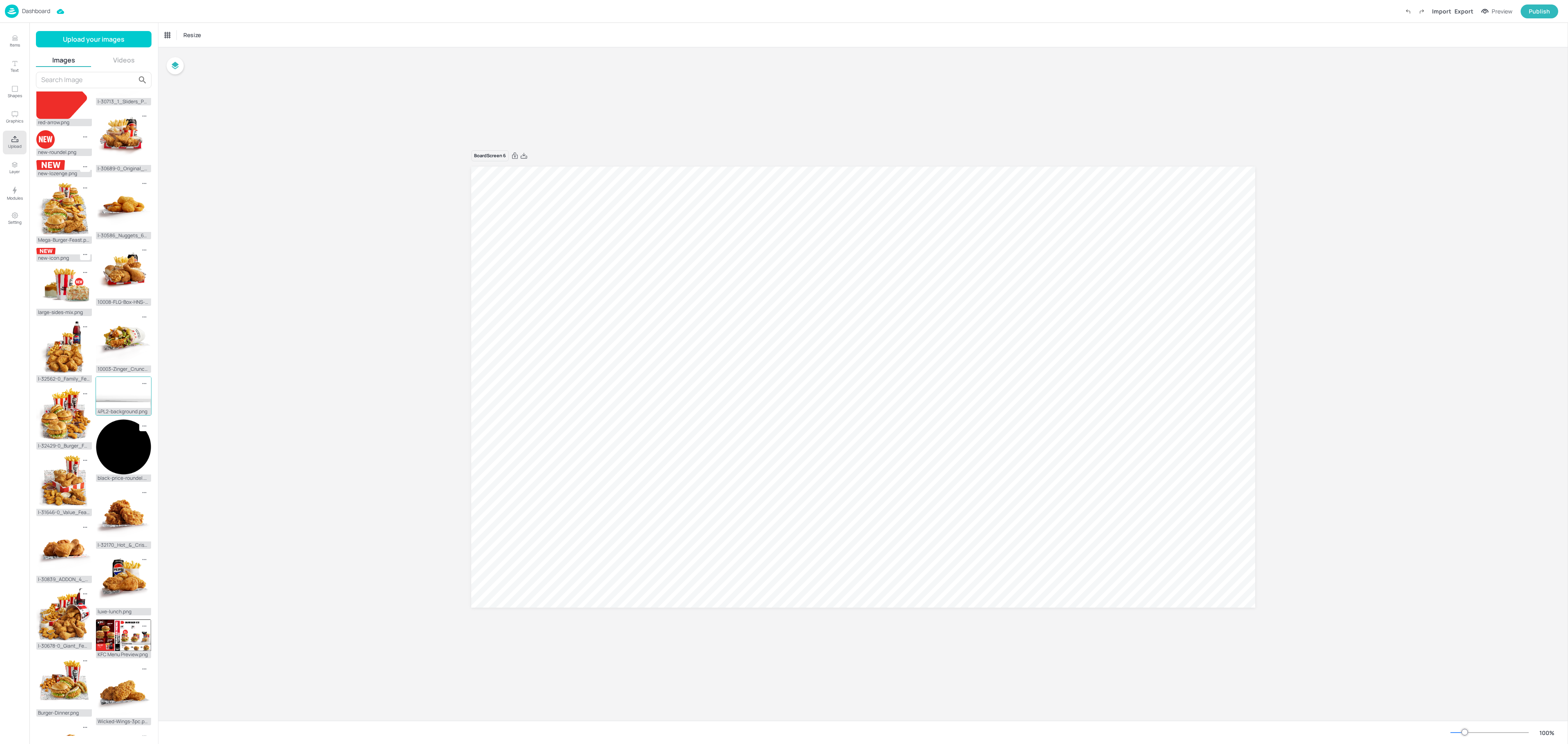
click at [114, 377] on img at bounding box center [124, 392] width 55 height 31
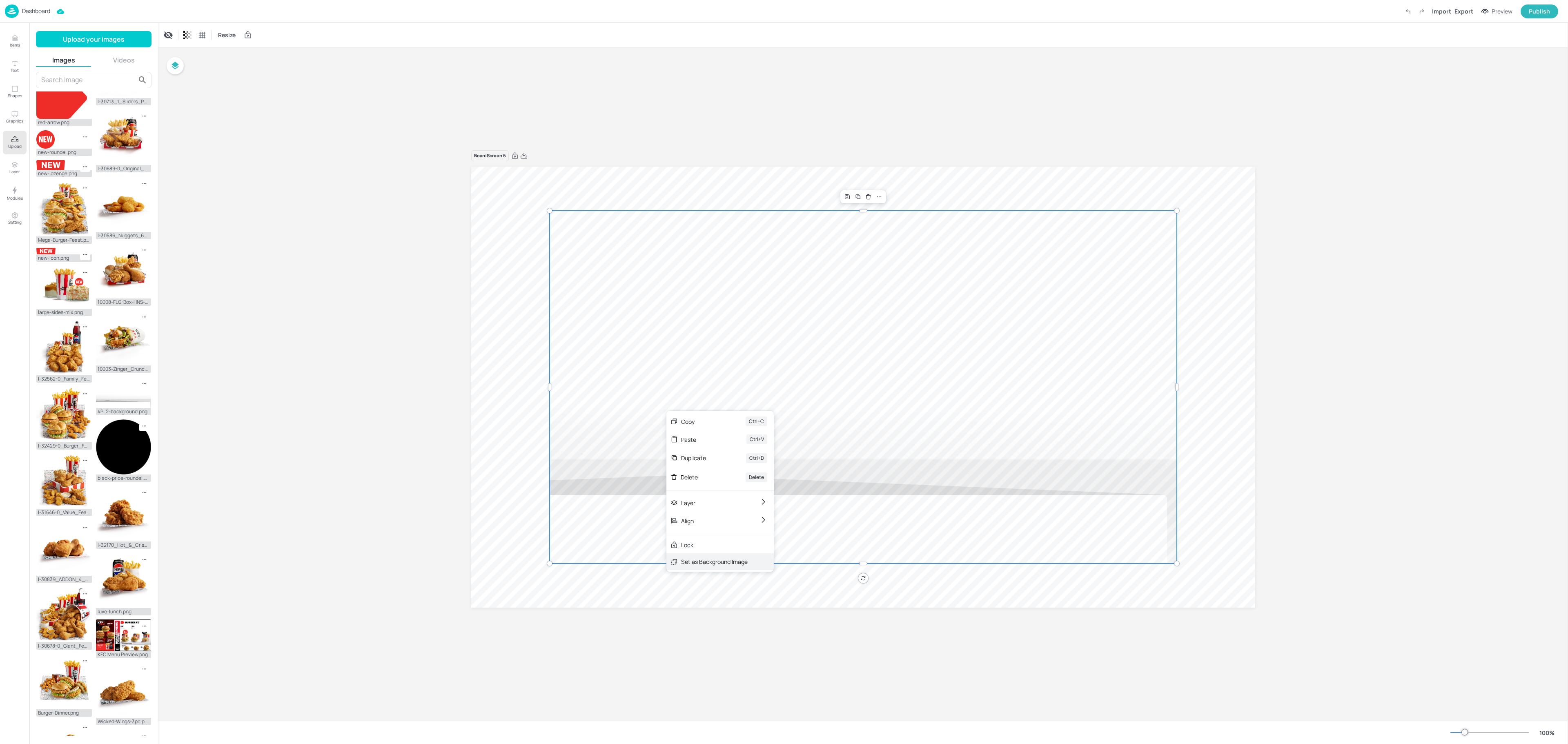
click at [700, 564] on div "Set as Background Image" at bounding box center [714, 562] width 66 height 9
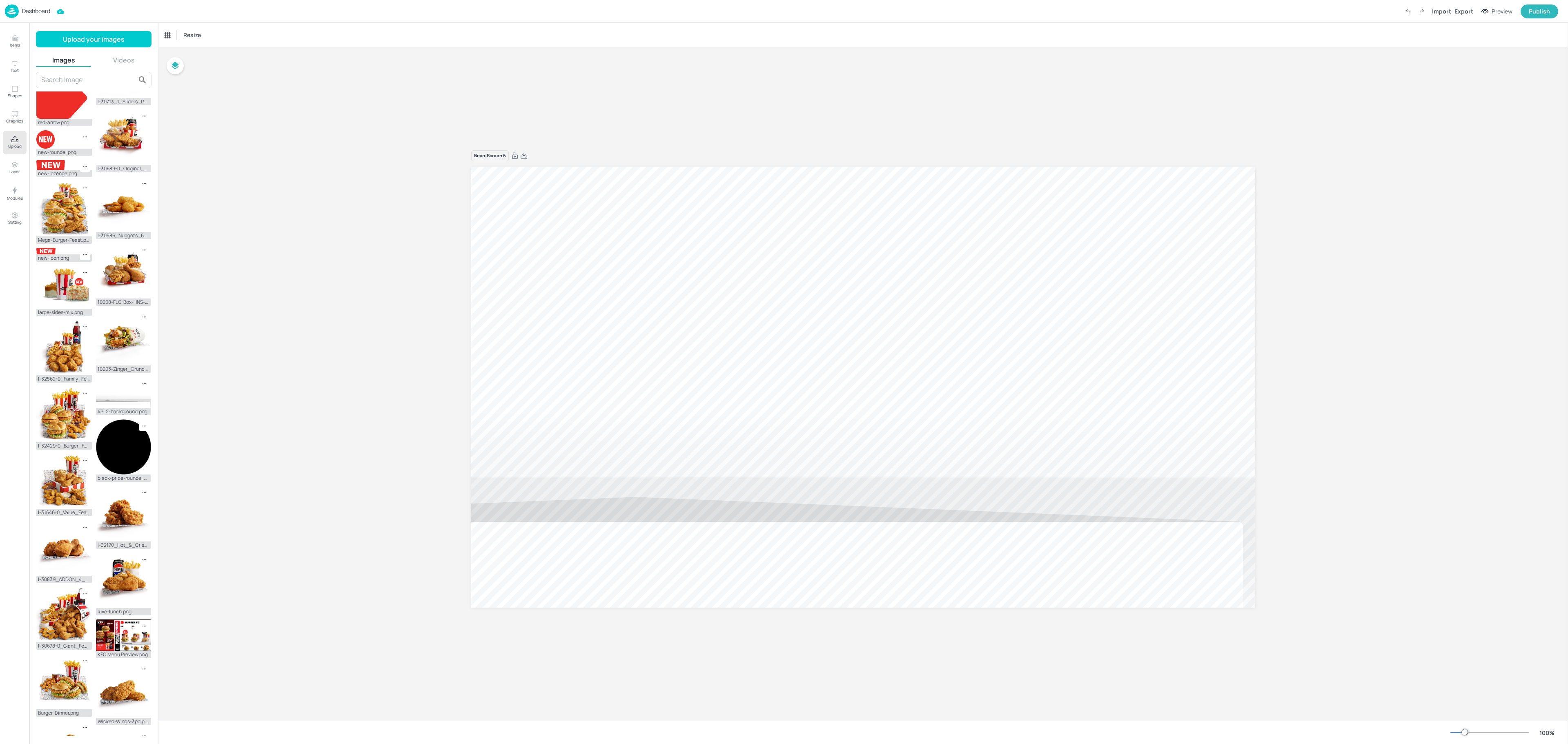
click at [309, 342] on div "Board Screen 6" at bounding box center [863, 384] width 1410 height 673
click at [569, 328] on div at bounding box center [863, 387] width 784 height 441
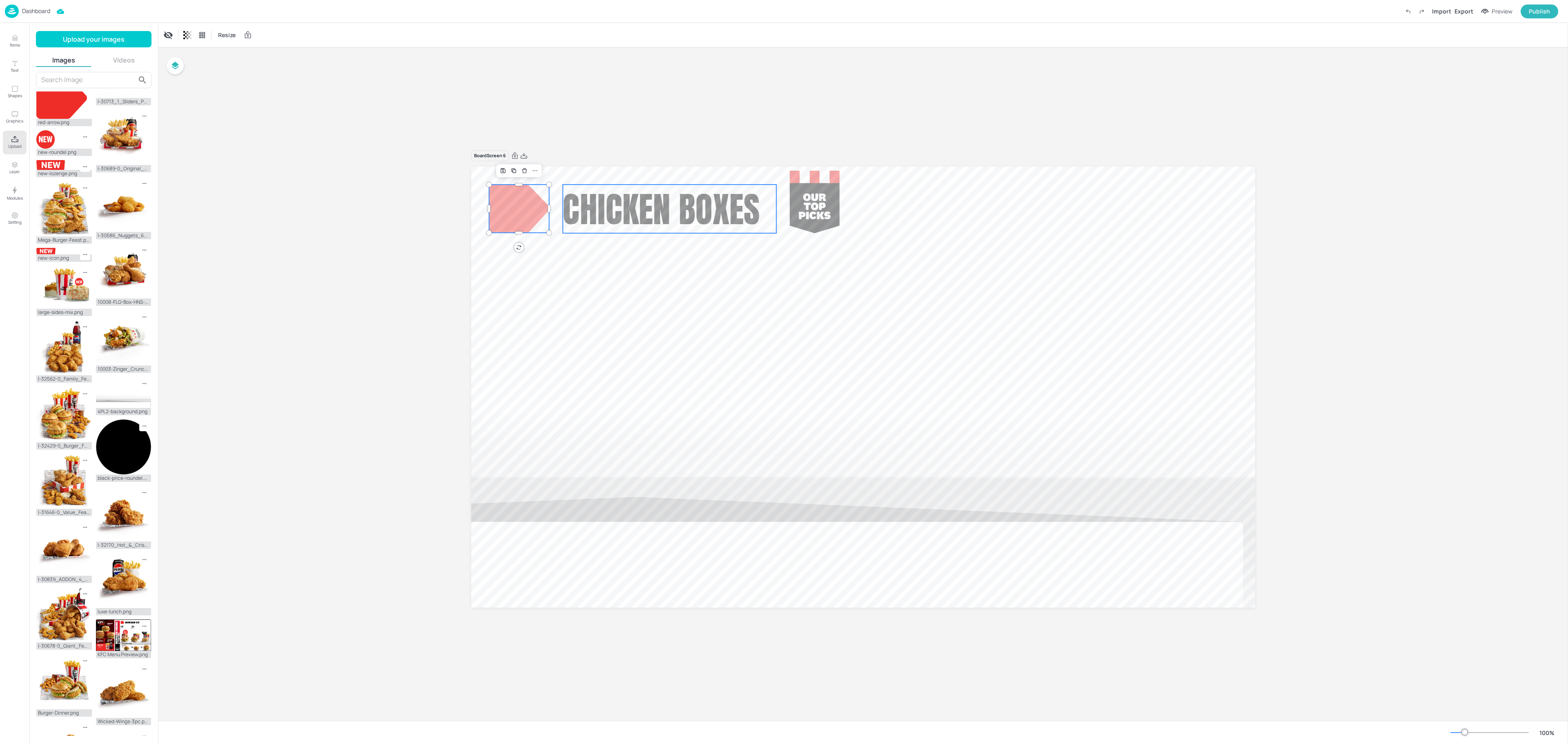
click at [741, 217] on span "Chicken Boxes" at bounding box center [661, 209] width 197 height 53
click at [760, 217] on span "Chicken Boxes" at bounding box center [661, 209] width 197 height 53
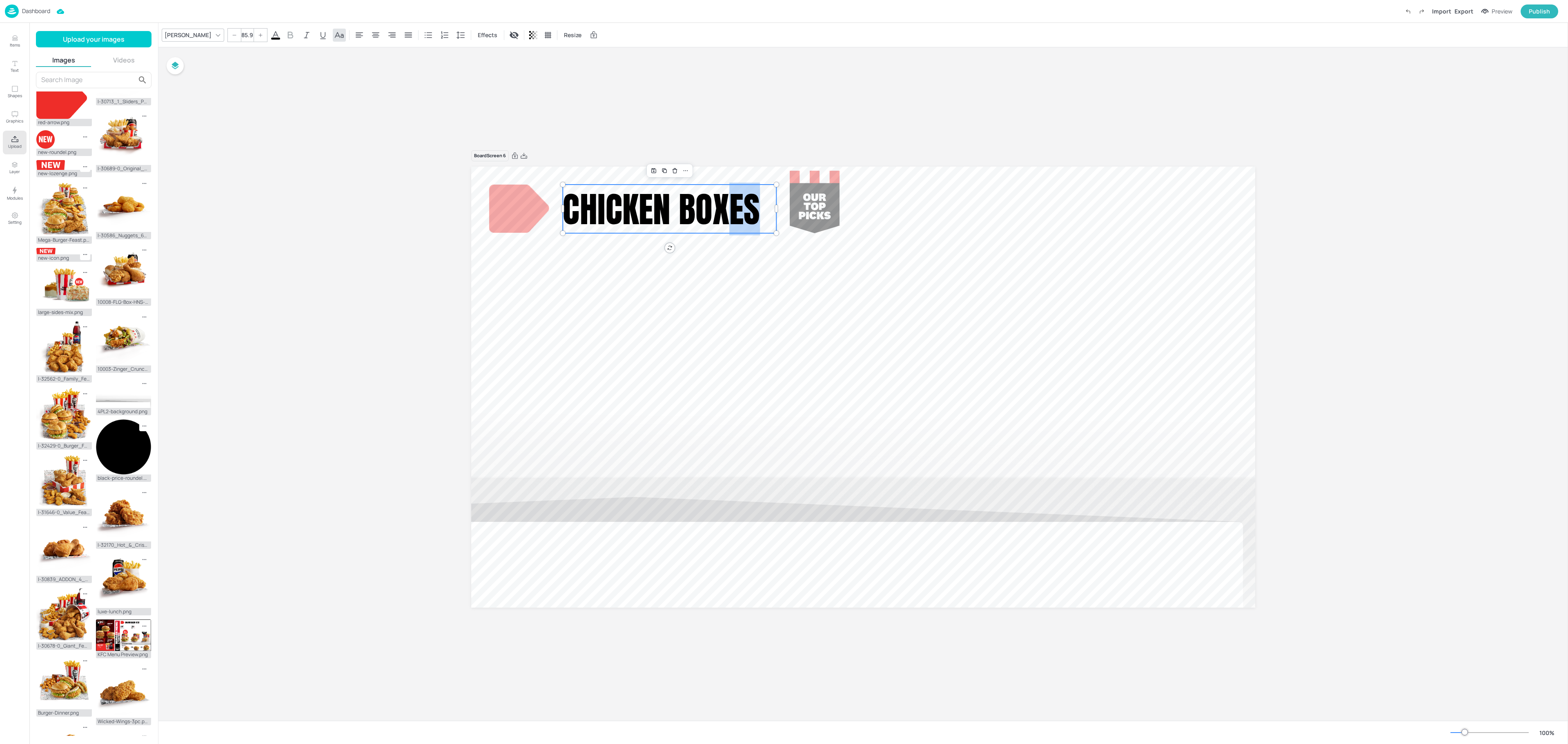
drag, startPoint x: 760, startPoint y: 217, endPoint x: 724, endPoint y: 217, distance: 36.0
click at [724, 217] on span "Chicken Boxes" at bounding box center [661, 209] width 197 height 53
click at [662, 215] on span "Chicken Boxes" at bounding box center [661, 209] width 197 height 53
drag, startPoint x: 664, startPoint y: 218, endPoint x: 569, endPoint y: 220, distance: 95.0
click at [569, 220] on span "Chicken Boxes" at bounding box center [661, 209] width 197 height 53
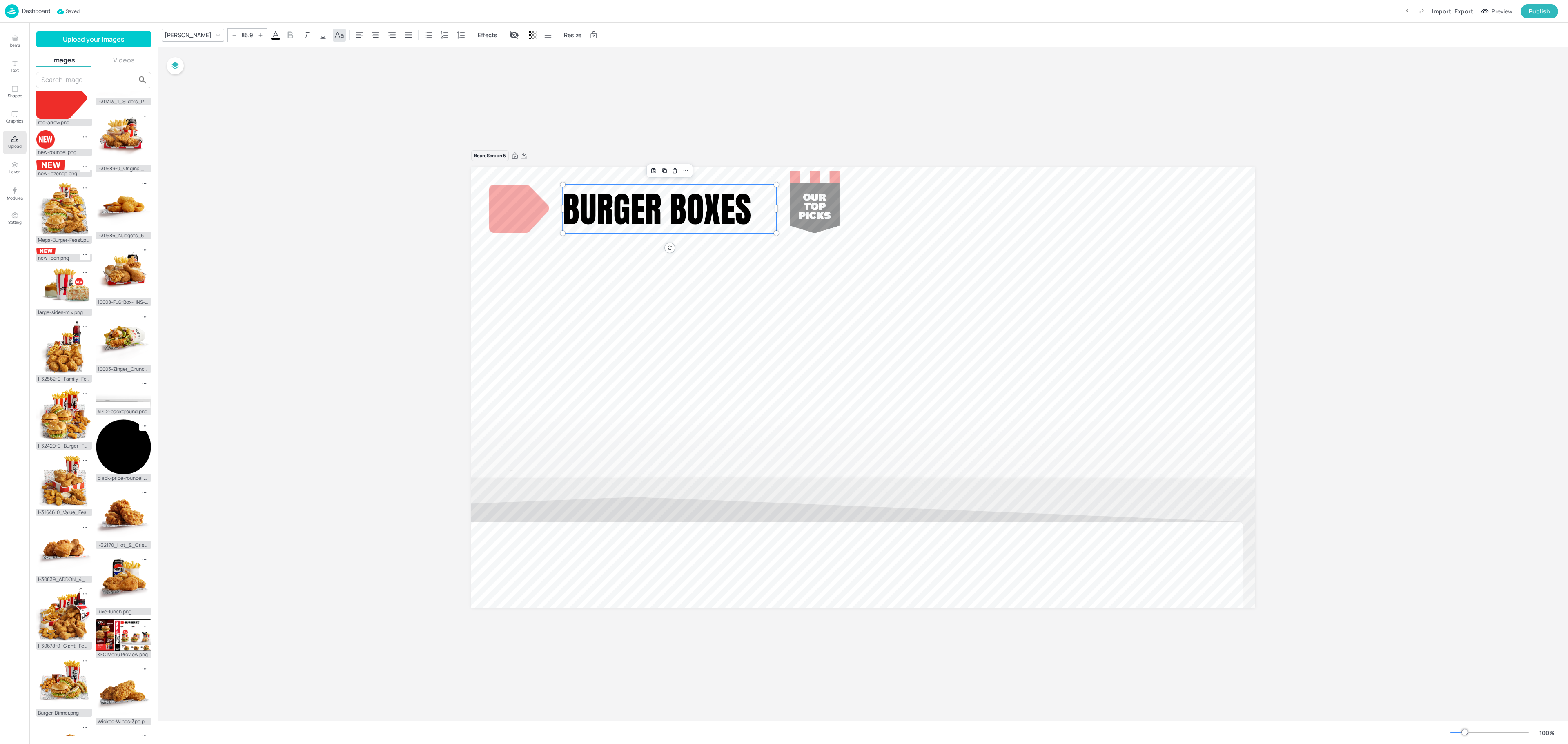
click at [718, 116] on div "Board Screen 6 Burger Boxes Burger Boxes" at bounding box center [863, 384] width 1410 height 673
click at [380, 410] on div "Board Screen 6 Burger Boxes Burger Boxes" at bounding box center [863, 384] width 1410 height 673
click at [569, 446] on div at bounding box center [863, 387] width 784 height 441
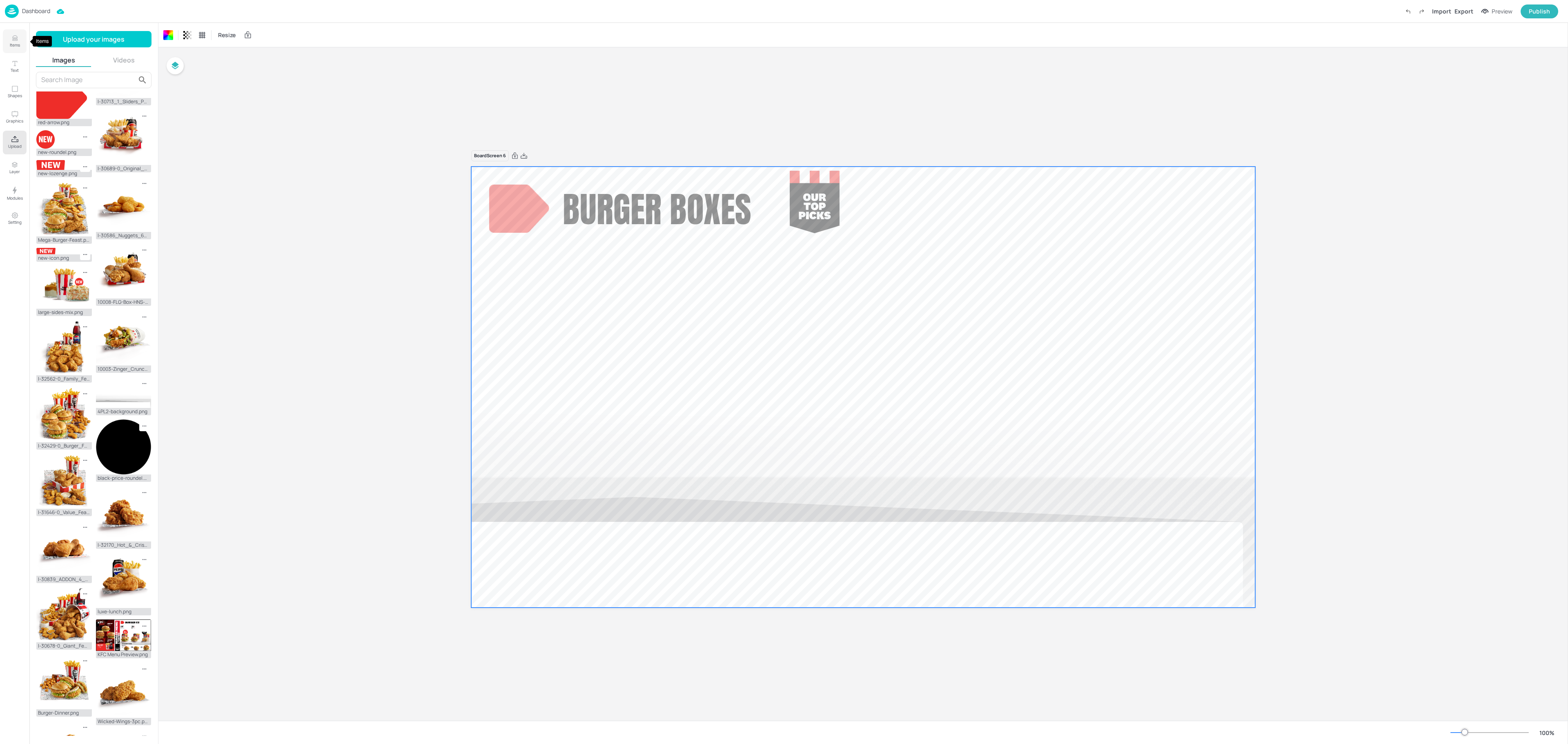
click at [19, 38] on button "Items" at bounding box center [15, 41] width 24 height 24
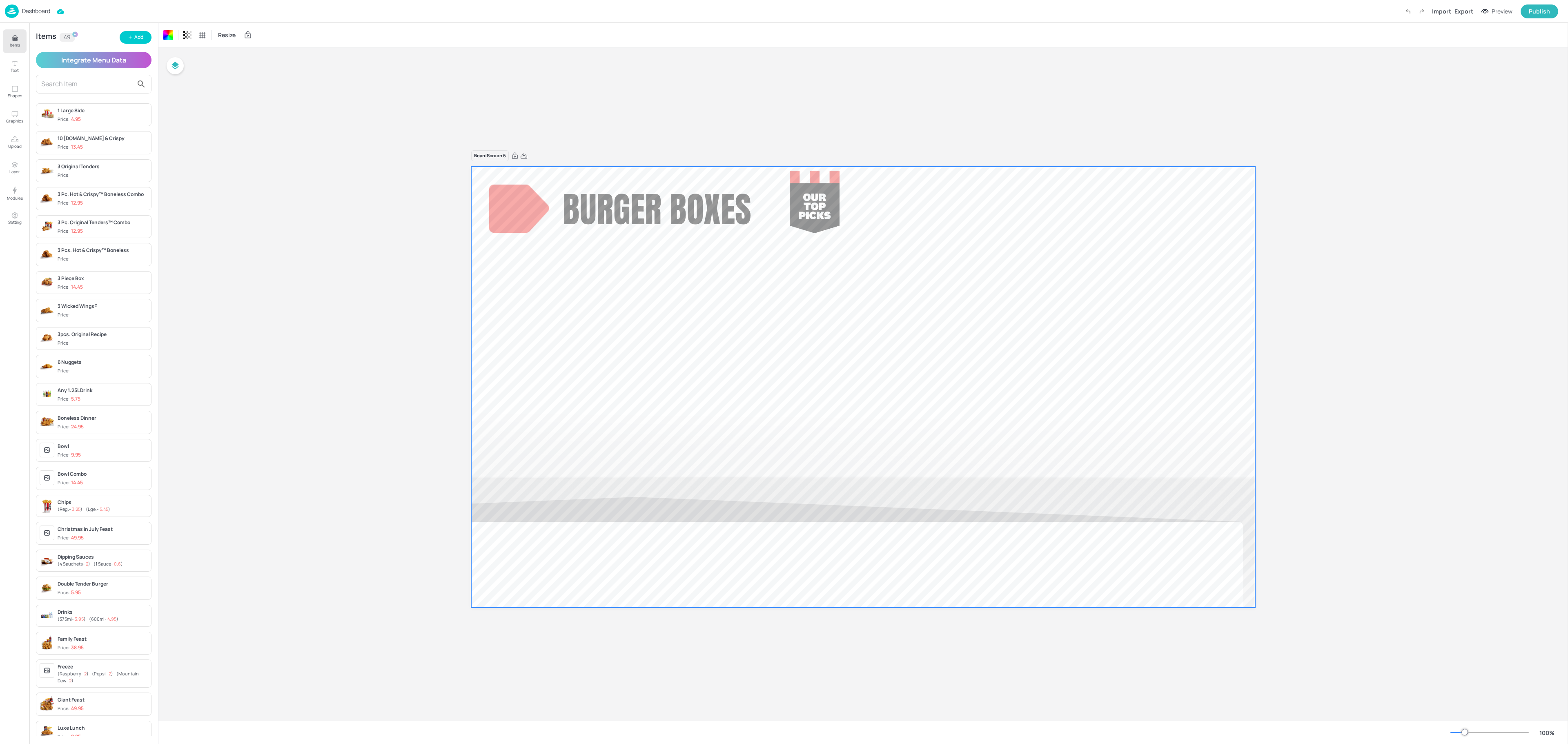
click at [75, 88] on input "text" at bounding box center [87, 83] width 92 height 13
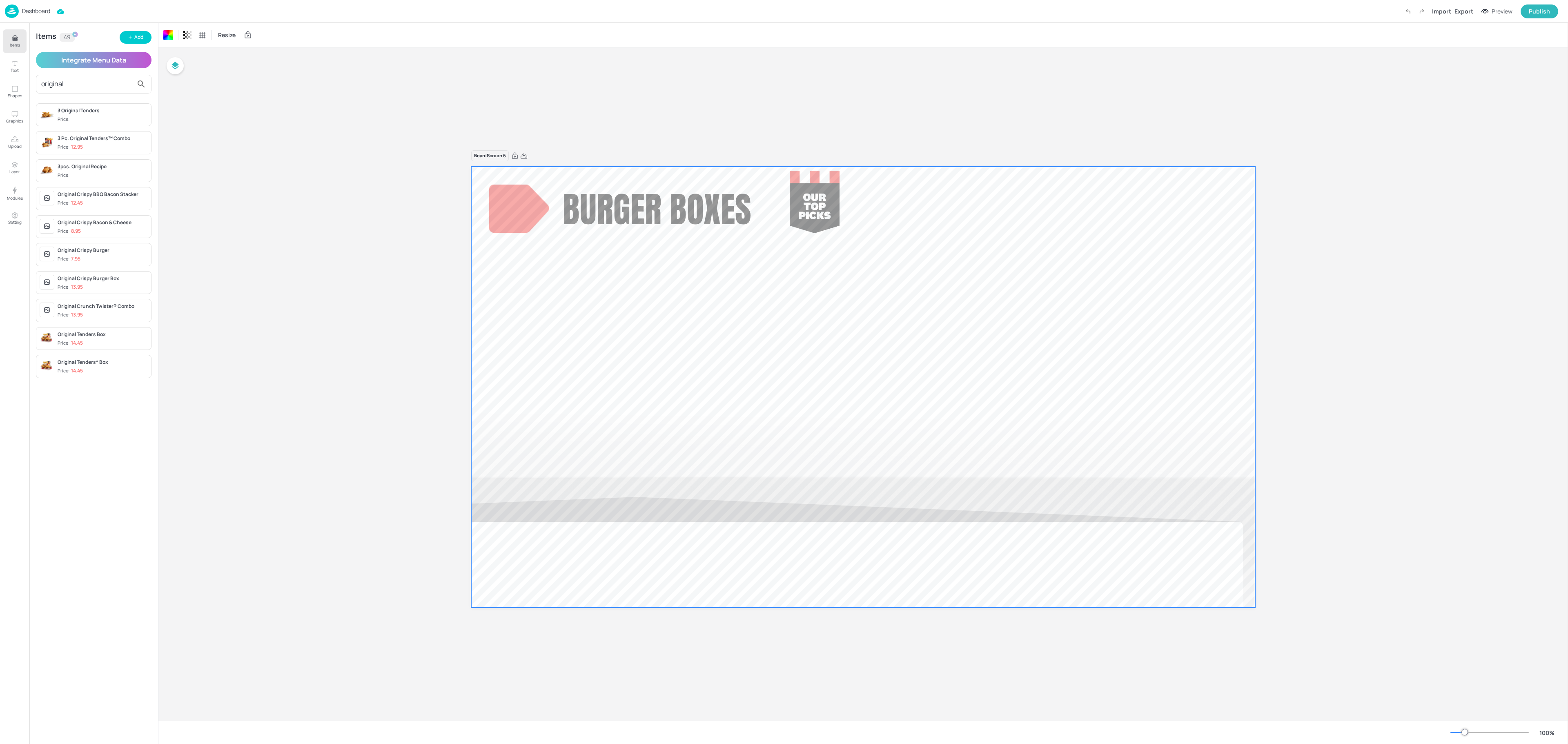
drag, startPoint x: 72, startPoint y: 79, endPoint x: -26, endPoint y: 89, distance: 98.5
click at [0, 89] on html "Dashboard Import Export Preview Publish Items Text Shapes Graphics Upload Layer…" at bounding box center [784, 372] width 1568 height 744
type input "crispy"
click at [119, 289] on span "Price: 13.95" at bounding box center [103, 287] width 90 height 7
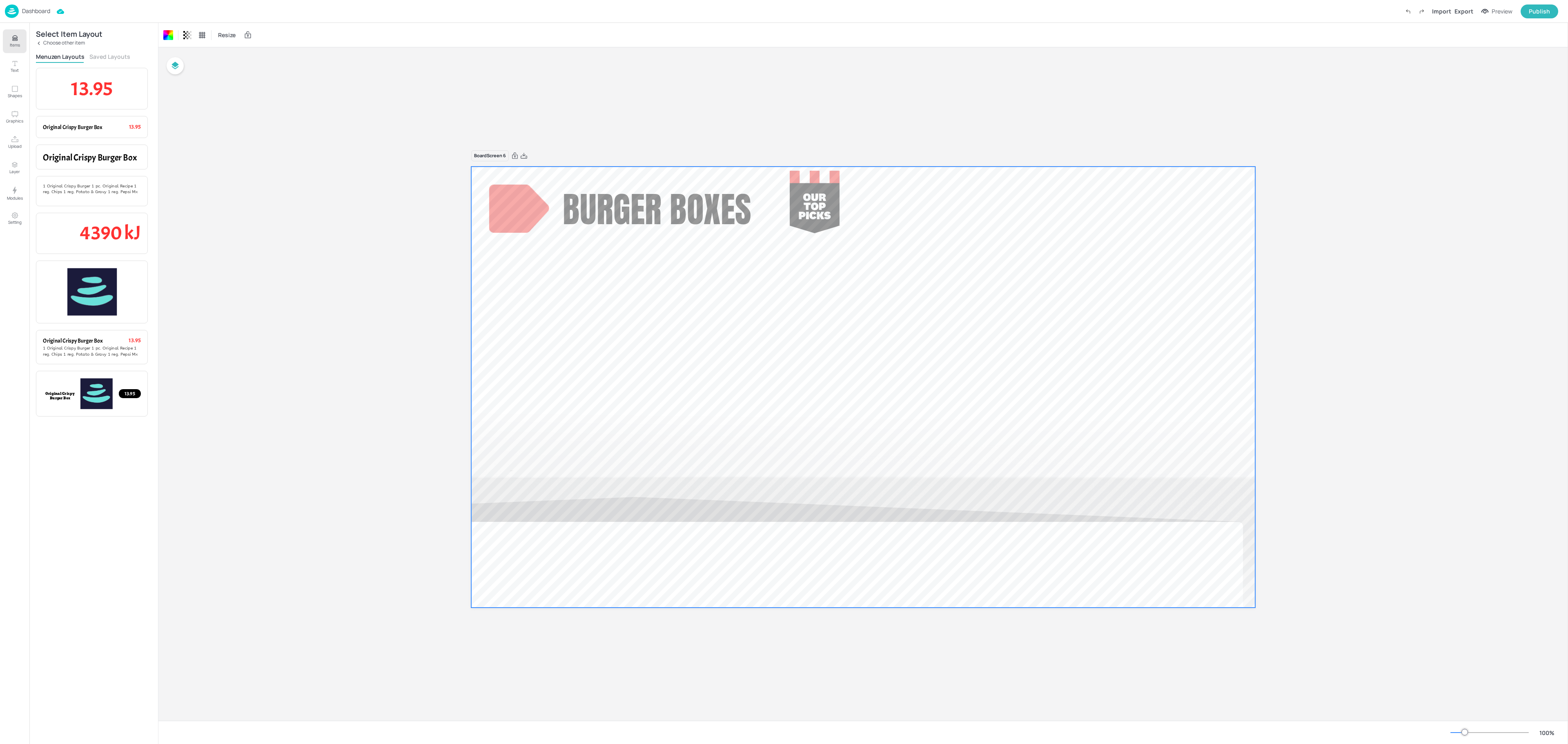
click at [101, 52] on div "Select Item Layout Choose other item Menuzen Layouts Saved Layouts 13.95 Item P…" at bounding box center [93, 384] width 128 height 721
click at [105, 57] on button "Saved Layouts" at bounding box center [110, 57] width 41 height 8
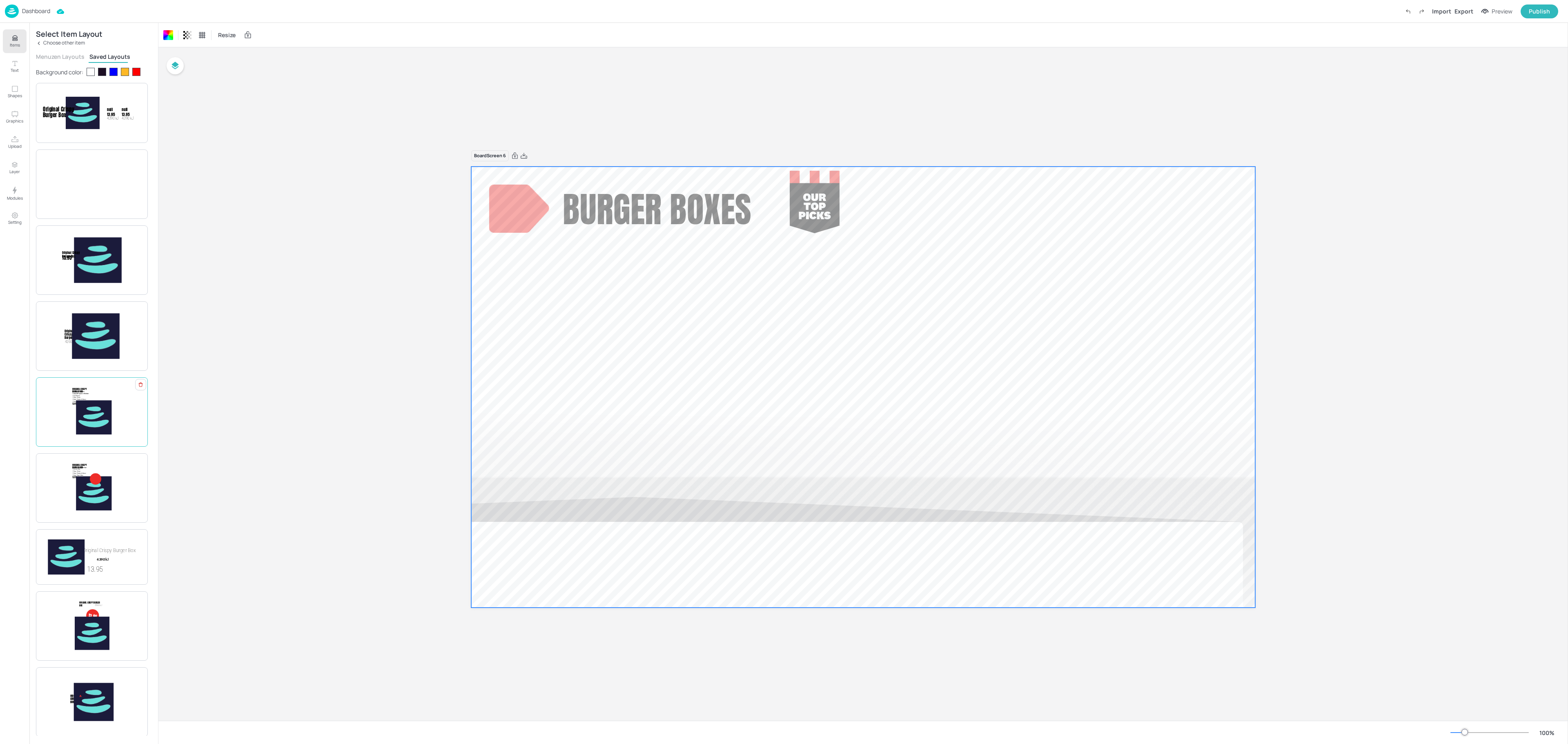
click at [103, 435] on img at bounding box center [94, 417] width 35 height 38
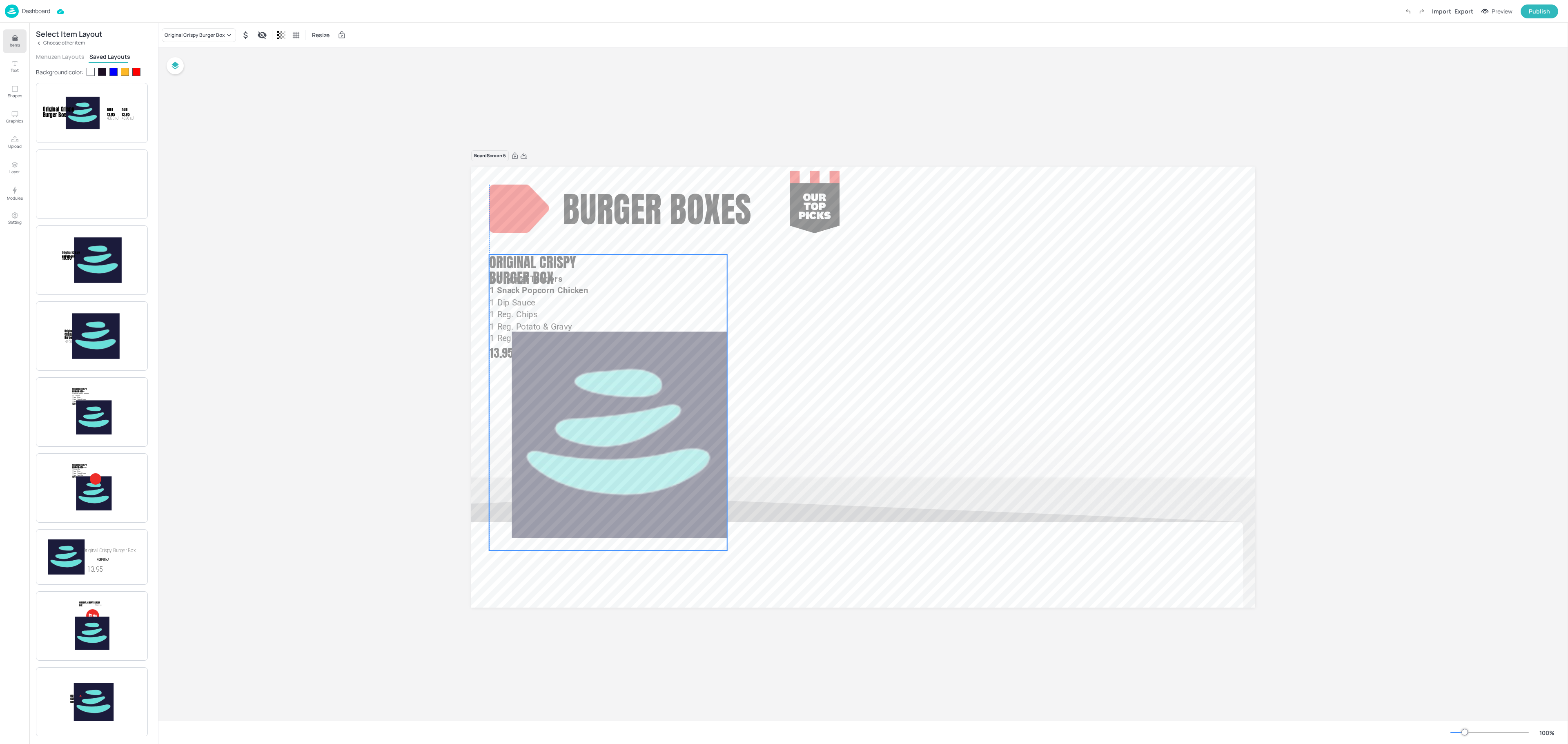
drag, startPoint x: 880, startPoint y: 421, endPoint x: 635, endPoint y: 419, distance: 245.0
click at [635, 419] on img at bounding box center [620, 435] width 215 height 231
click at [601, 235] on div "Edit Item" at bounding box center [602, 240] width 10 height 10
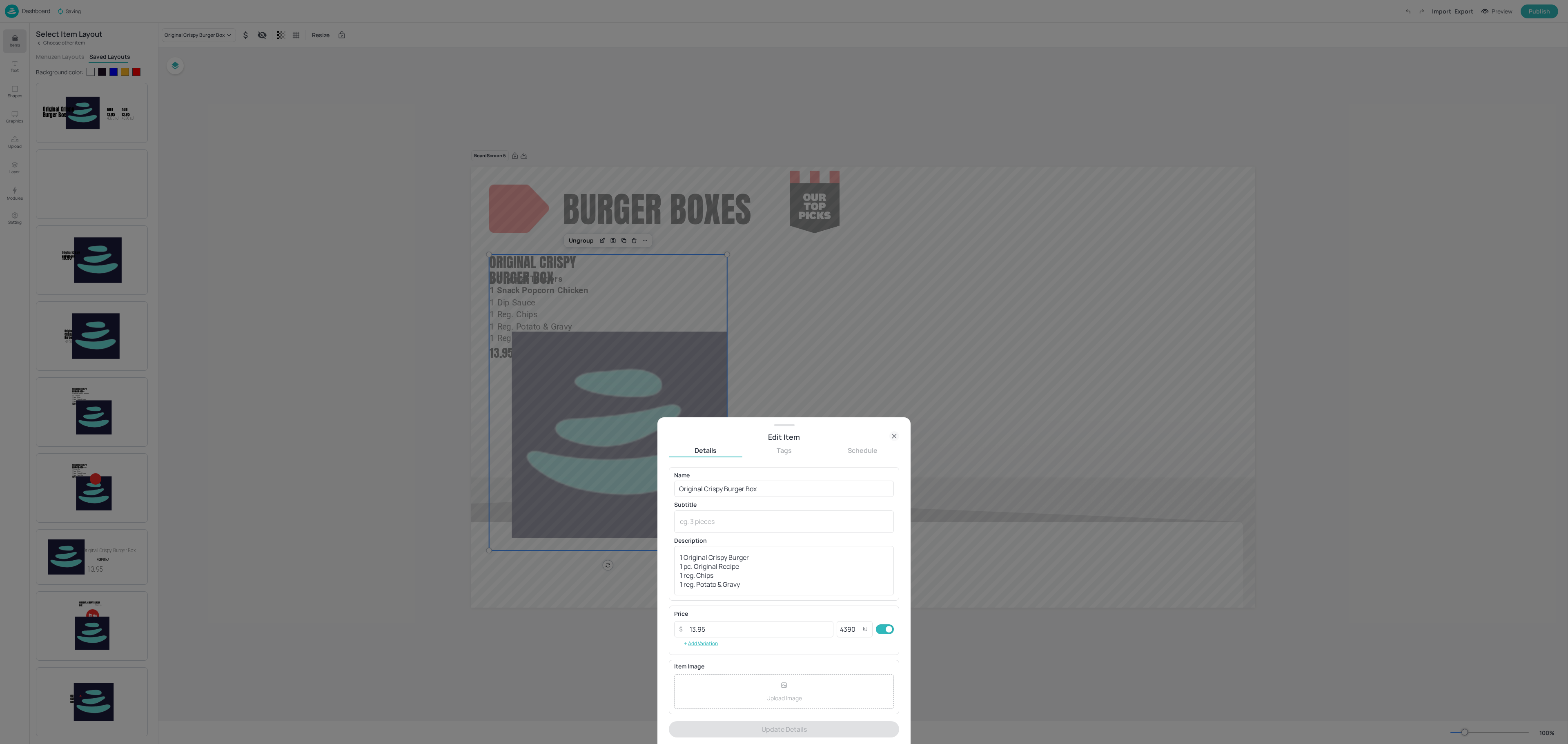
click at [798, 698] on p "Upload Image" at bounding box center [784, 698] width 35 height 9
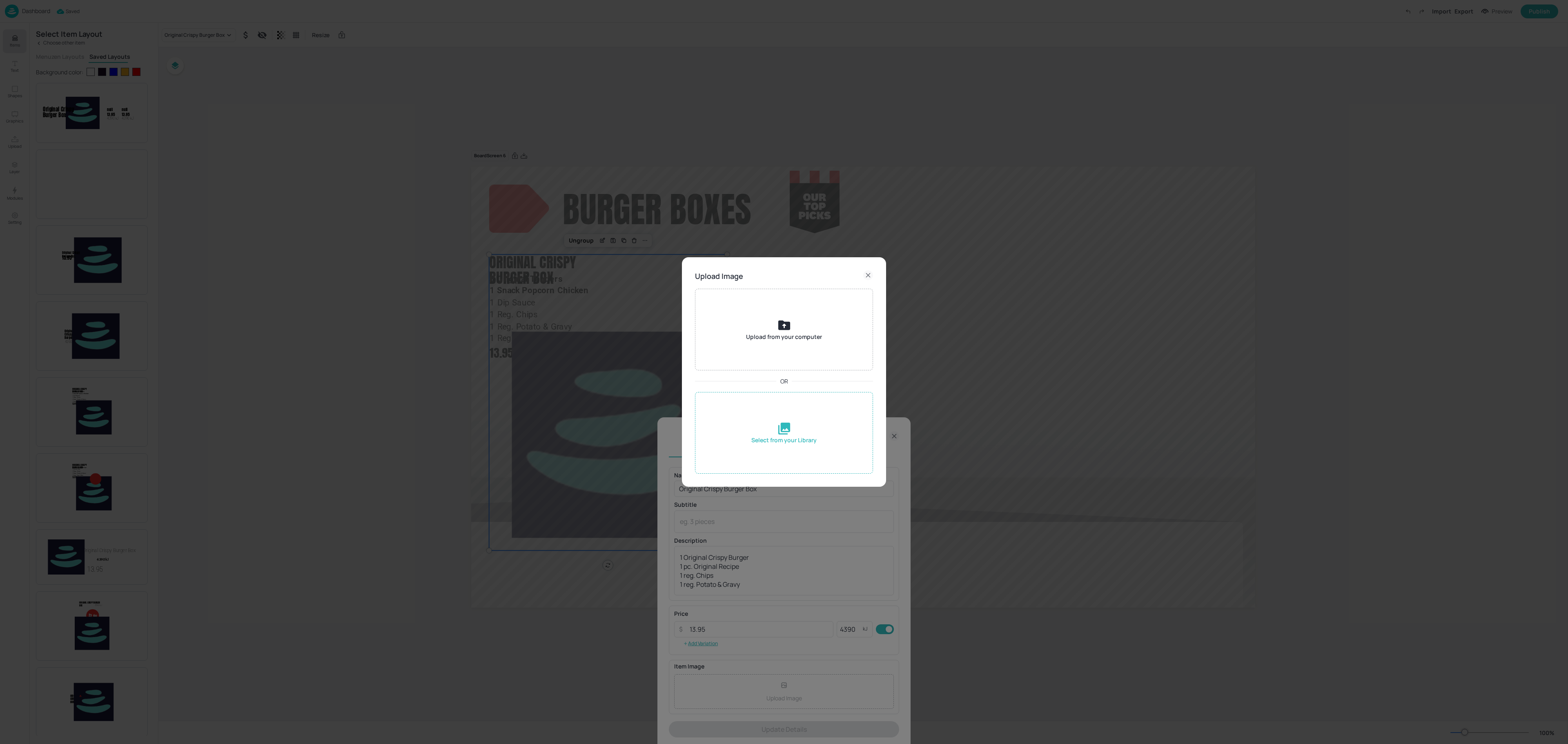
click at [779, 421] on icon at bounding box center [784, 428] width 14 height 14
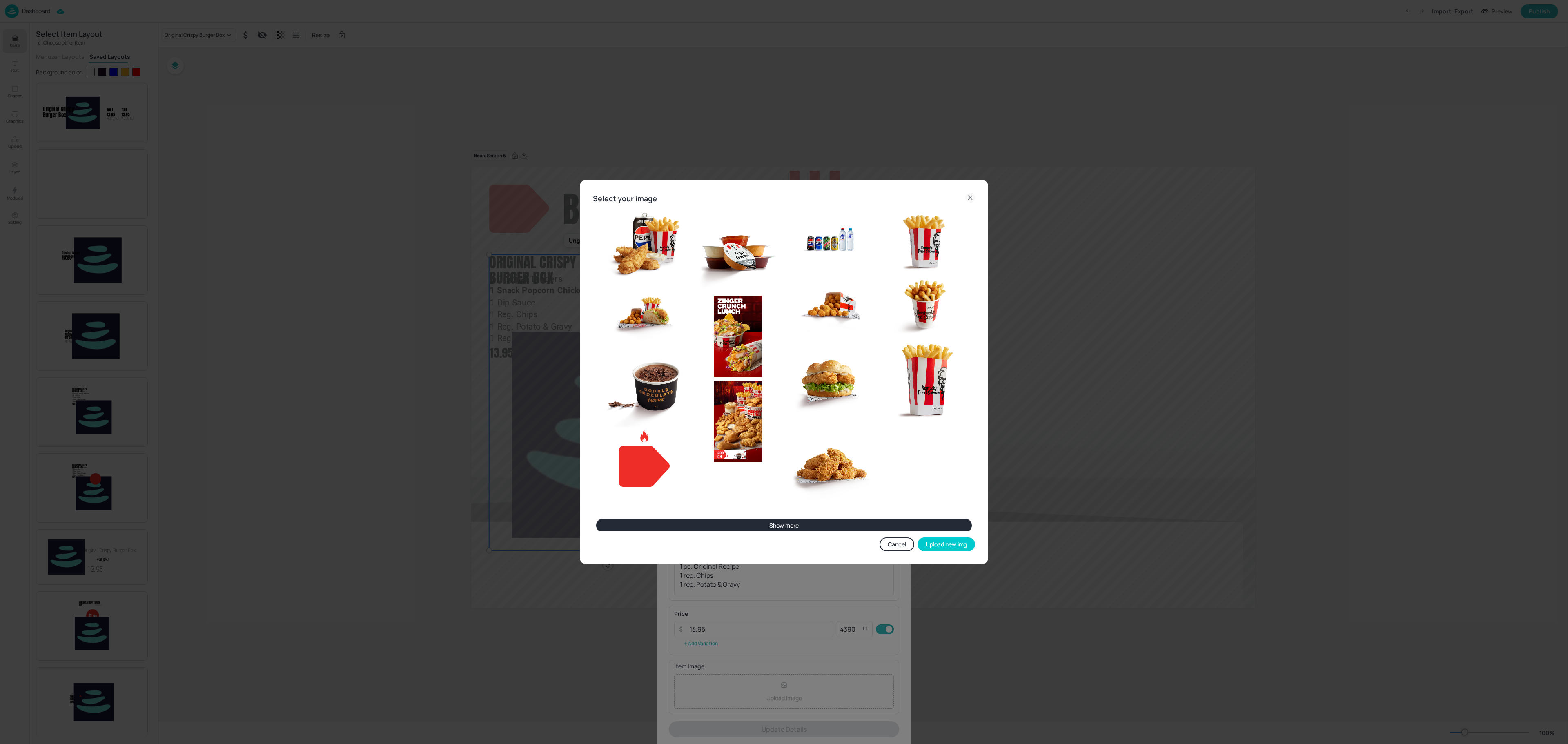
click at [771, 530] on button "Show more" at bounding box center [783, 525] width 376 height 14
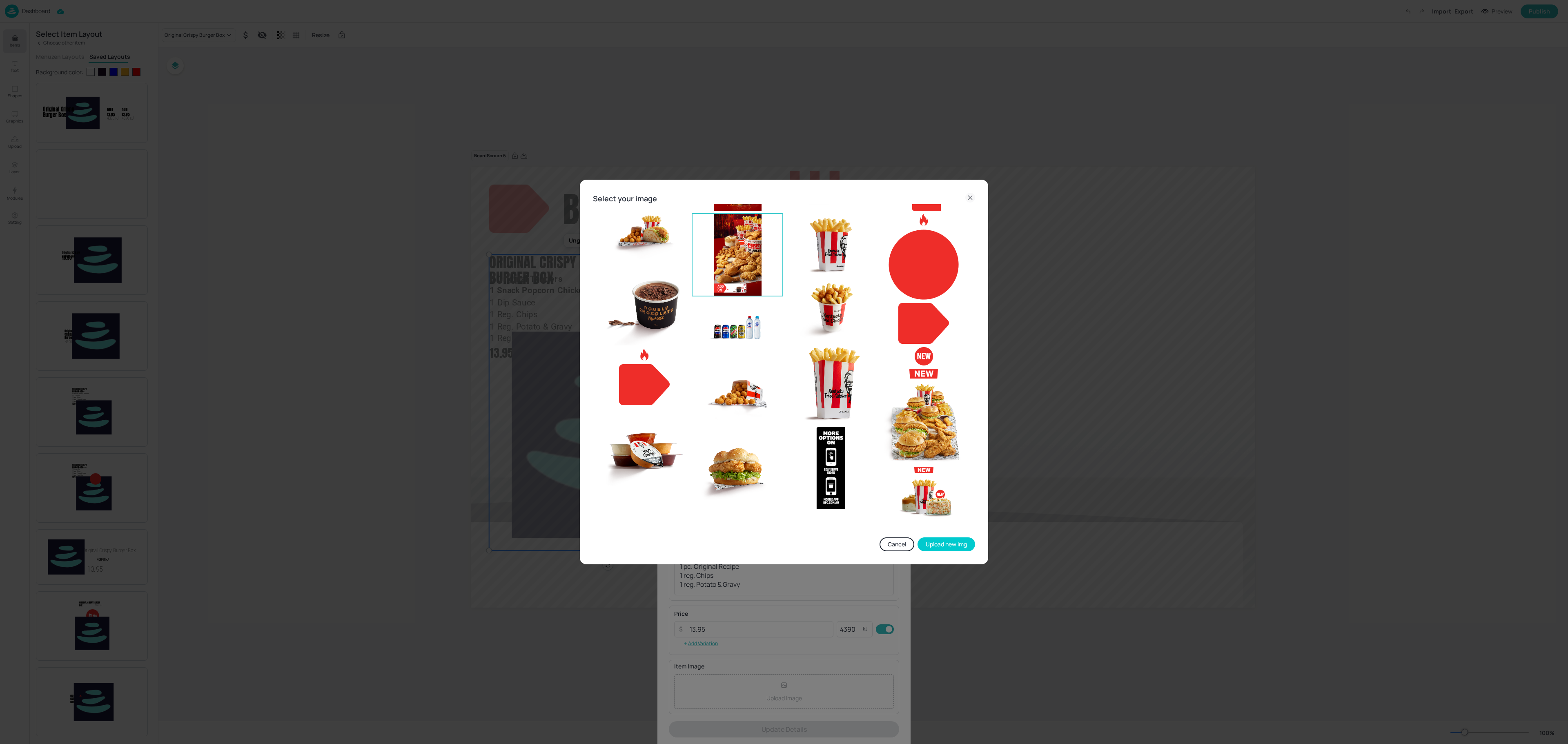
scroll to position [102, 0]
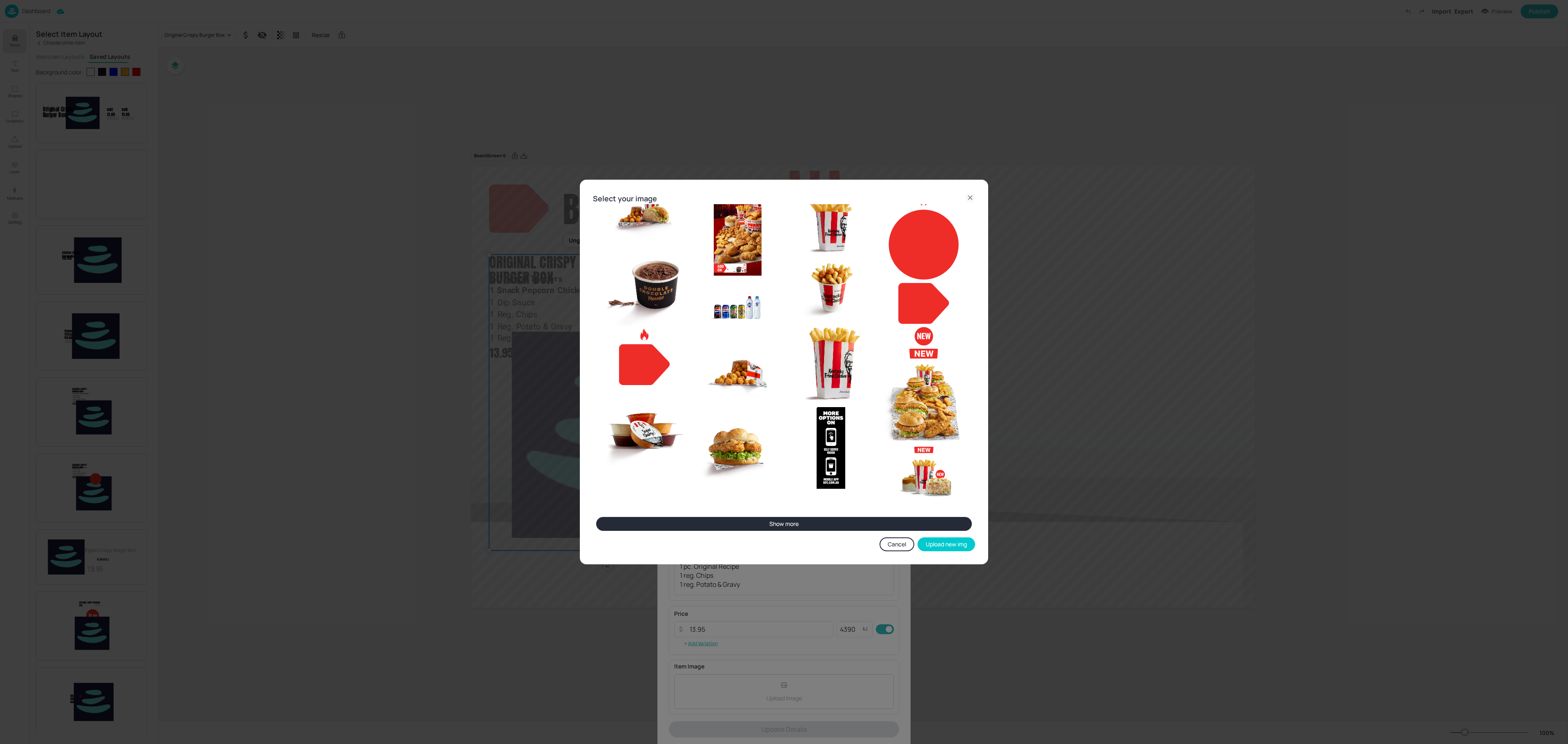
click at [794, 525] on button "Show more" at bounding box center [783, 524] width 376 height 14
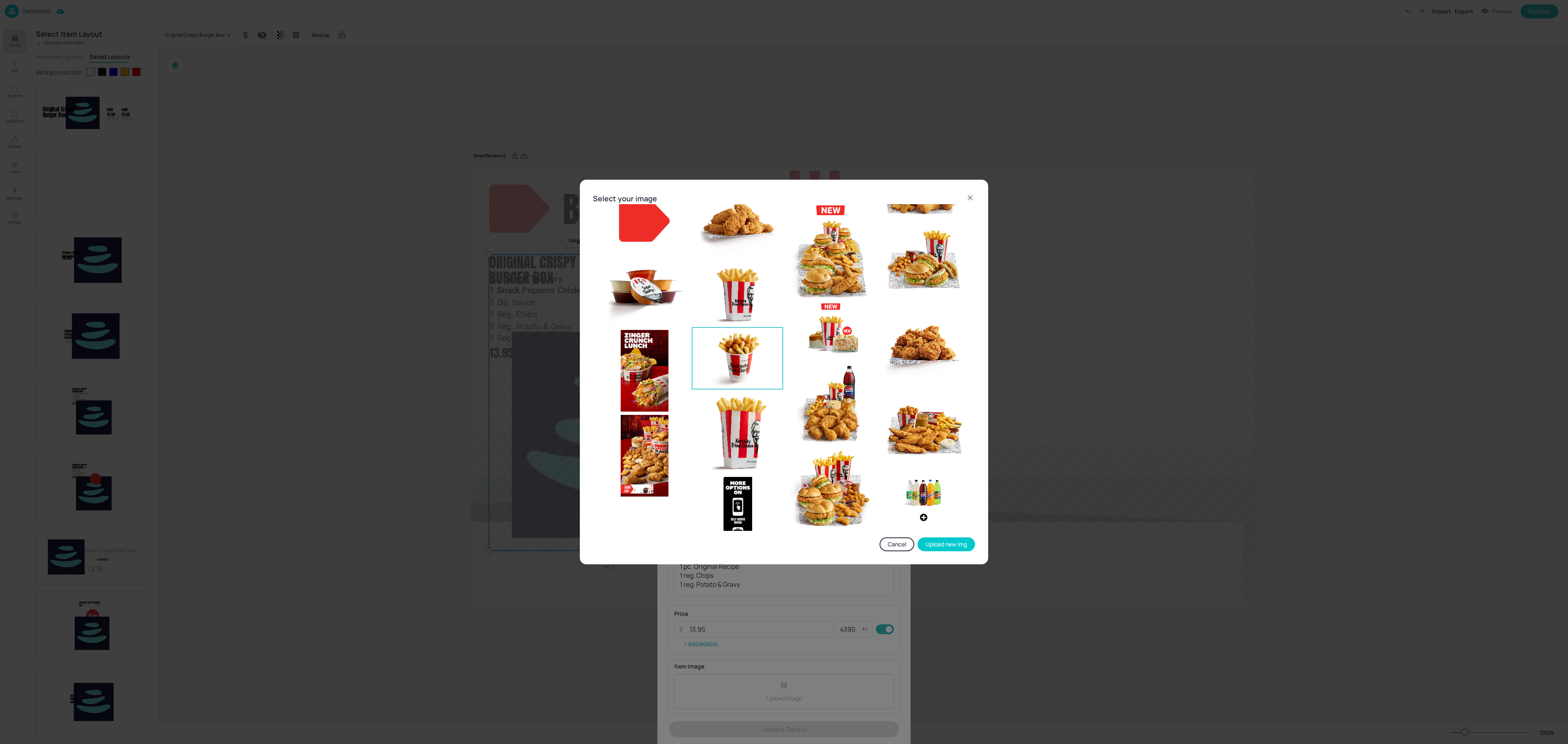
scroll to position [300, 0]
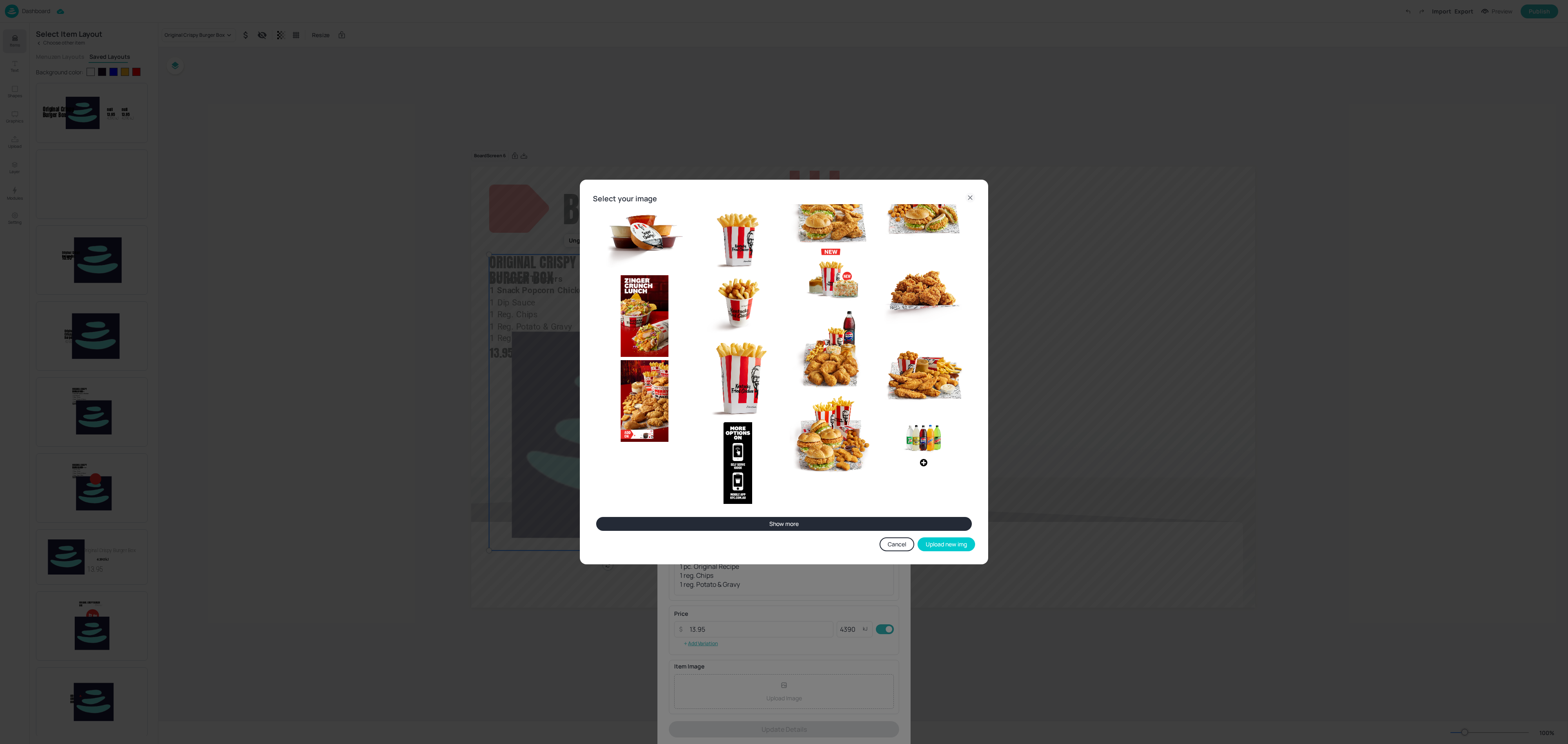
click at [768, 524] on button "Show more" at bounding box center [783, 524] width 376 height 14
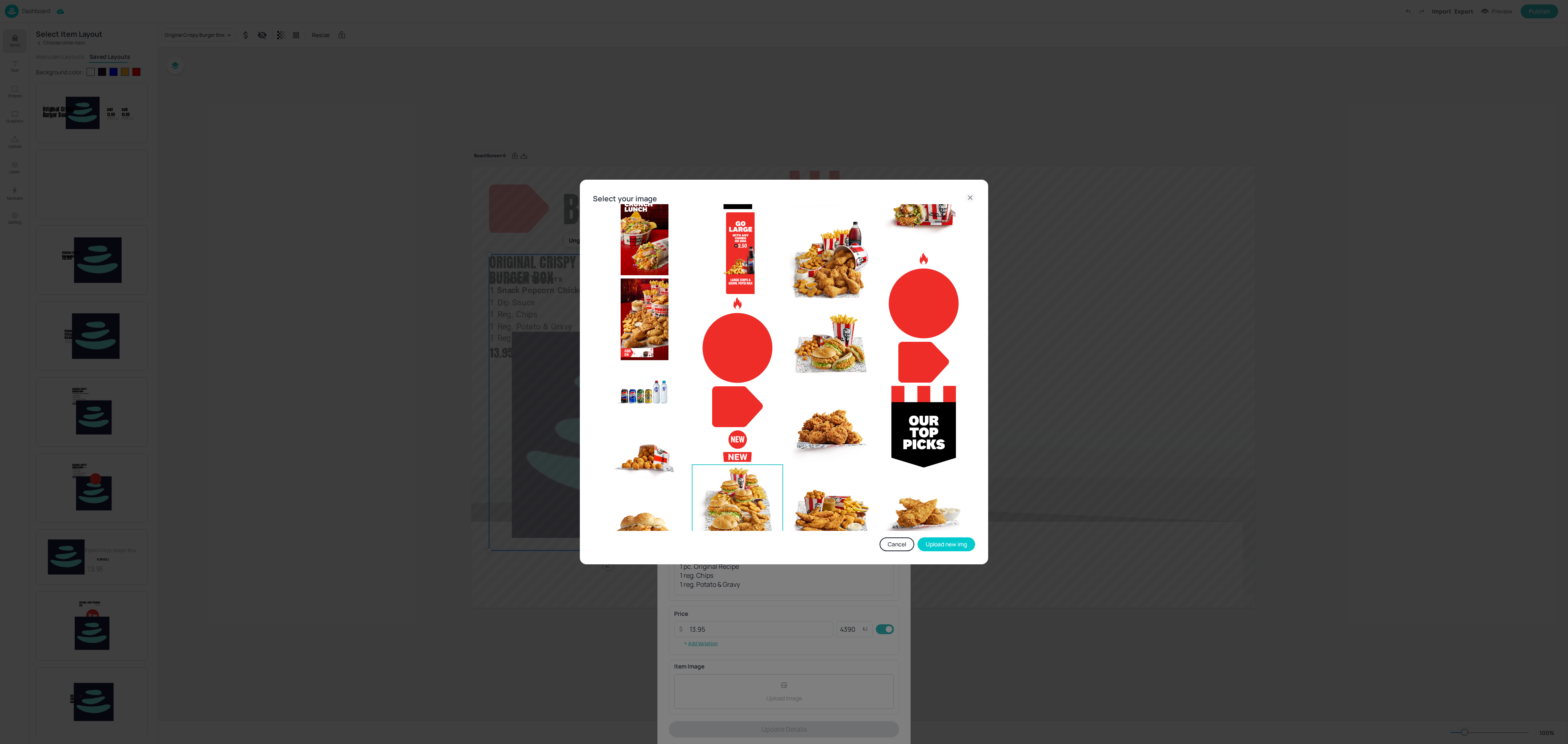
scroll to position [450, 0]
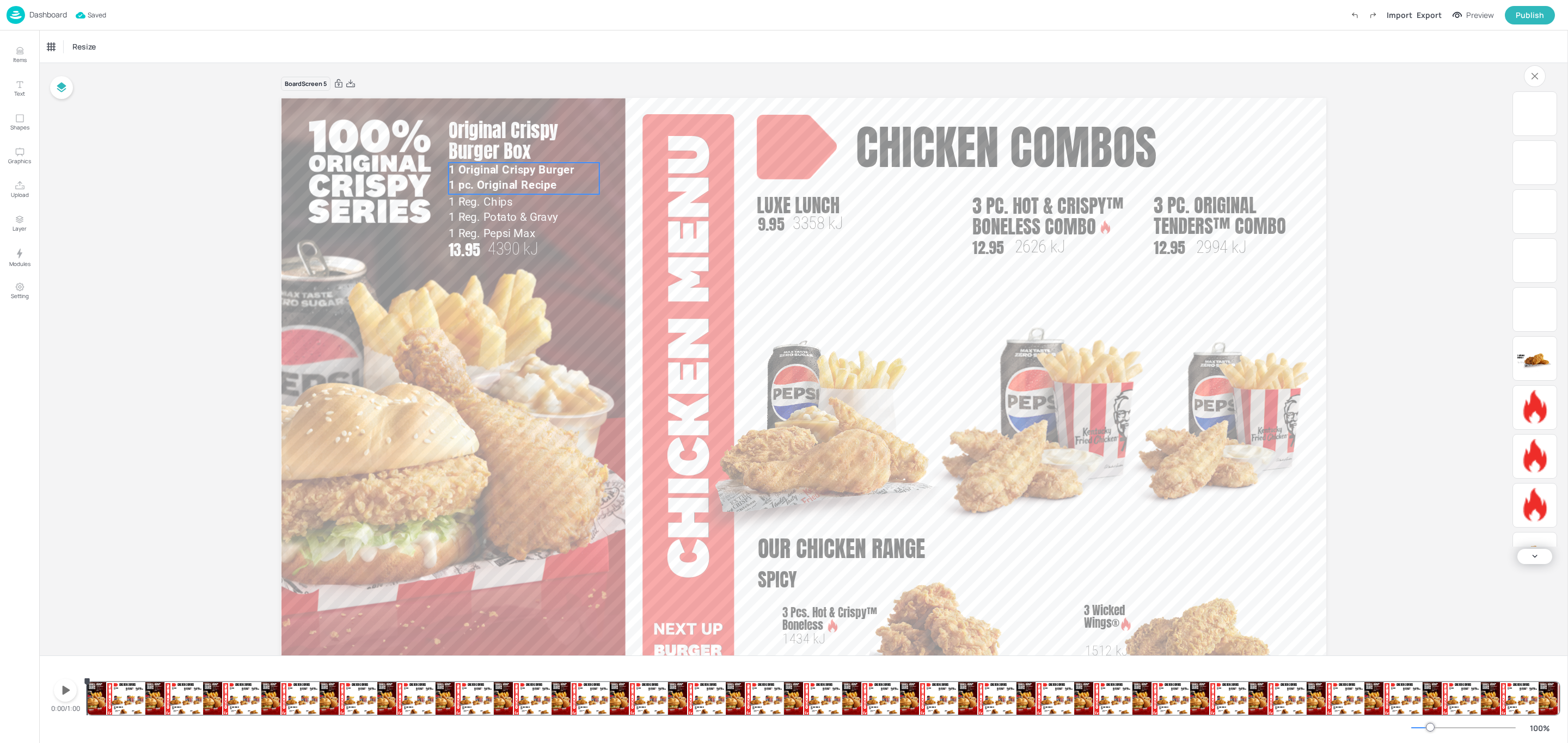
click at [479, 183] on span "1 pc. Original Recipe" at bounding box center [503, 185] width 109 height 12
click at [463, 216] on span "1 Reg. Potato & Gravy" at bounding box center [504, 217] width 110 height 12
click at [134, 369] on div "Board Screen 5 Chicken combos Luxe Lunch 3358 kJ 9.95 3 Pc. Hot & Crispy™ Bonel…" at bounding box center [803, 388] width 1529 height 650
drag, startPoint x: 87, startPoint y: 700, endPoint x: 97, endPoint y: 701, distance: 10.0
click at [97, 701] on div "Chicken combos Luxe Lunch 3358 kJ 9.95 3 Pc. Hot & Crispy™ Boneless Combo 2626 …" at bounding box center [823, 689] width 1472 height 52
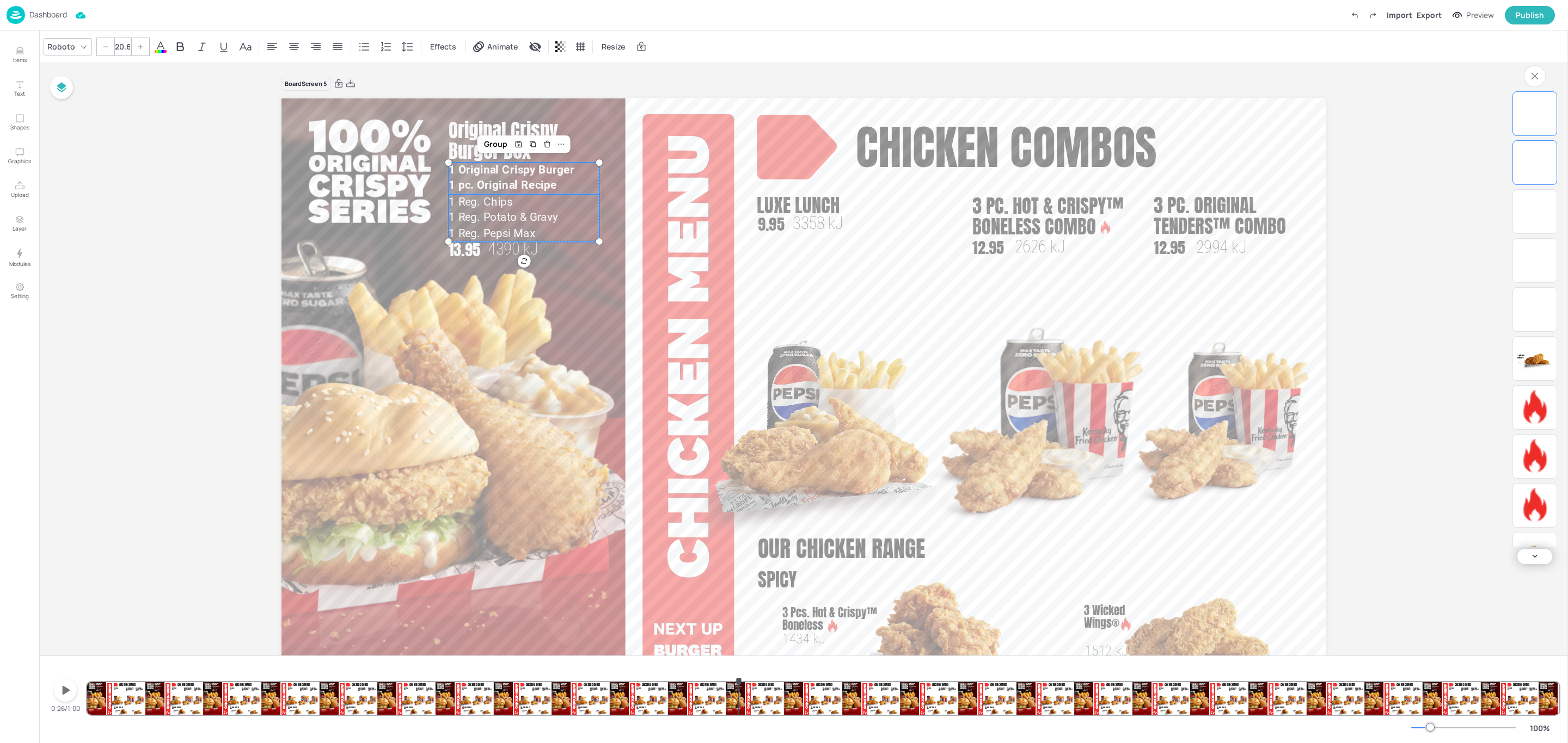
drag, startPoint x: 88, startPoint y: 682, endPoint x: 739, endPoint y: 722, distance: 652.2
click at [739, 722] on div "1 Reg. Chips 1 Reg. Potato & Gravy 1 Reg. Pepsi Max 1 Original Crispy Burger 1 …" at bounding box center [803, 699] width 1529 height 88
click at [65, 691] on icon "button" at bounding box center [66, 690] width 7 height 9
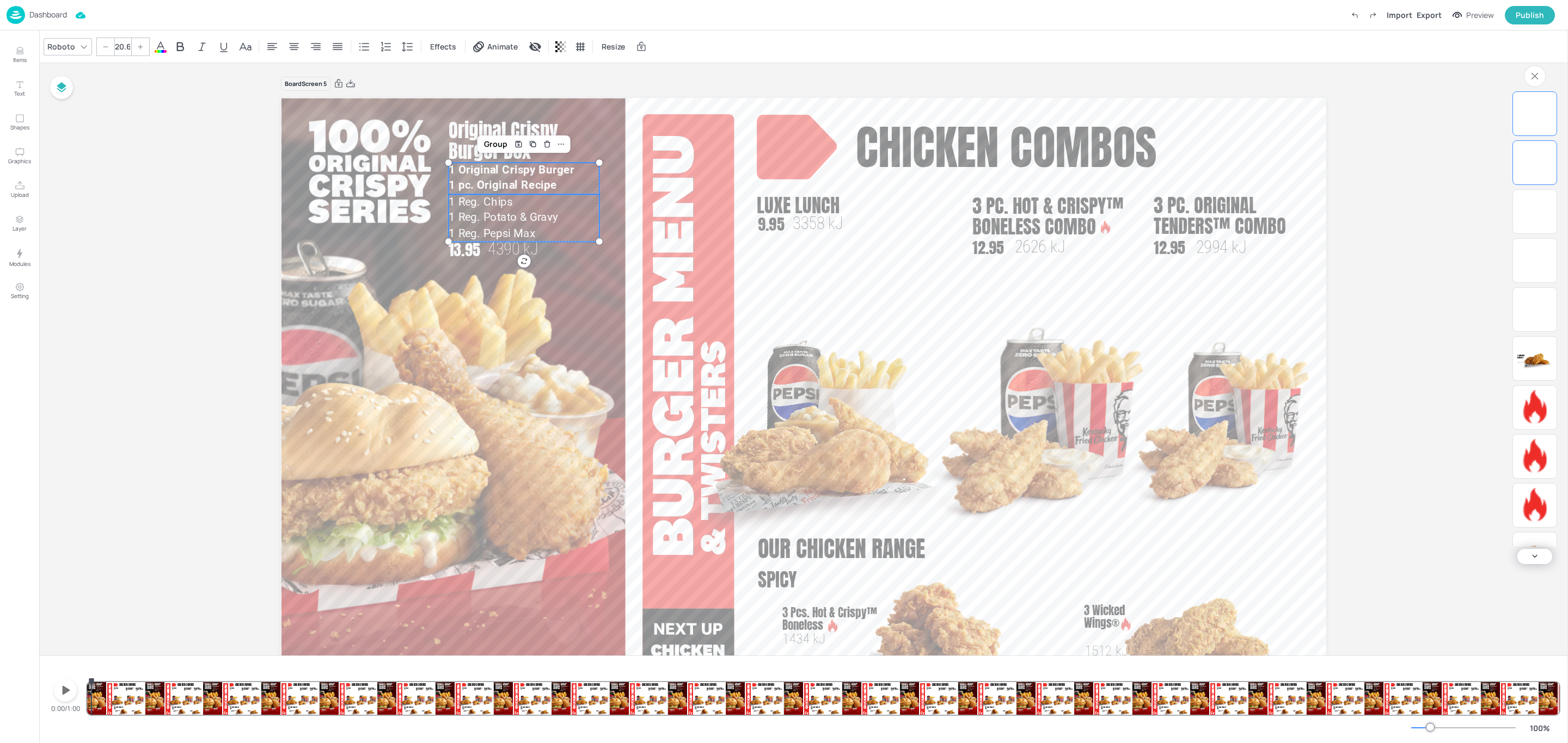
drag, startPoint x: 782, startPoint y: 683, endPoint x: 84, endPoint y: 674, distance: 698.1
click at [88, 674] on div "Chicken combos Luxe Lunch 3358 kJ 9.95 3 Pc. Hot & Crispy™ Boneless Combo 2626 …" at bounding box center [823, 689] width 1472 height 52
click at [64, 689] on icon "button" at bounding box center [66, 690] width 7 height 9
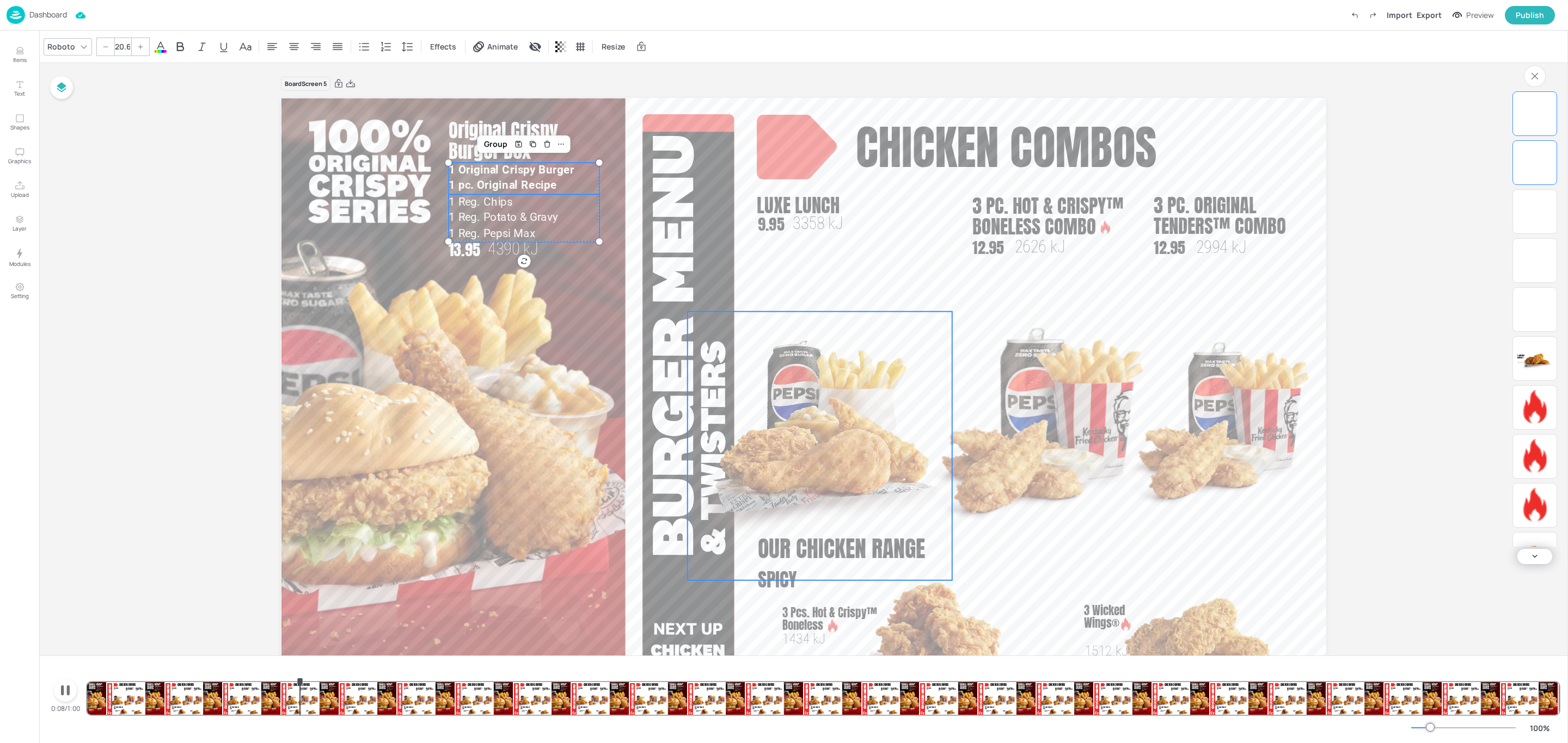
click at [768, 469] on img at bounding box center [820, 445] width 265 height 268
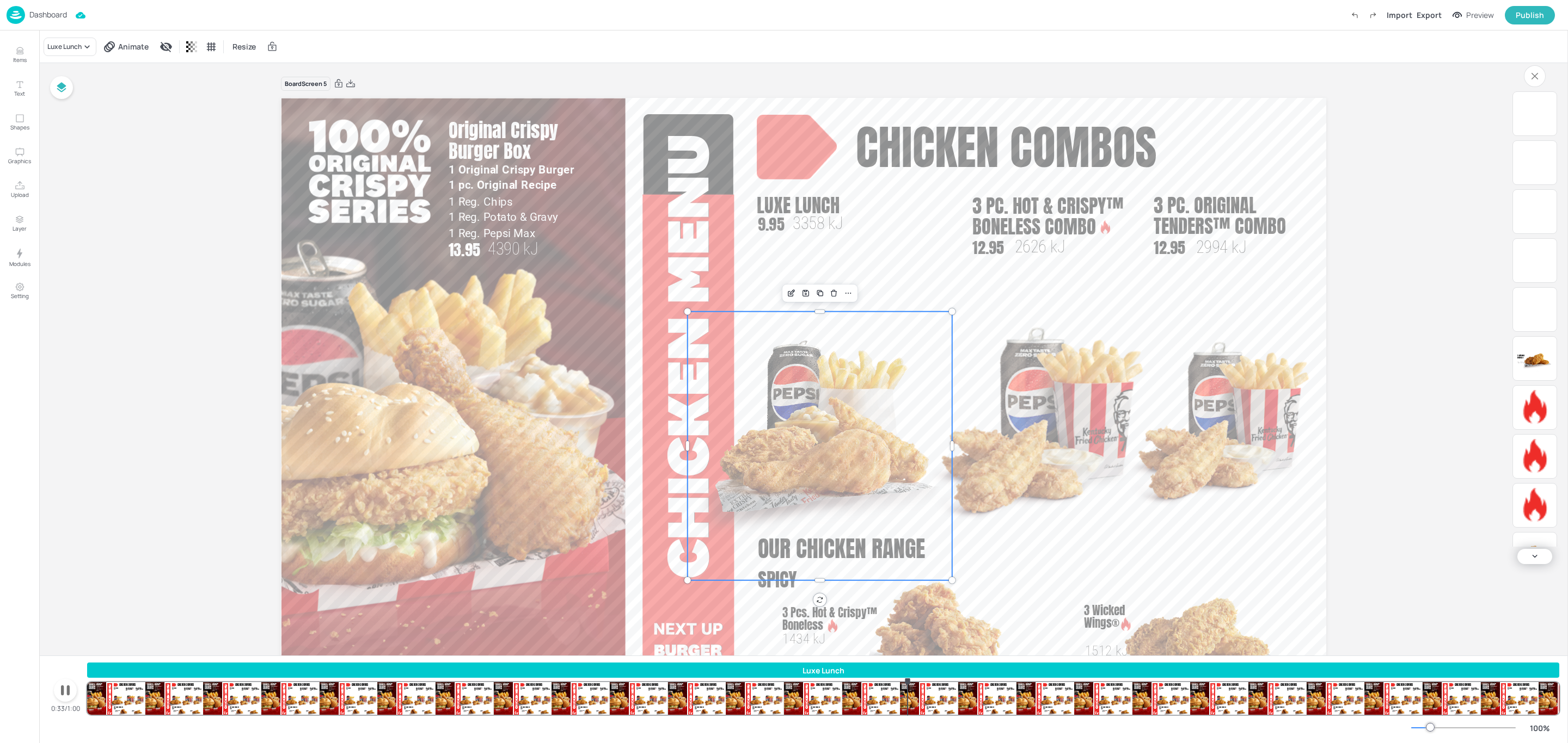
click at [62, 689] on icon "button" at bounding box center [65, 690] width 9 height 11
